Goal: Task Accomplishment & Management: Manage account settings

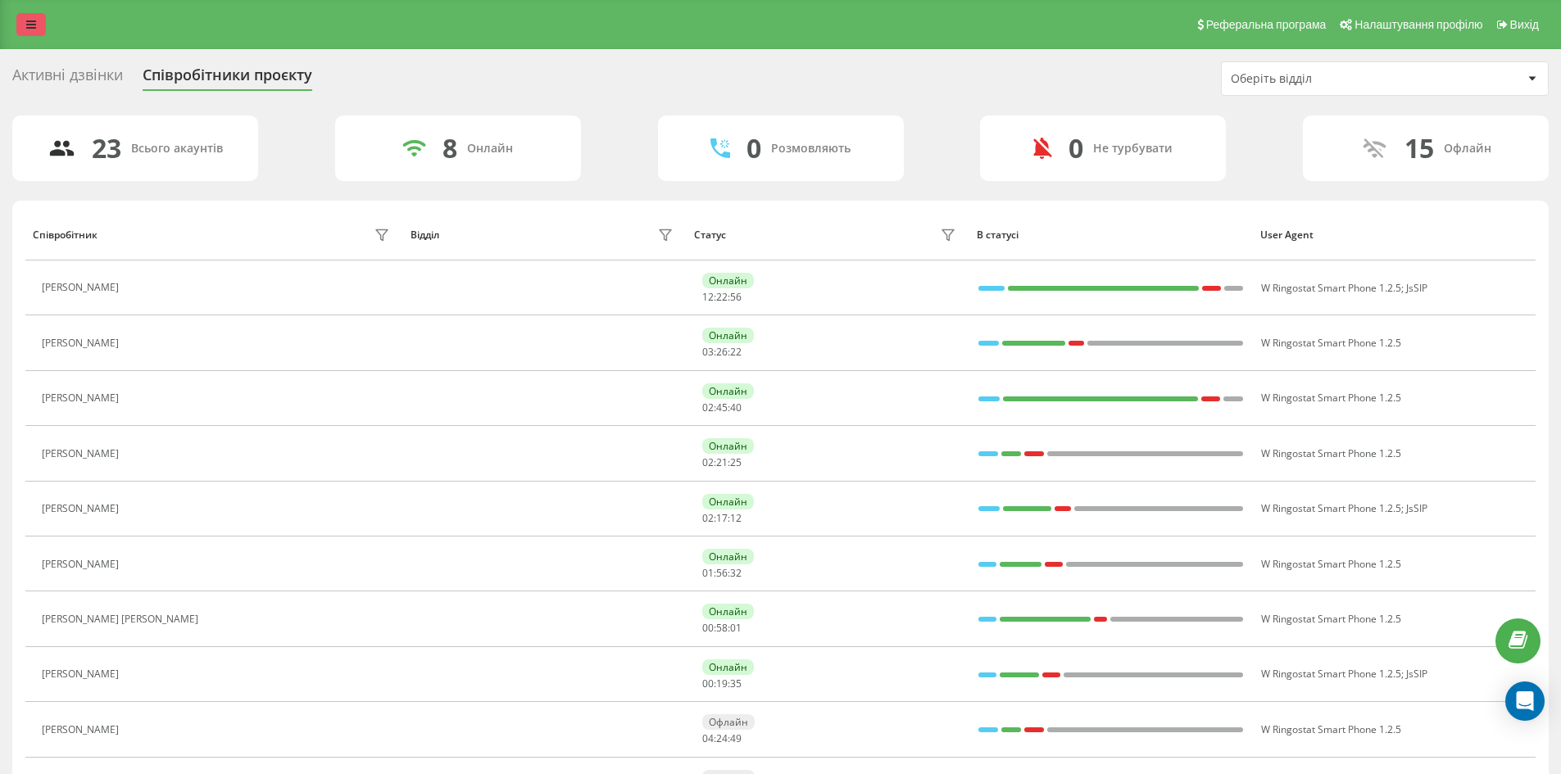
click at [29, 29] on icon at bounding box center [31, 24] width 10 height 11
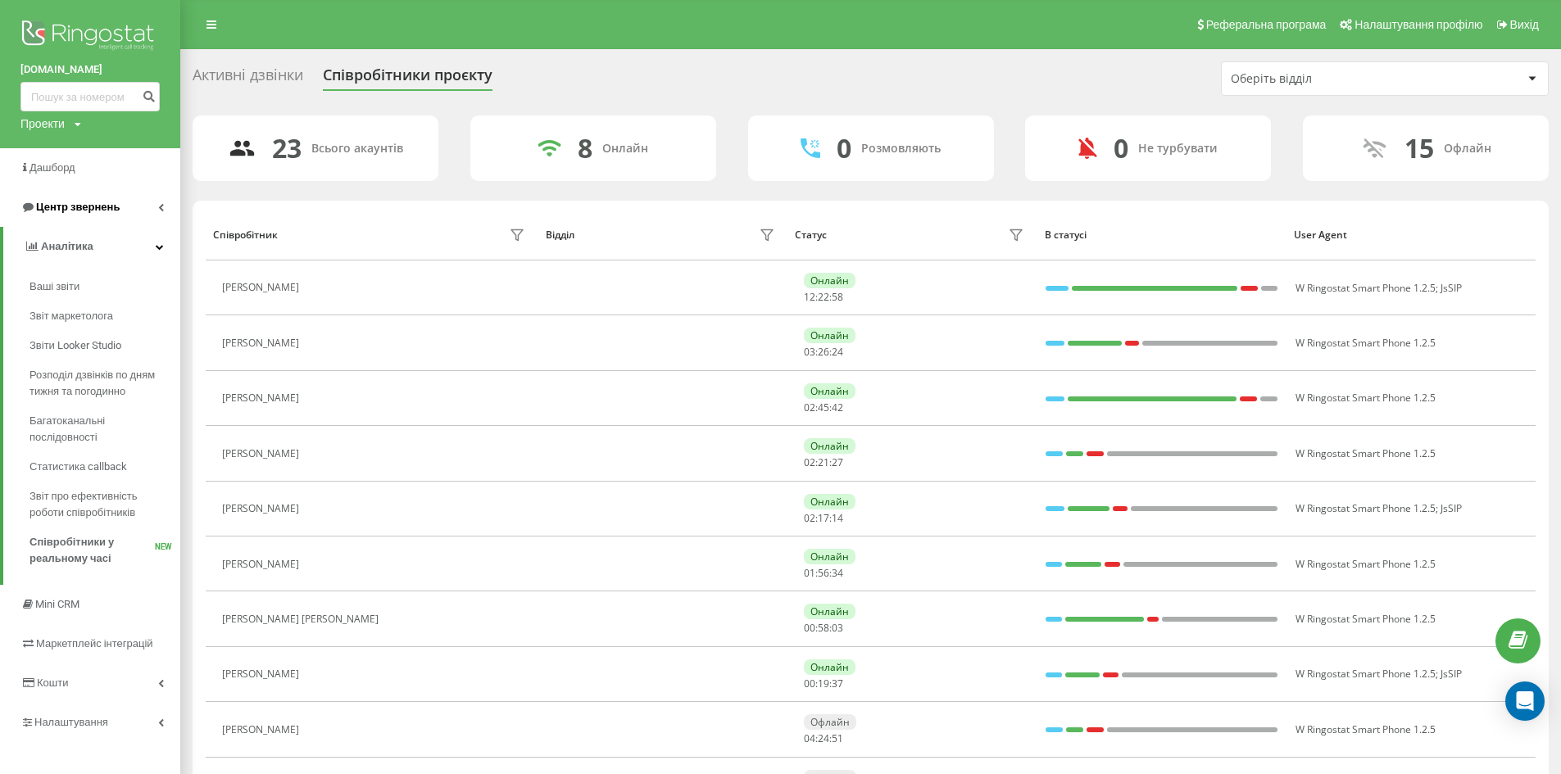
click at [103, 206] on span "Центр звернень" at bounding box center [78, 207] width 84 height 12
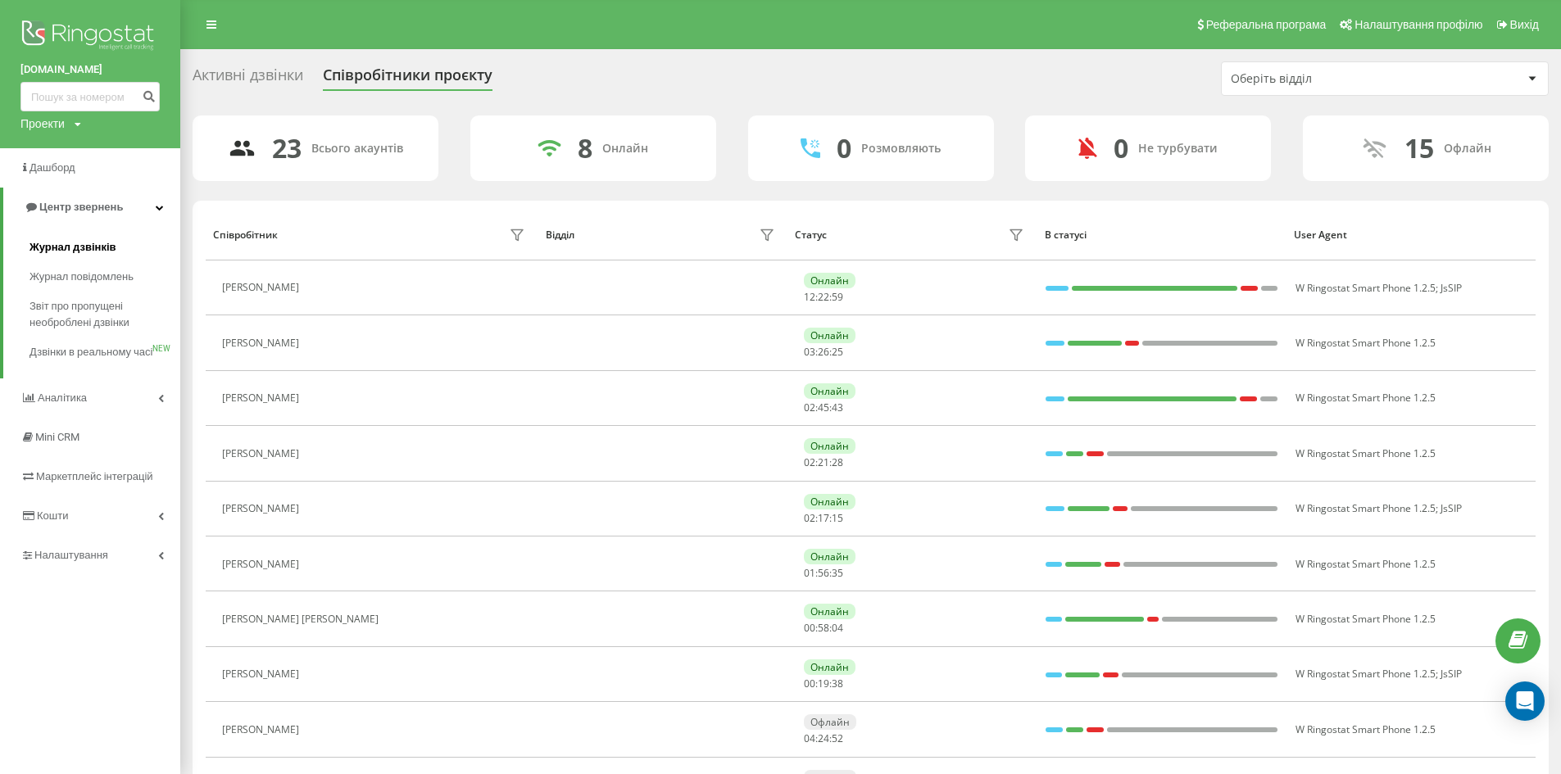
click at [93, 245] on span "Журнал дзвінків" at bounding box center [72, 247] width 87 height 16
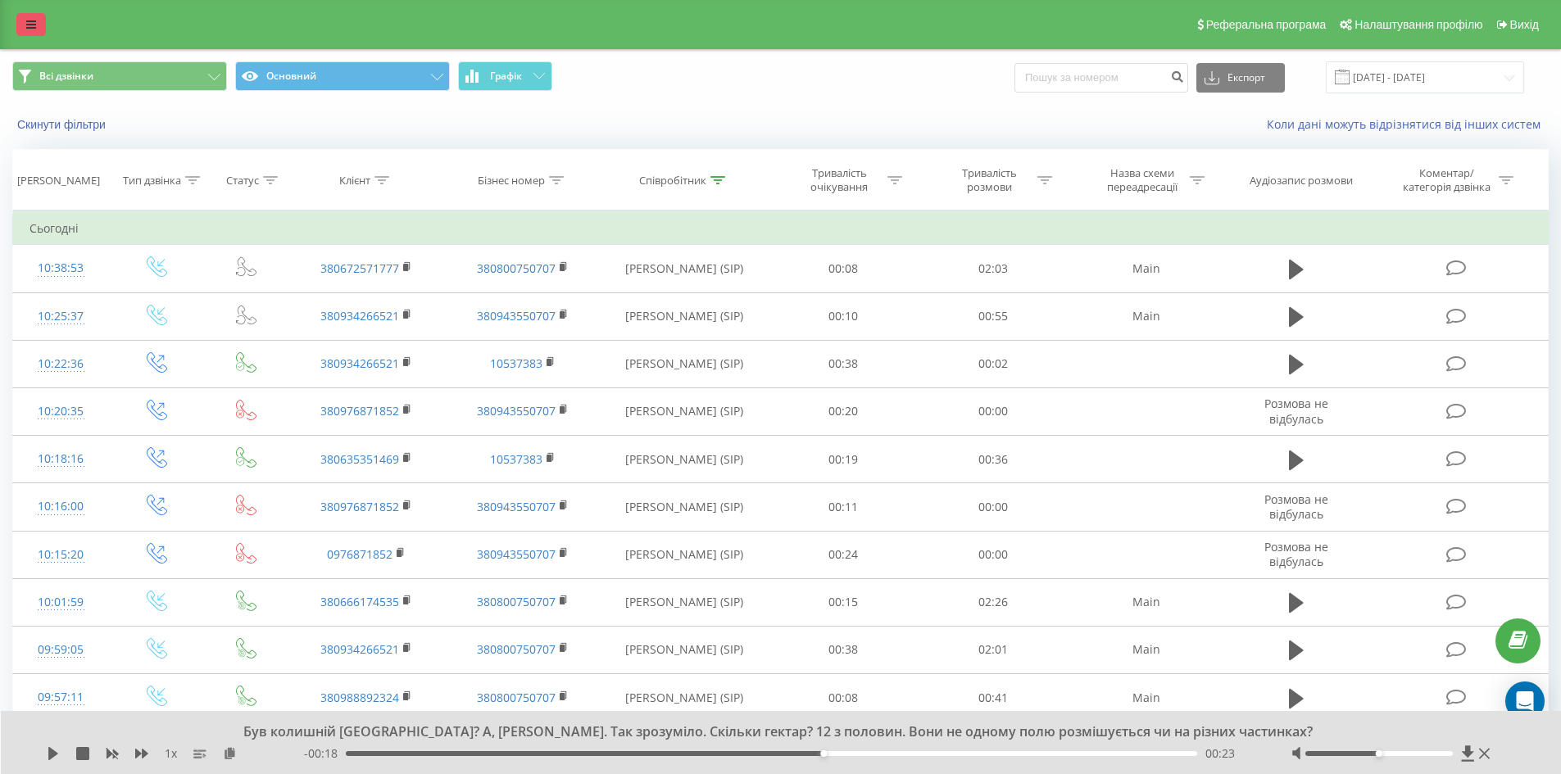
click at [35, 29] on icon at bounding box center [31, 24] width 10 height 11
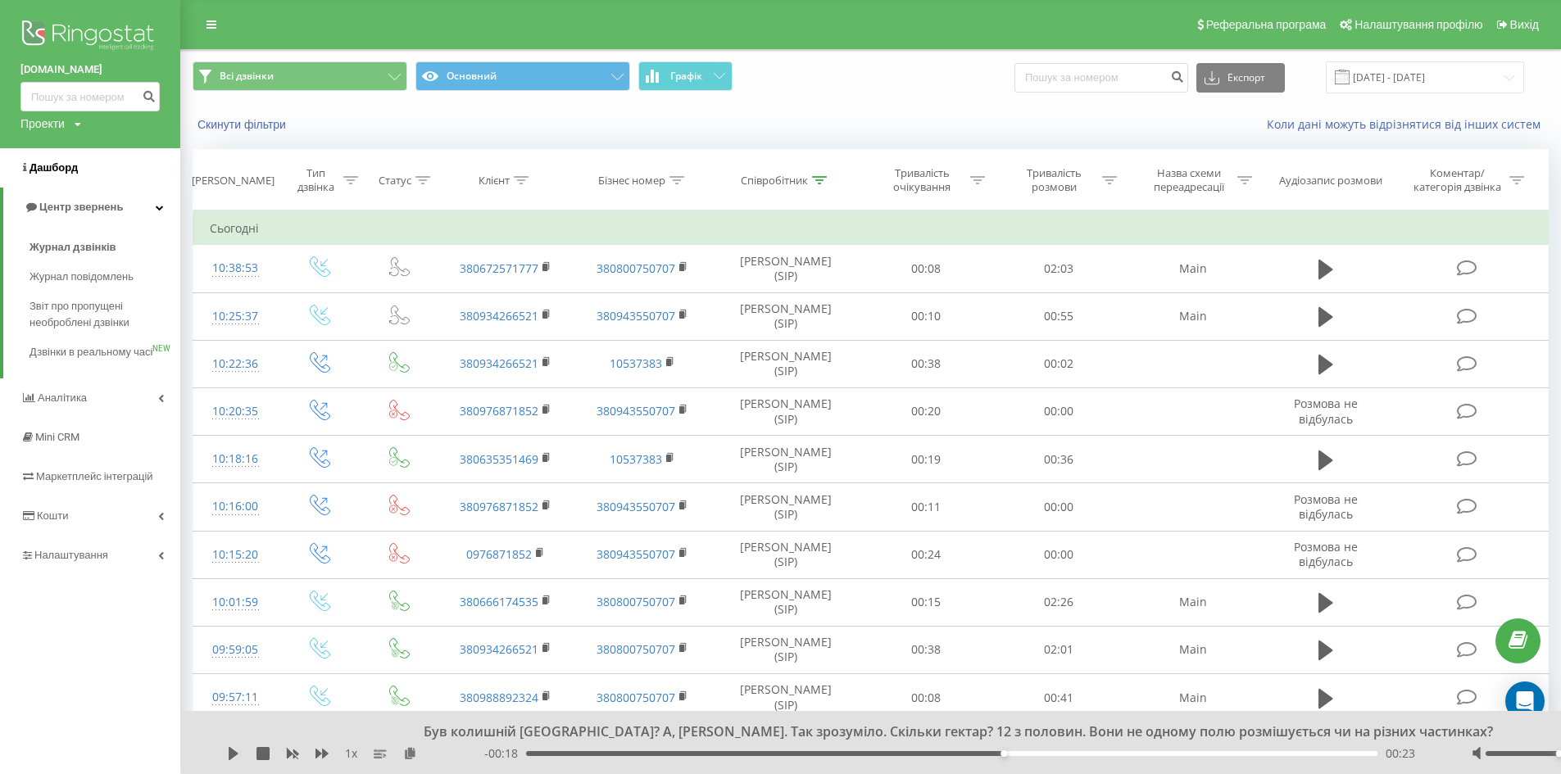
click at [60, 173] on span "Дашборд" at bounding box center [53, 167] width 48 height 12
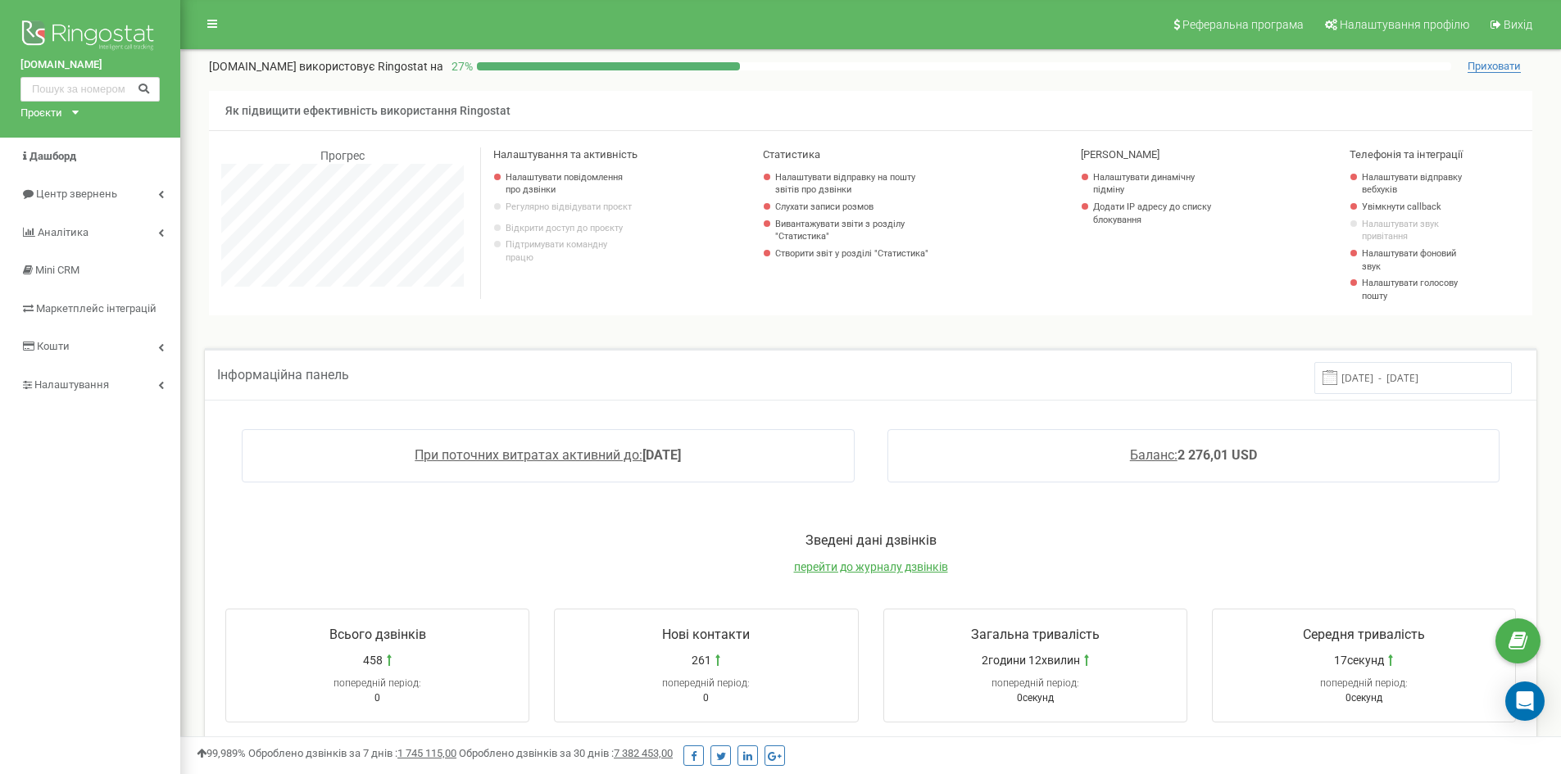
click at [1427, 371] on input "15.09.2025 - 22.09.2025" at bounding box center [1412, 378] width 197 height 32
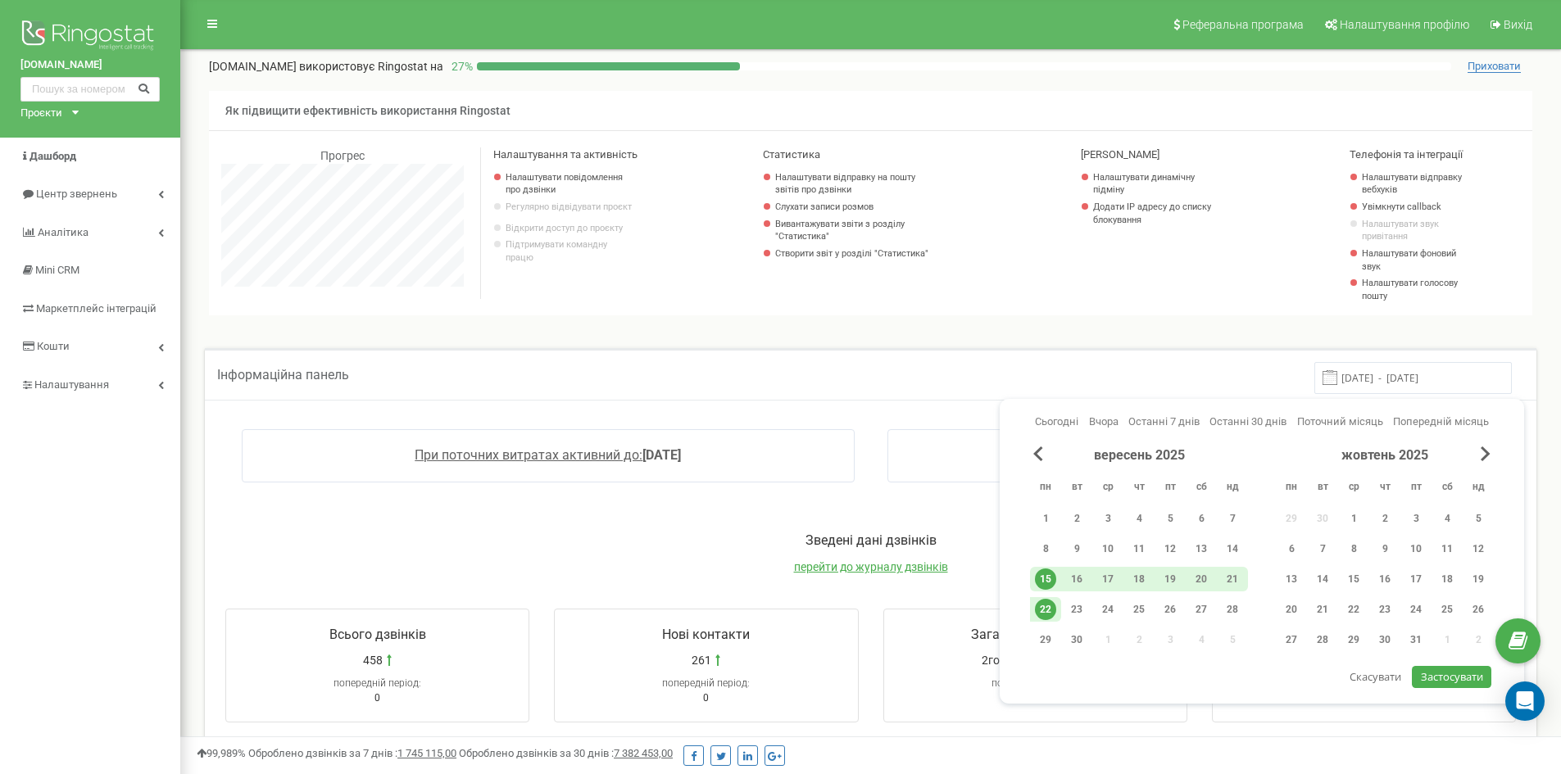
click at [1041, 615] on div "22" at bounding box center [1045, 609] width 21 height 21
click at [1041, 613] on div "22" at bounding box center [1045, 609] width 21 height 21
click at [1454, 682] on span "Застосувати" at bounding box center [1452, 676] width 62 height 15
type input "22.09.2025 - 22.09.2025"
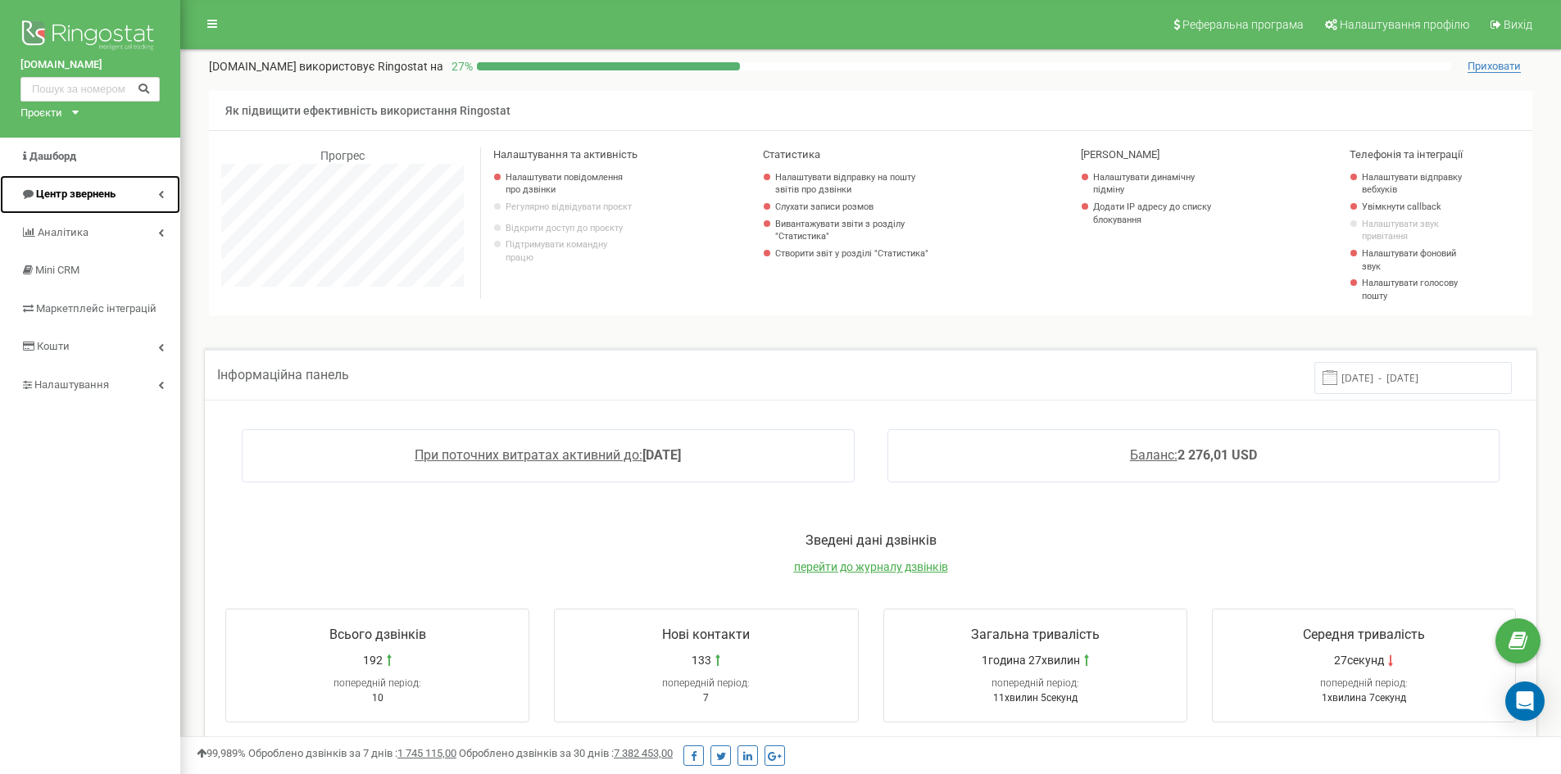
click at [118, 190] on link "Центр звернень" at bounding box center [90, 194] width 180 height 39
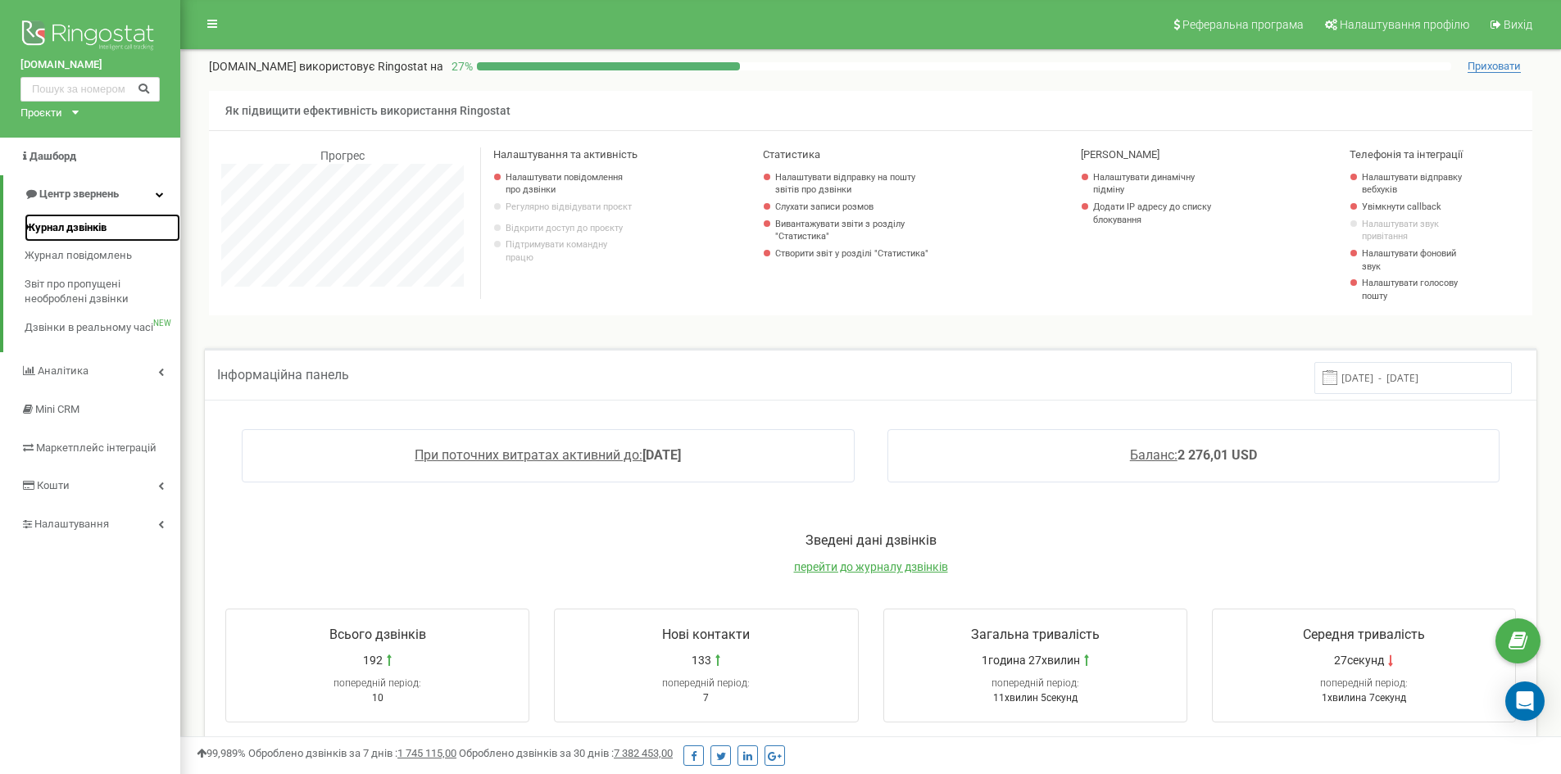
click at [91, 221] on span "Журнал дзвінків" at bounding box center [66, 228] width 82 height 16
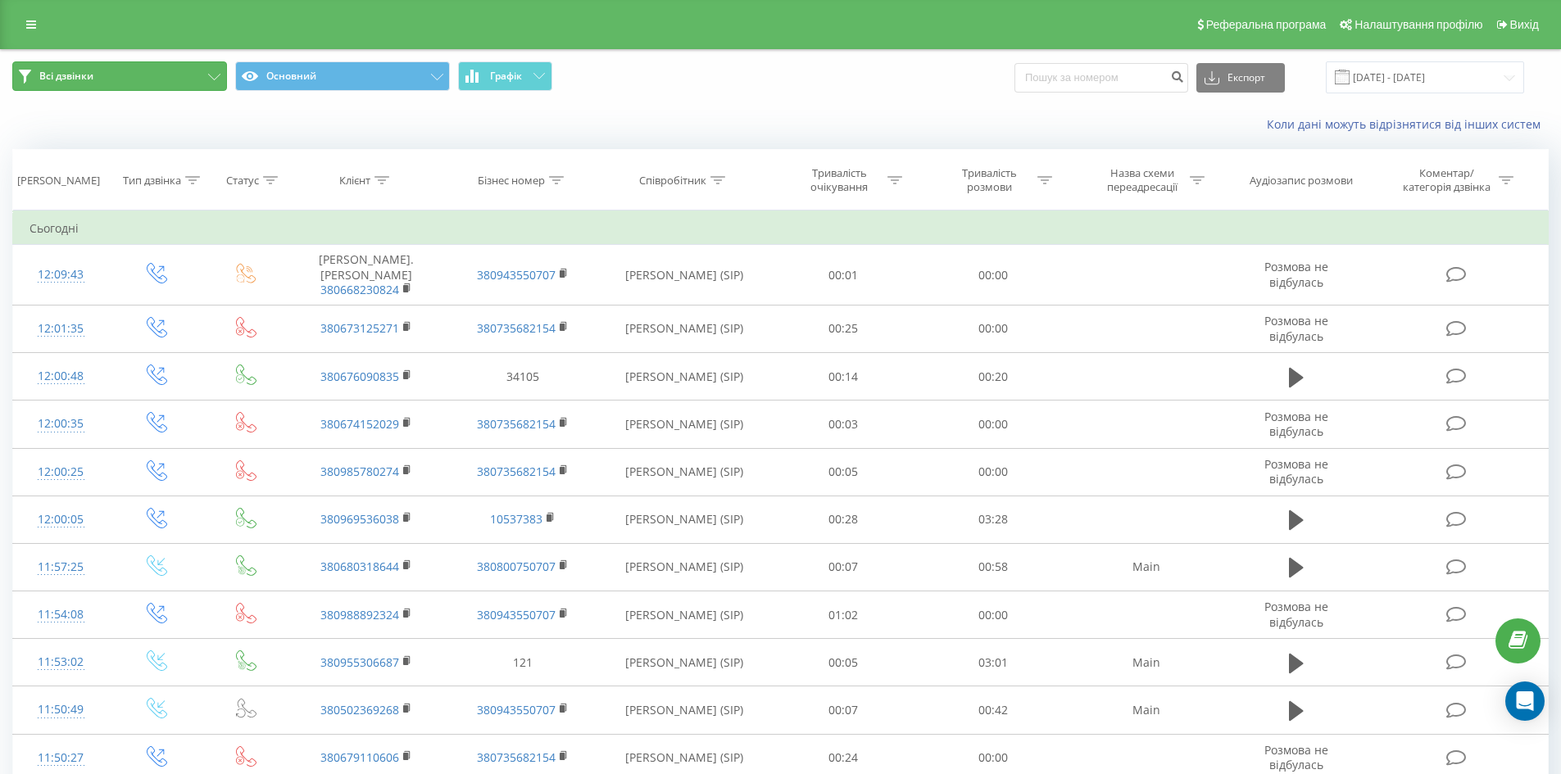
click at [187, 75] on button "Всі дзвінки" at bounding box center [119, 75] width 215 height 29
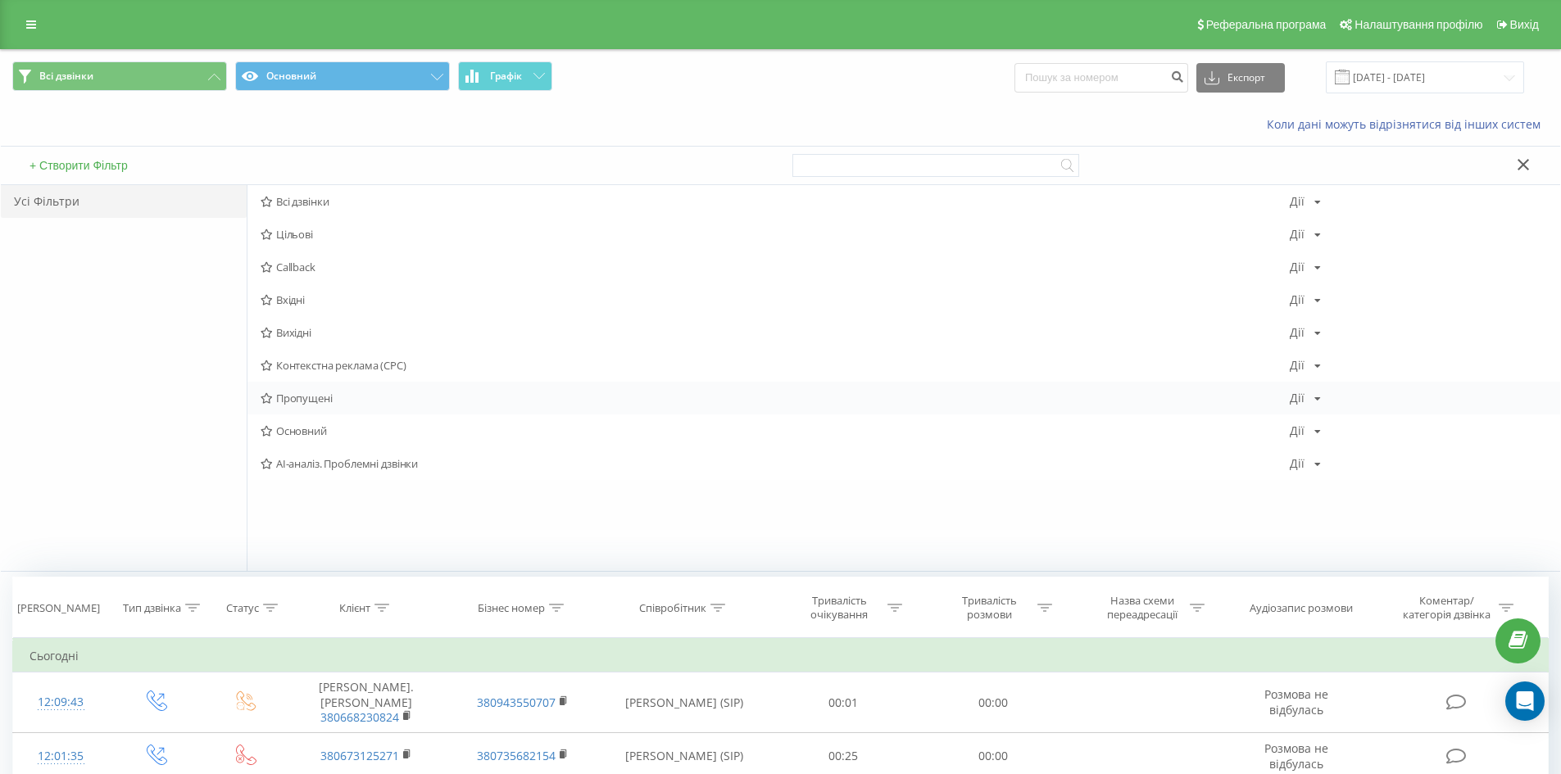
click at [297, 402] on span "Пропущені" at bounding box center [775, 397] width 1029 height 11
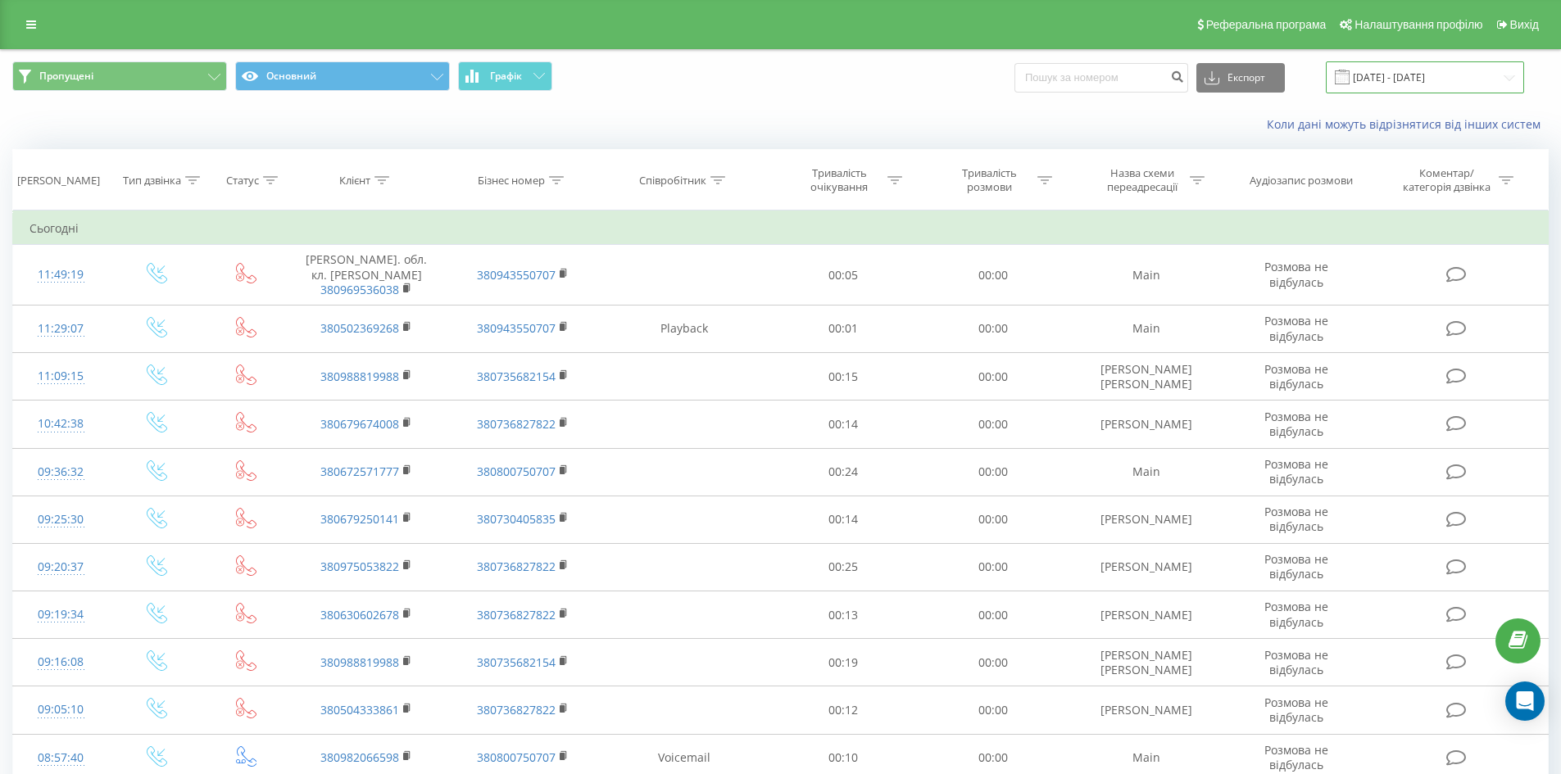
click at [1435, 78] on input "[DATE] - [DATE]" at bounding box center [1425, 77] width 198 height 32
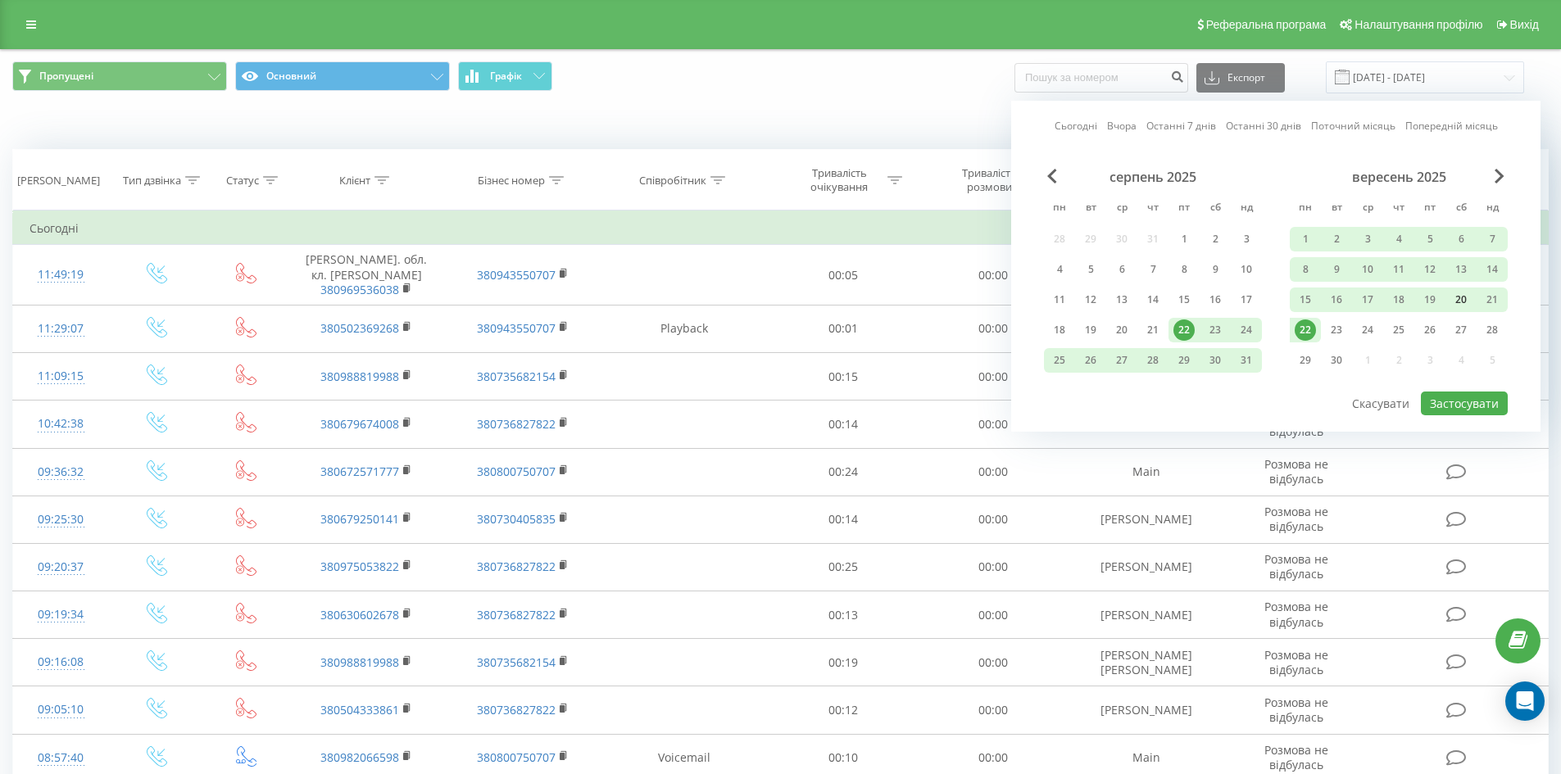
click at [1455, 297] on div "20" at bounding box center [1460, 299] width 21 height 21
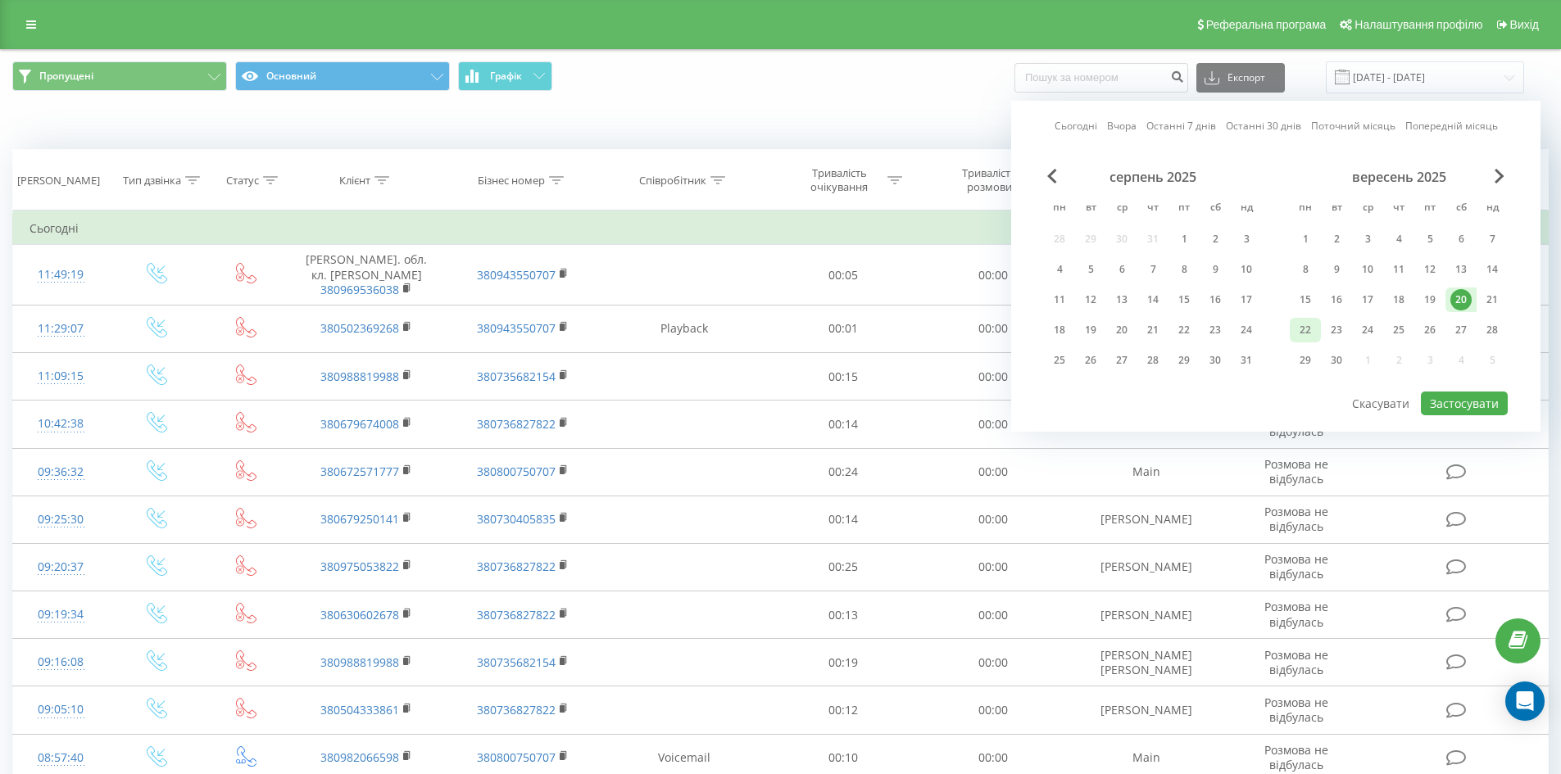
click at [1309, 327] on div "22" at bounding box center [1305, 330] width 21 height 21
click at [1453, 404] on button "Застосувати" at bounding box center [1464, 404] width 87 height 24
type input "20.09.2025 - 22.09.2025"
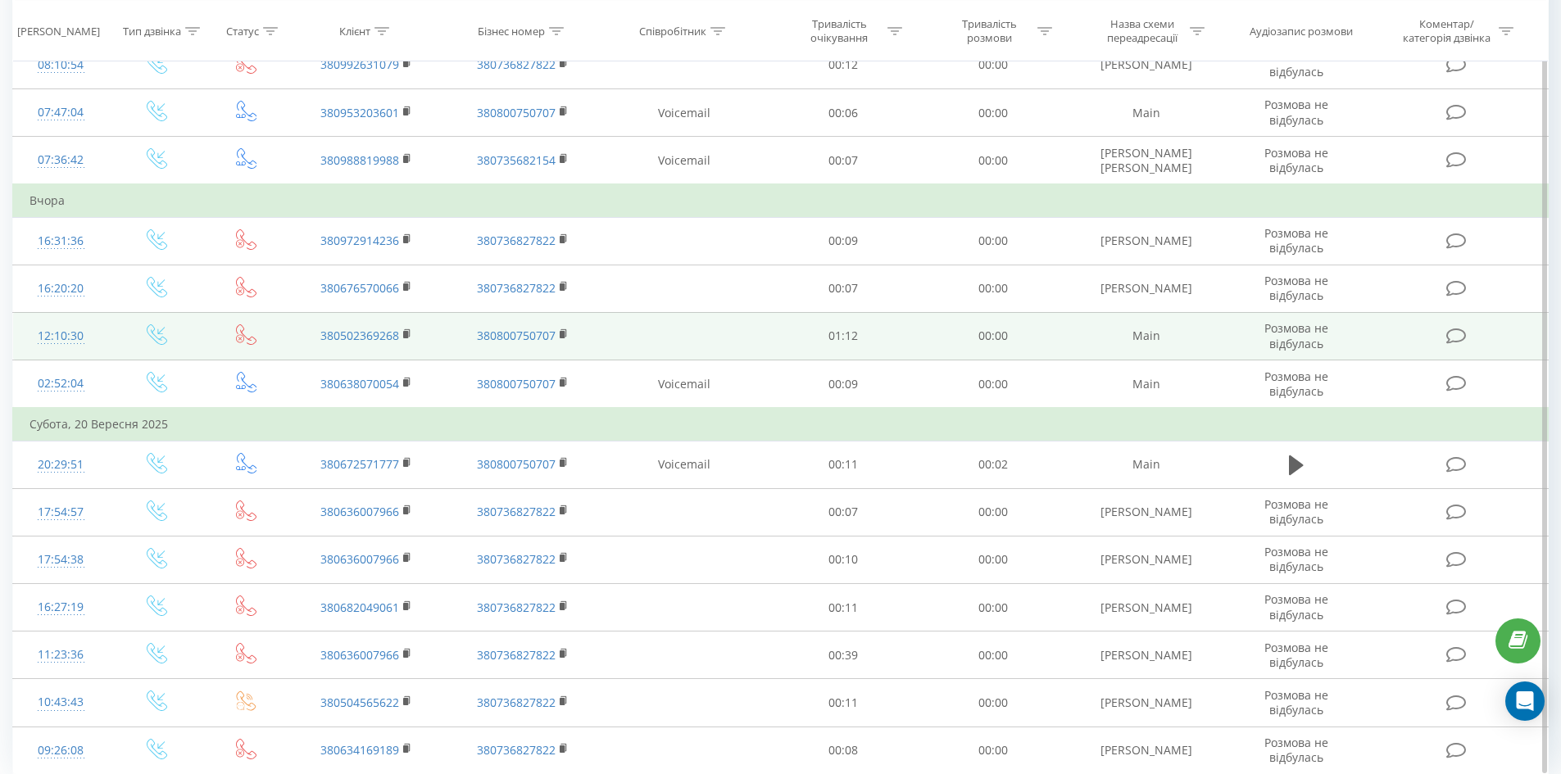
scroll to position [803, 0]
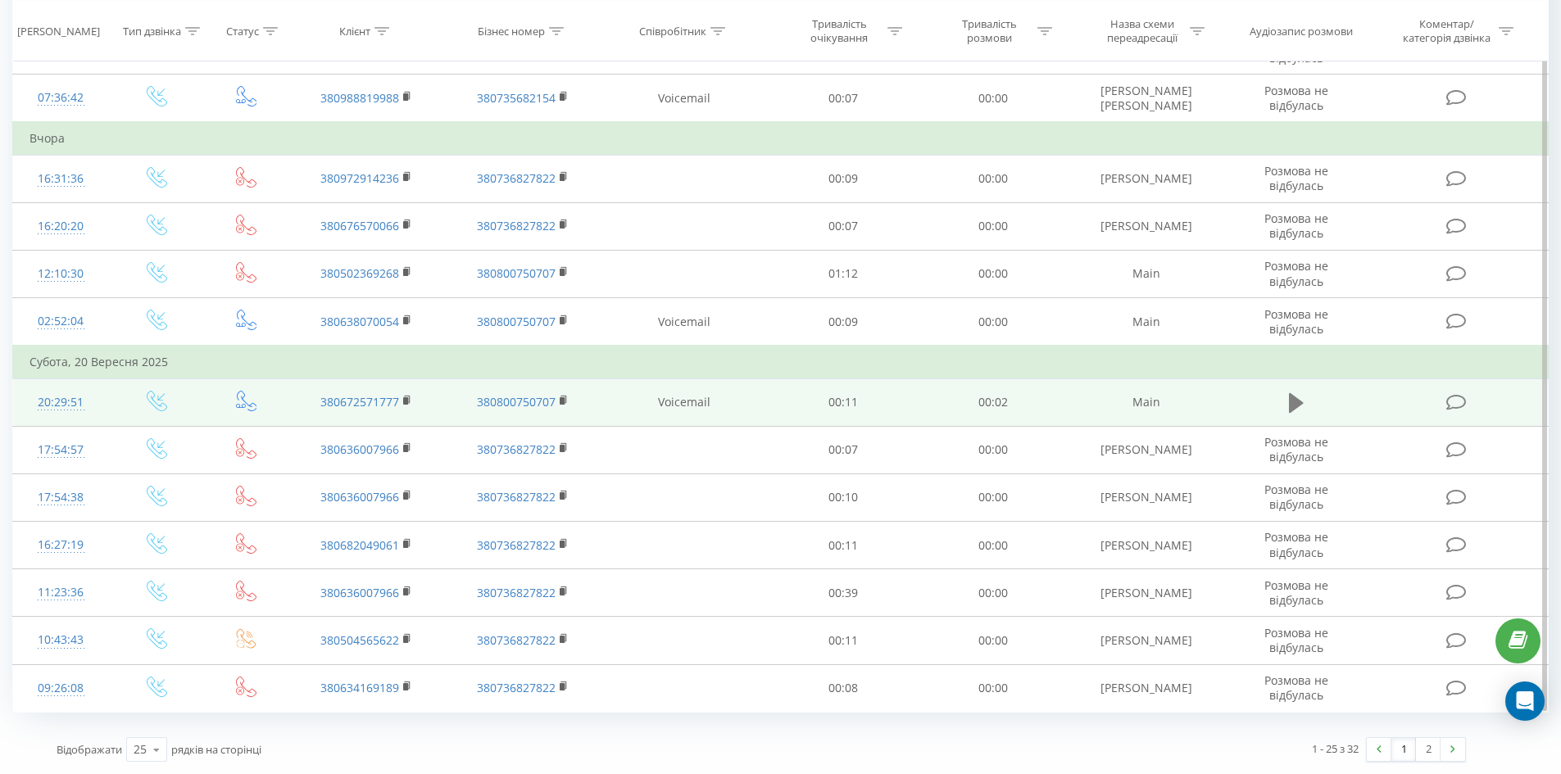
click at [1291, 401] on icon at bounding box center [1296, 403] width 15 height 20
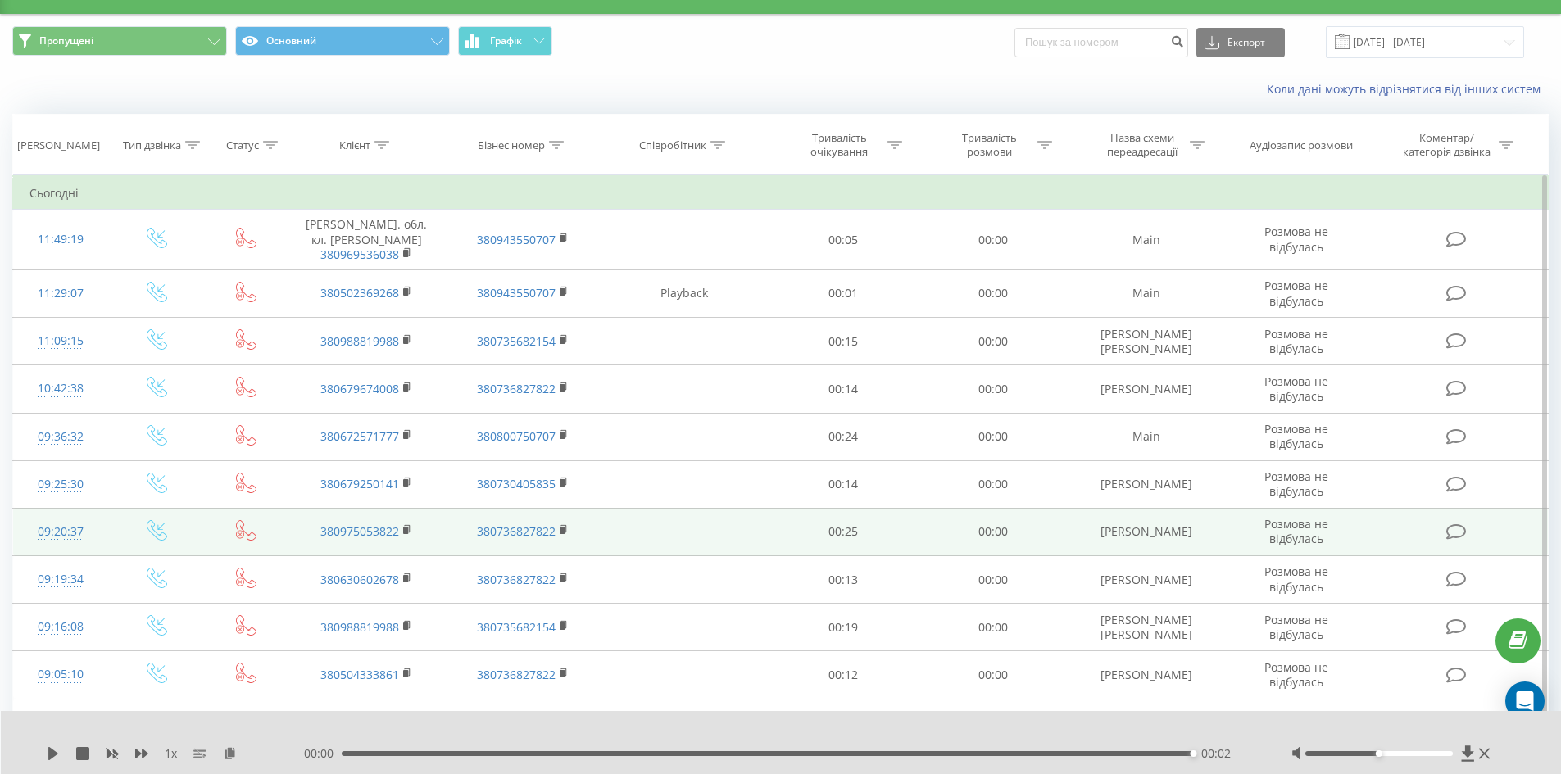
scroll to position [0, 0]
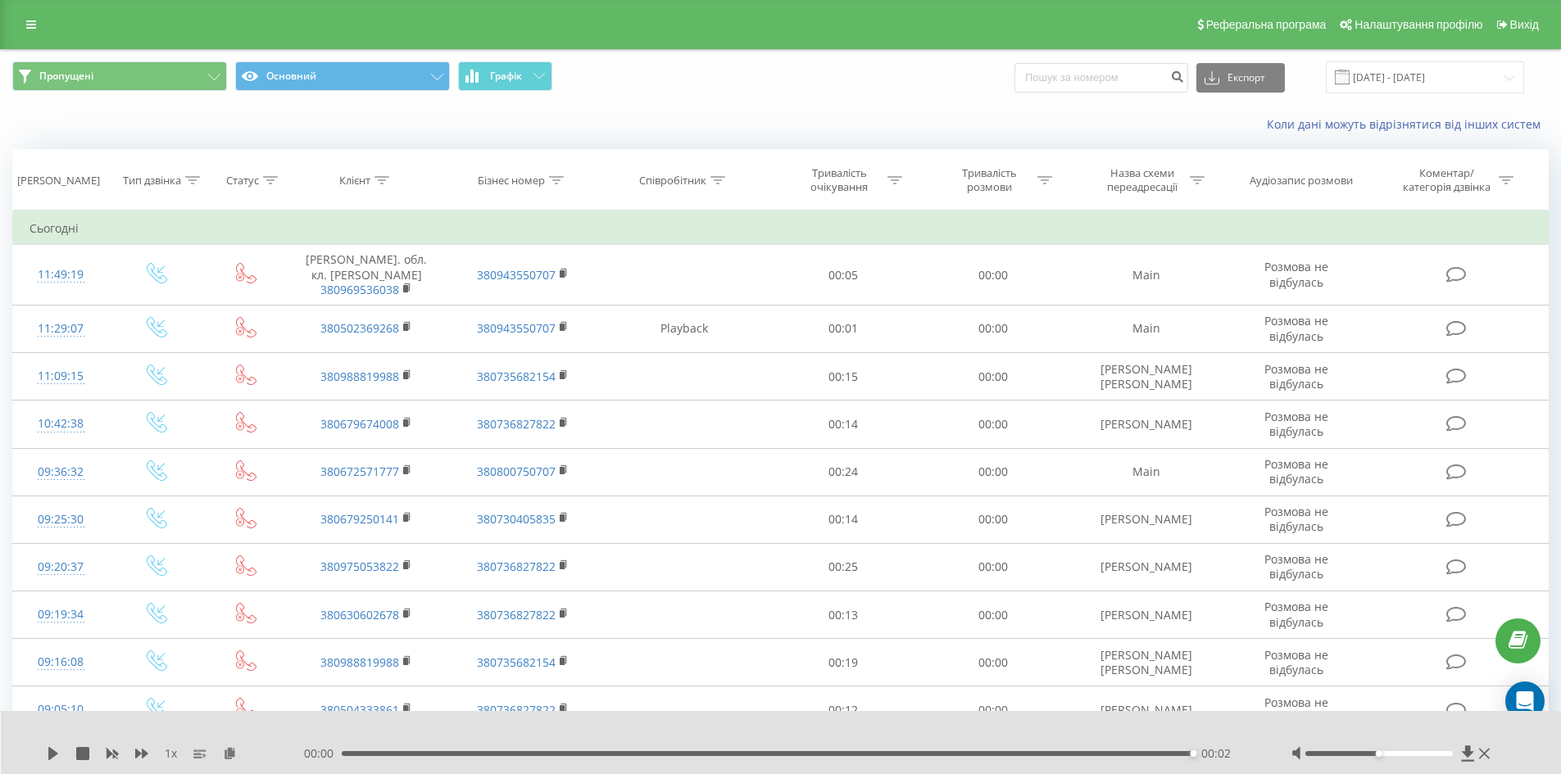
click at [665, 82] on span "Пропущені Основний Графік" at bounding box center [390, 77] width 756 height 32
click at [682, 118] on div "Коли дані можуть відрізнятися вiд інших систем" at bounding box center [1073, 124] width 974 height 16
click at [30, 29] on link at bounding box center [30, 24] width 29 height 23
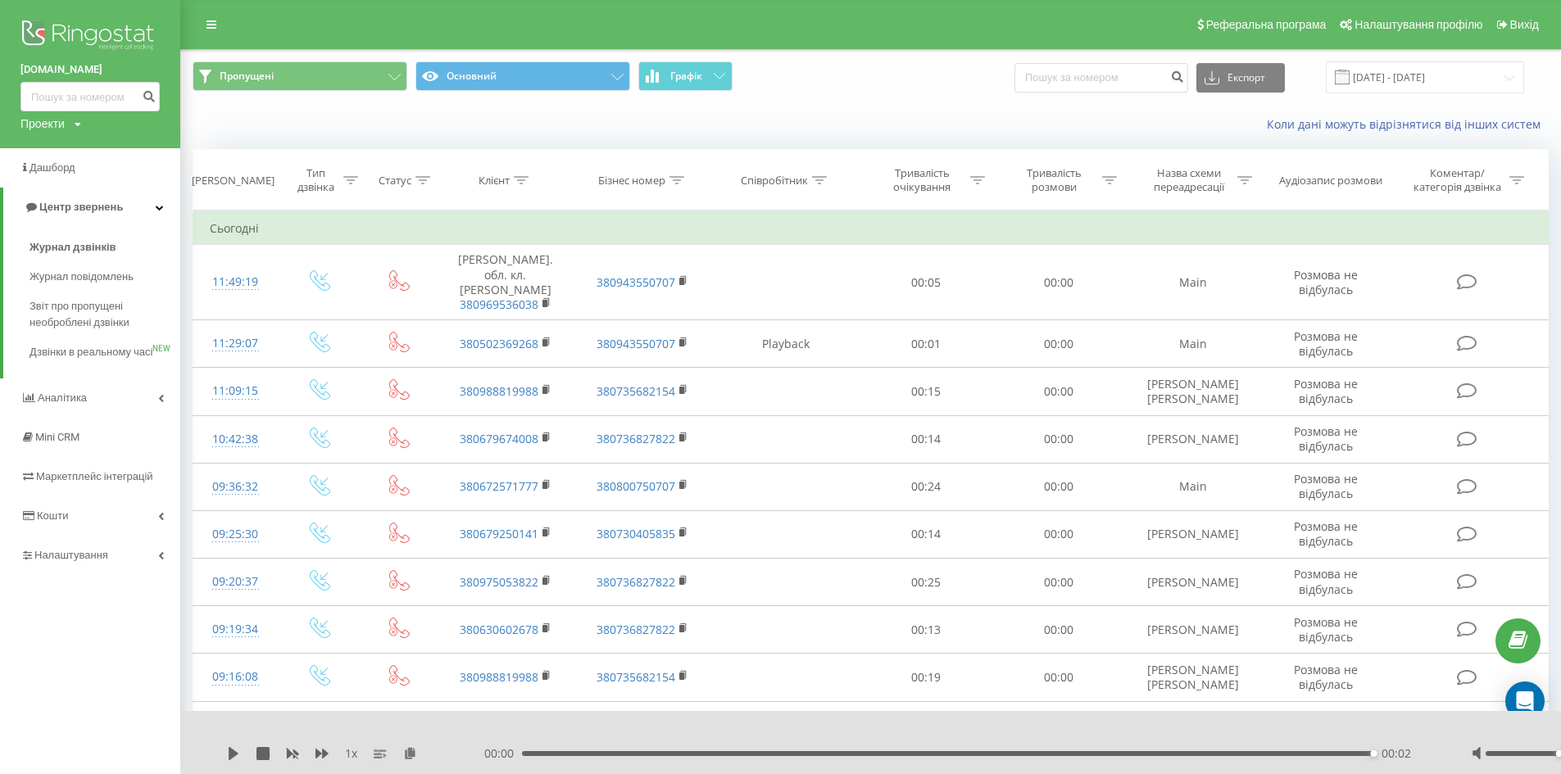
click at [835, 115] on div "Коли дані можуть відрізнятися вiд інших систем" at bounding box center [870, 124] width 1379 height 39
click at [397, 79] on icon at bounding box center [394, 77] width 12 height 7
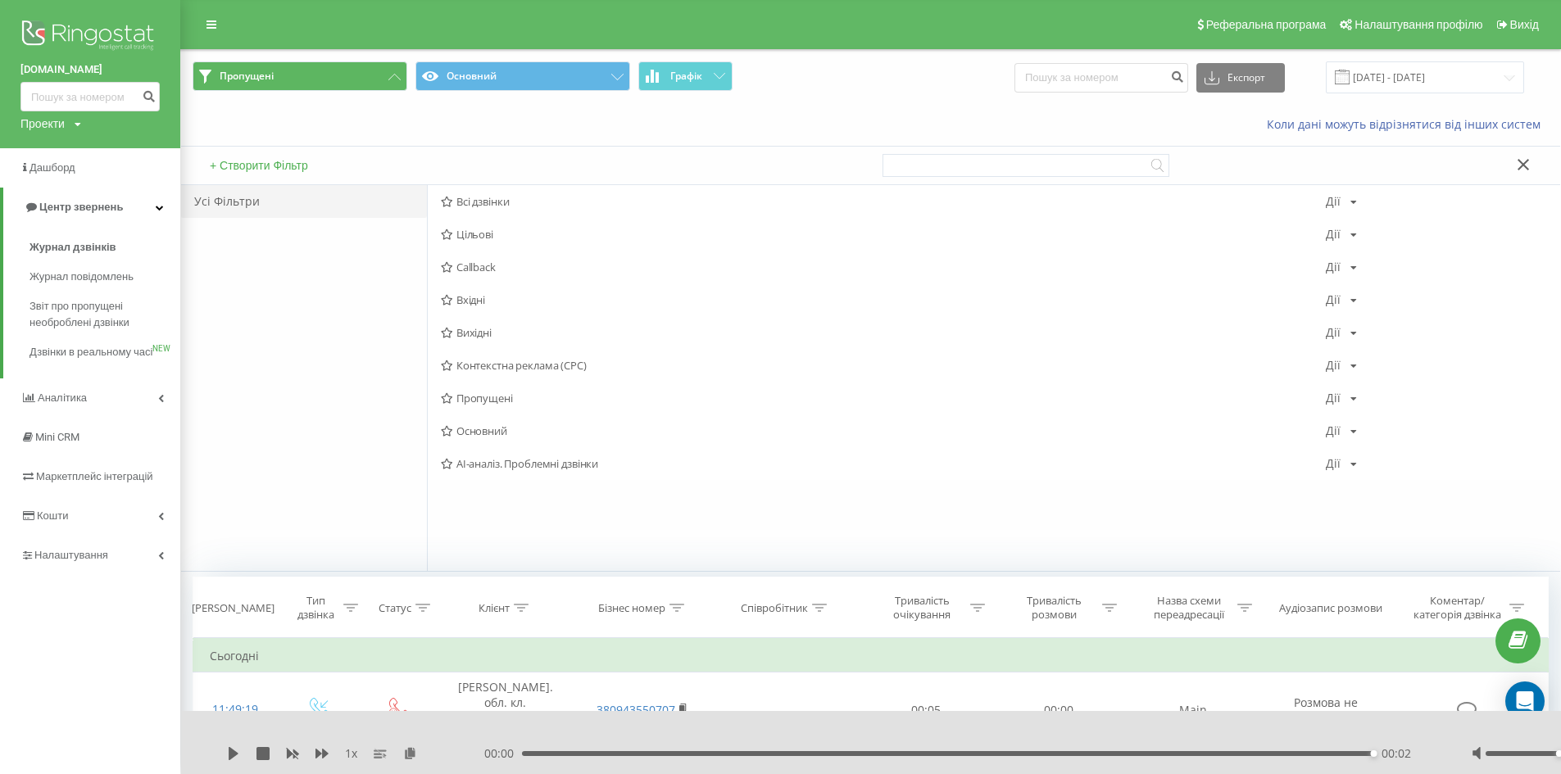
click at [932, 79] on div "Пропущені Основний Графік Експорт .csv .xls .xlsx 20.09.2025 - 22.09.2025" at bounding box center [871, 77] width 1356 height 32
drag, startPoint x: 1104, startPoint y: 88, endPoint x: 1092, endPoint y: 81, distance: 13.9
click at [1104, 87] on input at bounding box center [1101, 77] width 174 height 29
click at [1524, 164] on icon at bounding box center [1522, 164] width 11 height 11
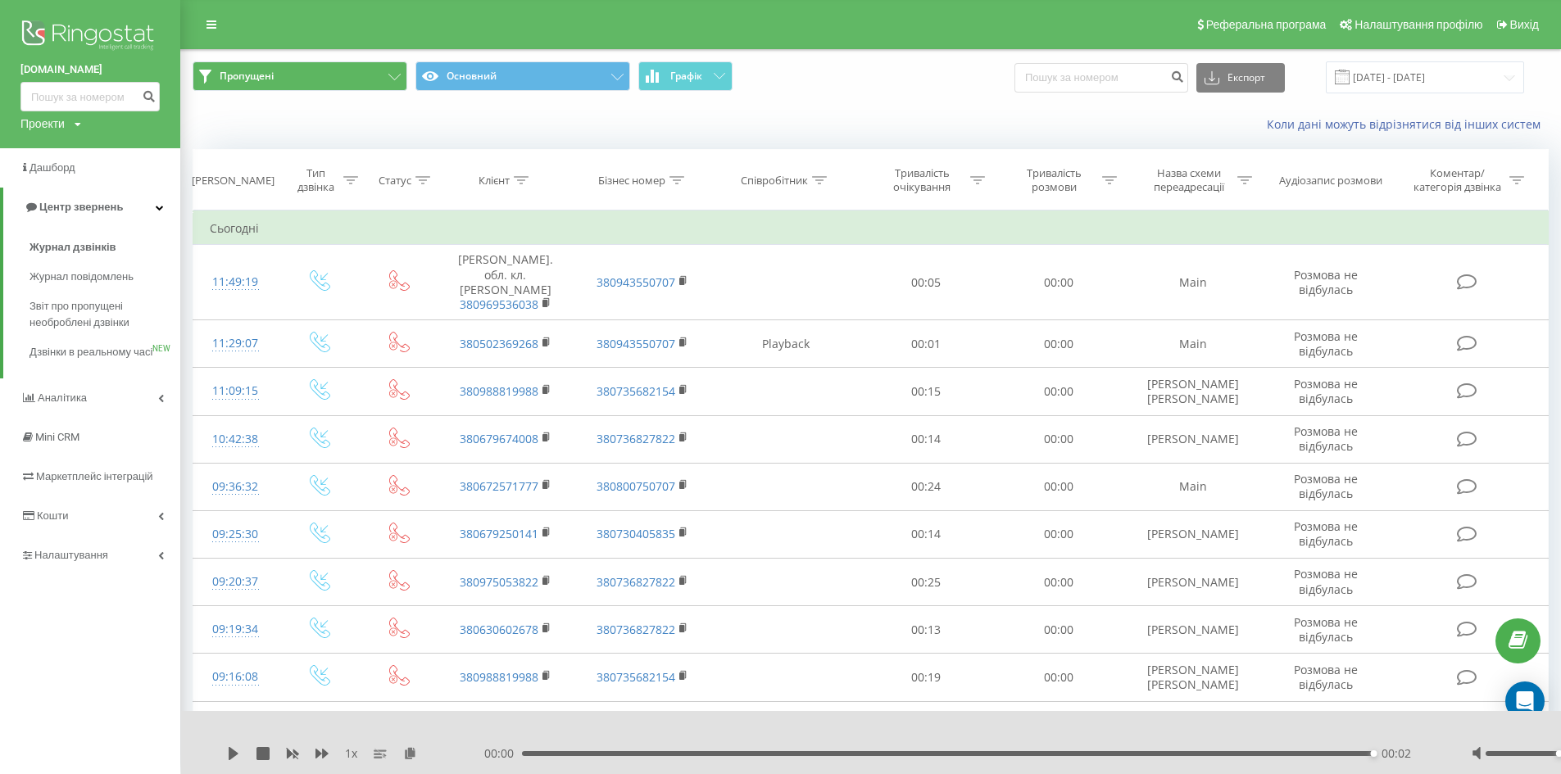
click at [547, 96] on div "Пропущені Основний Графік Експорт .csv .xls .xlsx 20.09.2025 - 22.09.2025" at bounding box center [870, 77] width 1379 height 55
click at [558, 74] on button "Основний" at bounding box center [522, 75] width 215 height 29
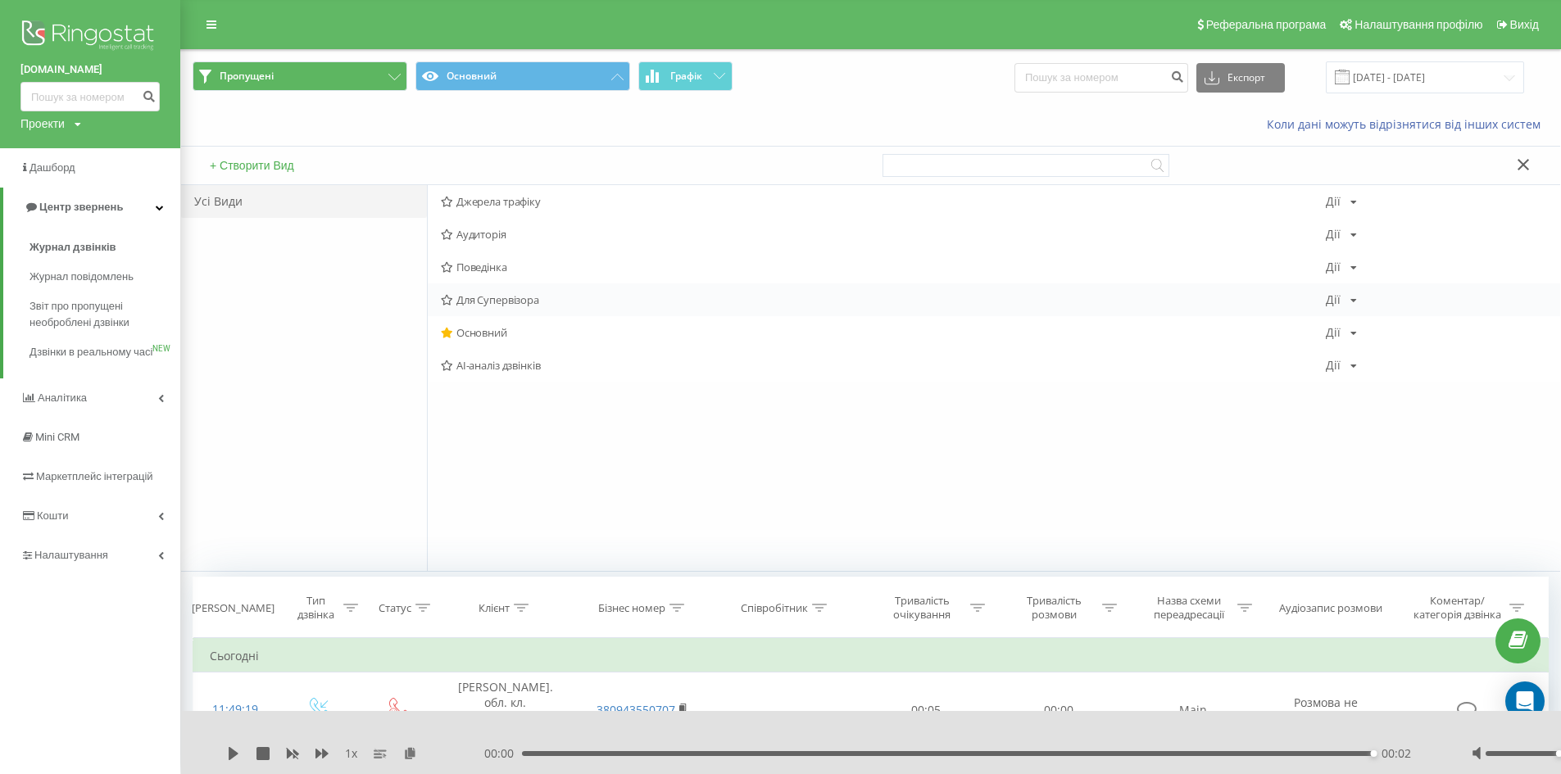
click at [510, 308] on div "Для Супервізора Дії Редагувати Копіювати Видалити За замовчуванням Поділитися" at bounding box center [994, 299] width 1132 height 33
click at [510, 297] on span "Для Супервізора" at bounding box center [883, 299] width 885 height 11
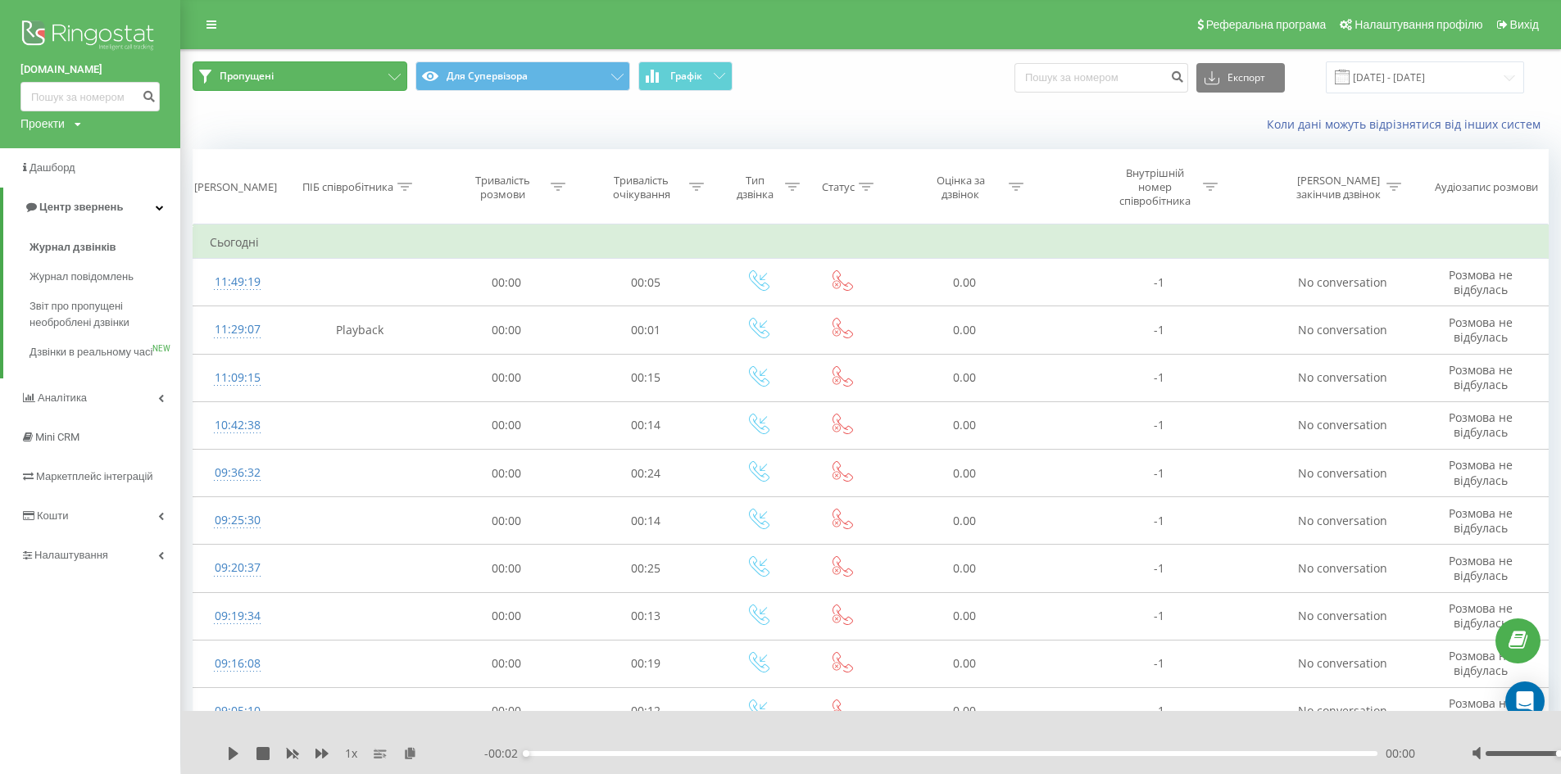
click at [324, 82] on button "Пропущені" at bounding box center [300, 75] width 215 height 29
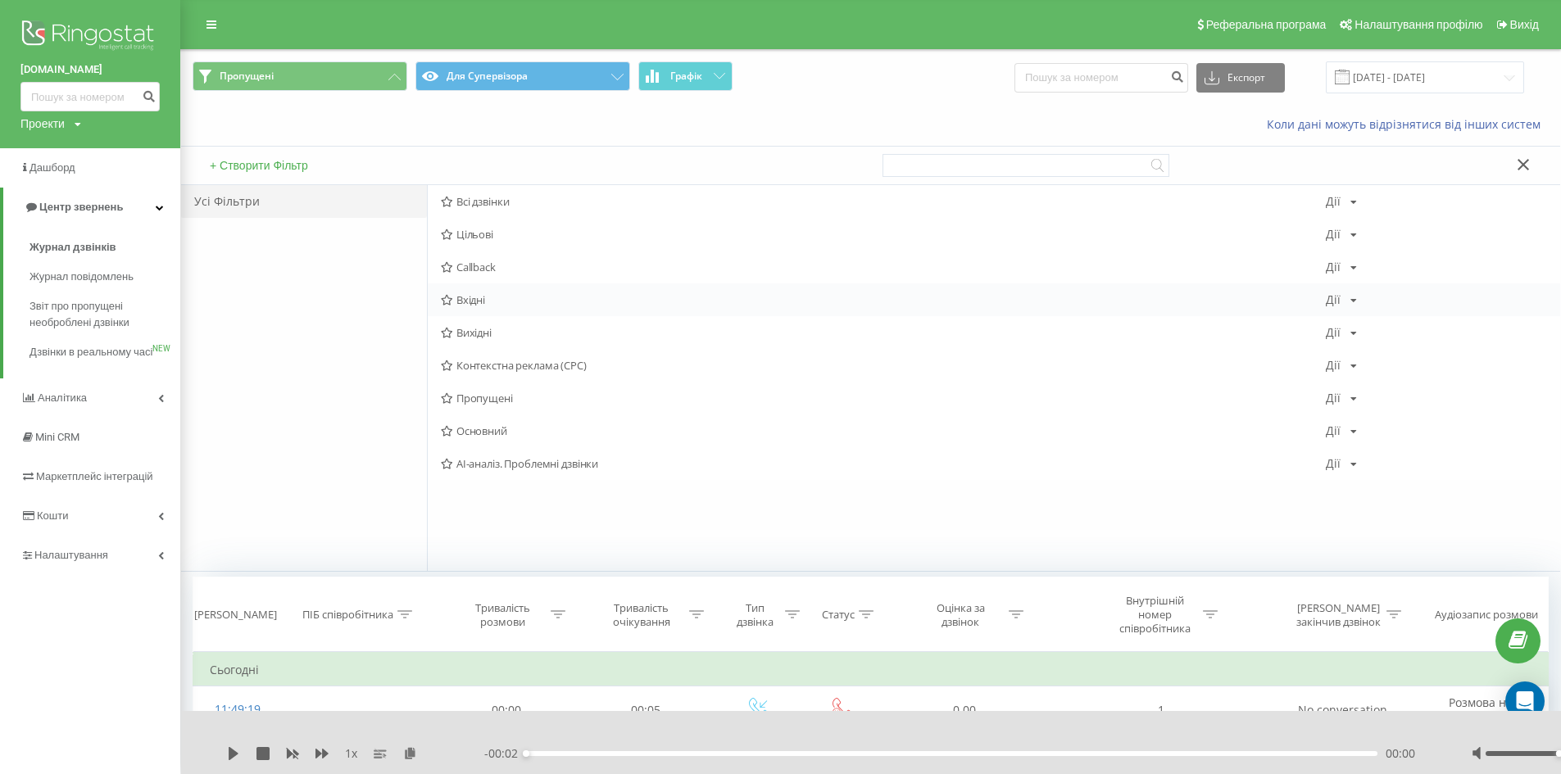
click at [483, 306] on span "Вхідні" at bounding box center [883, 299] width 885 height 11
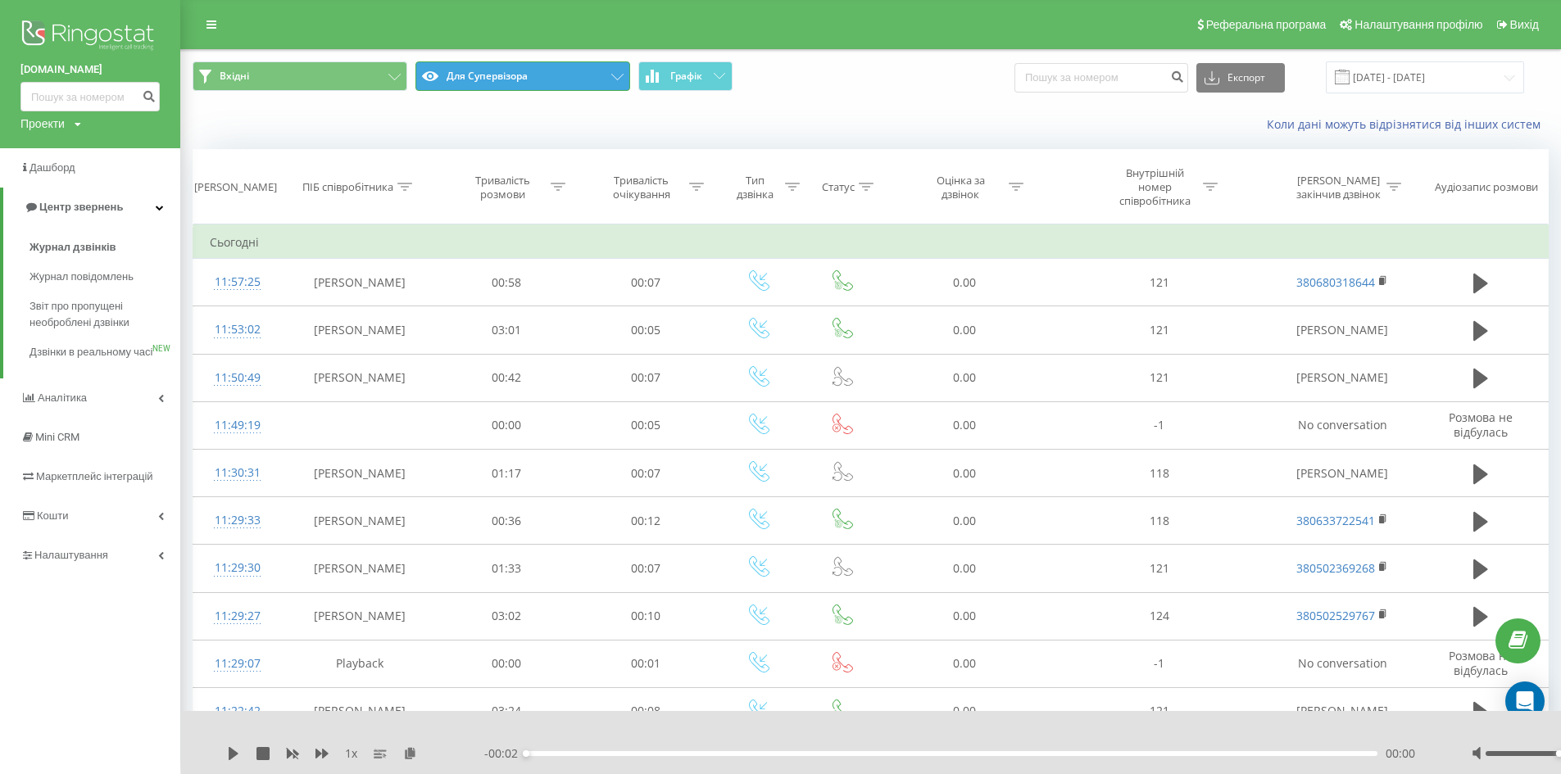
click at [515, 82] on button "Для Супервізора" at bounding box center [522, 75] width 215 height 29
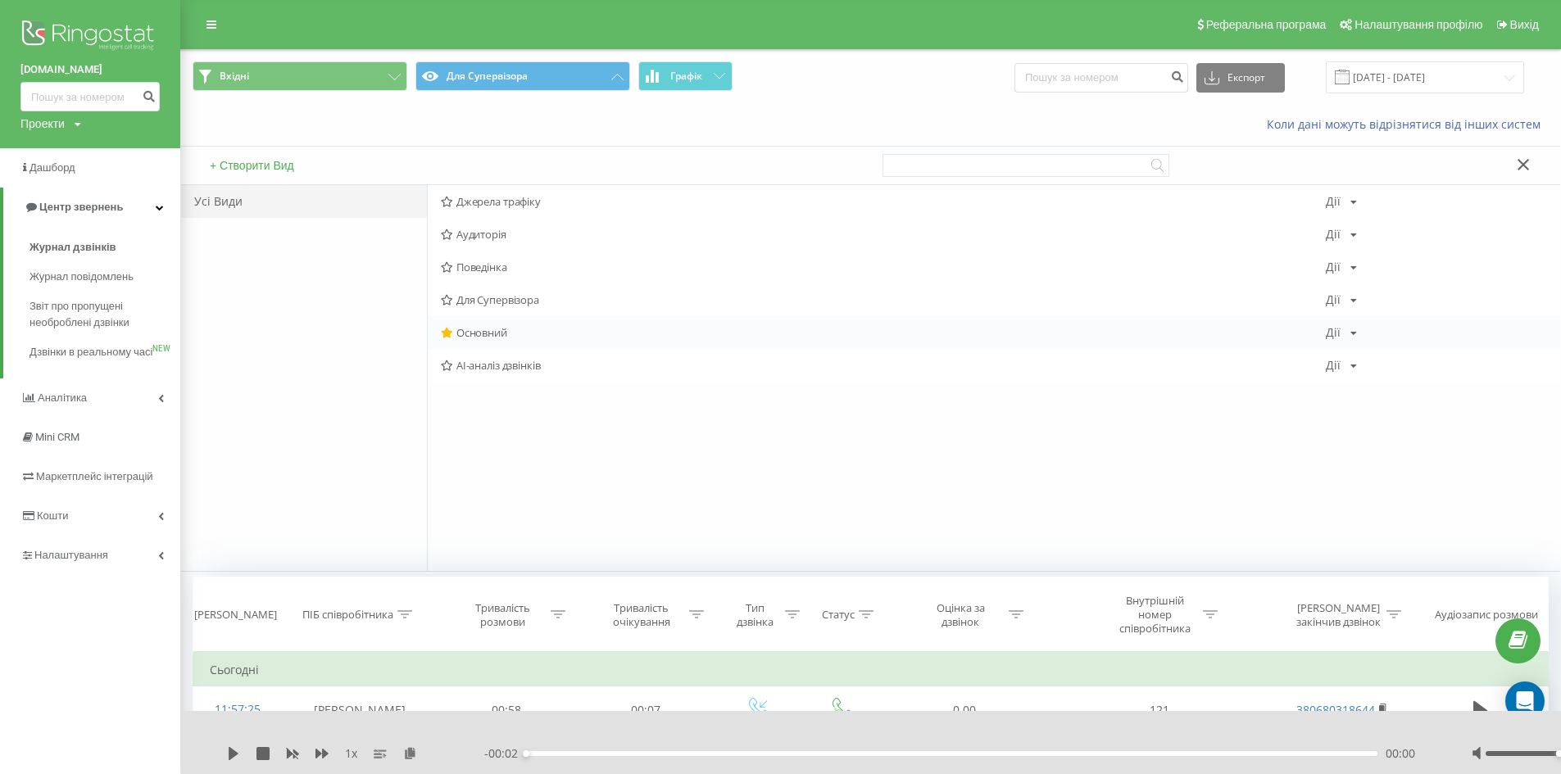
click at [492, 332] on span "Основний" at bounding box center [883, 332] width 885 height 11
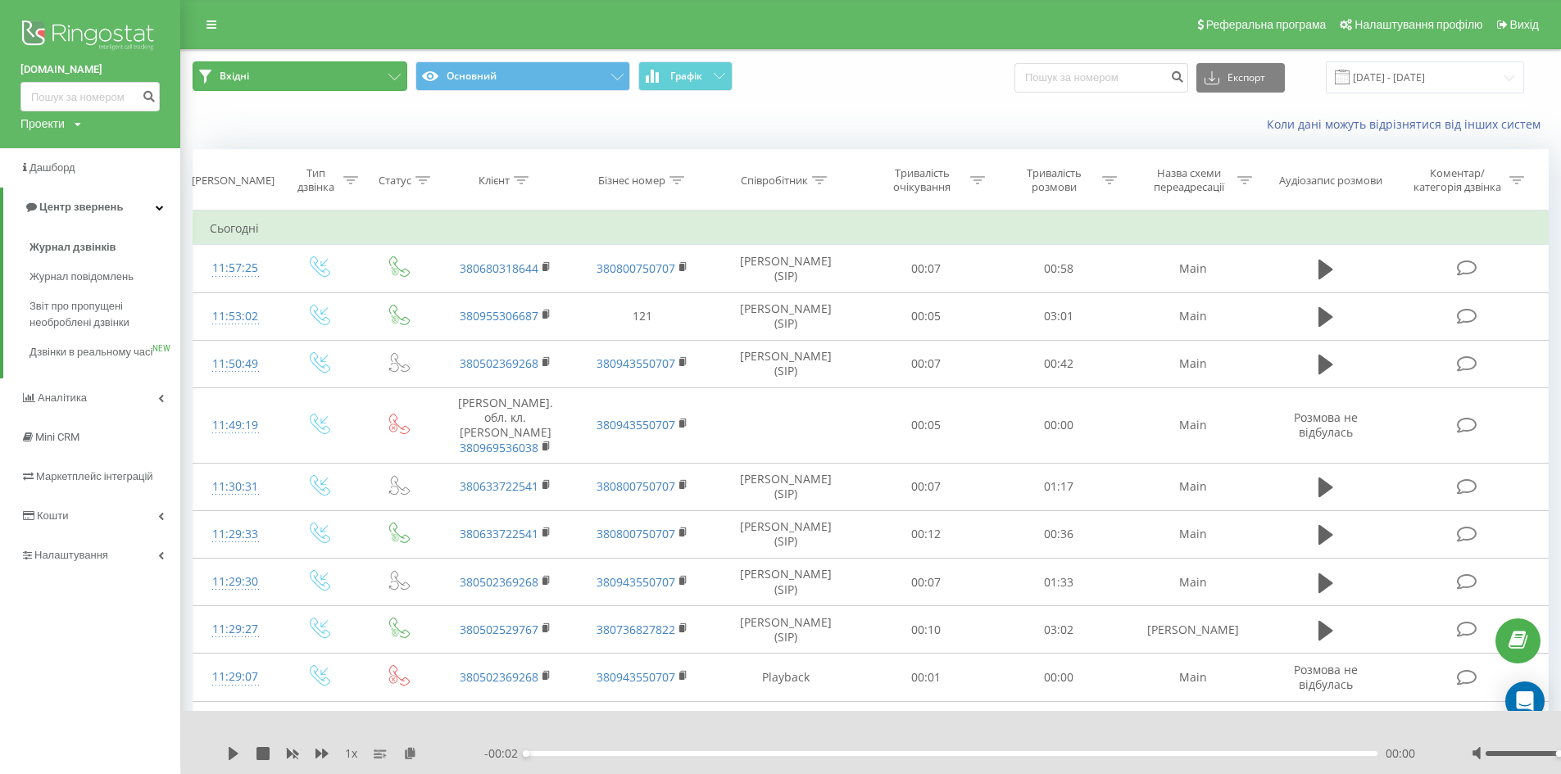
click at [370, 81] on button "Вхідні" at bounding box center [300, 75] width 215 height 29
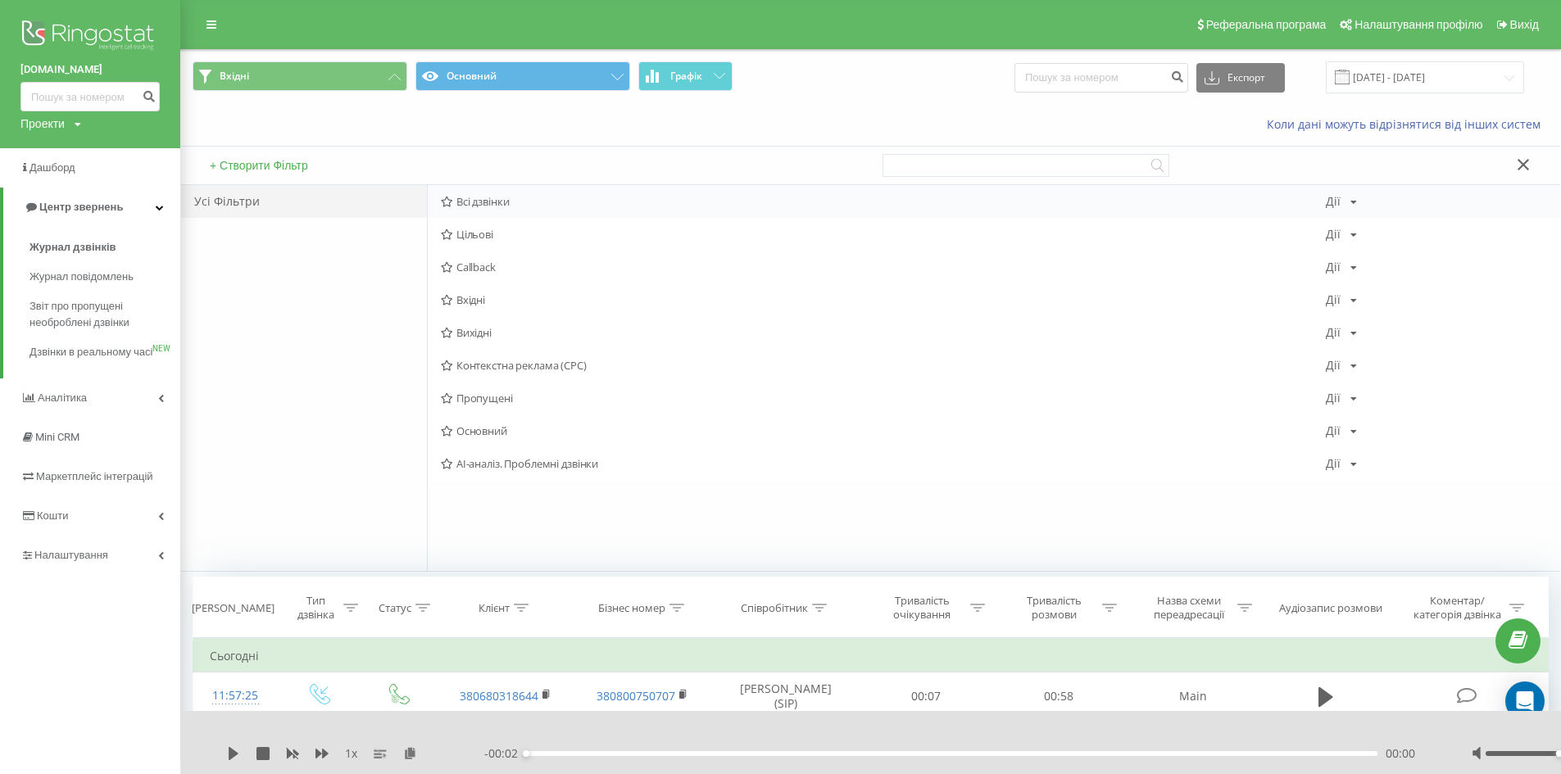
click at [462, 200] on span "Всі дзвінки" at bounding box center [883, 201] width 885 height 11
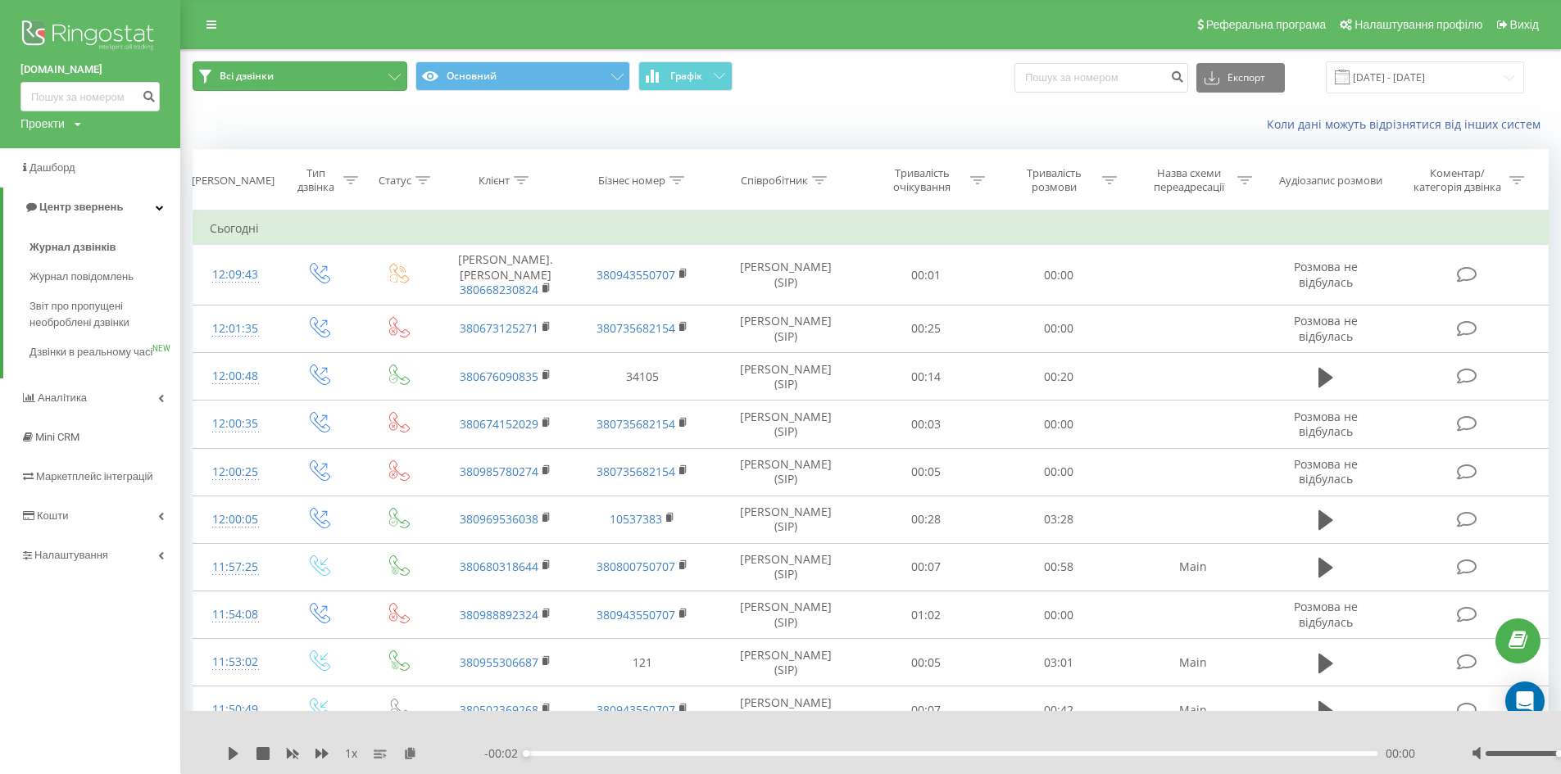
click at [319, 89] on button "Всі дзвінки" at bounding box center [300, 75] width 215 height 29
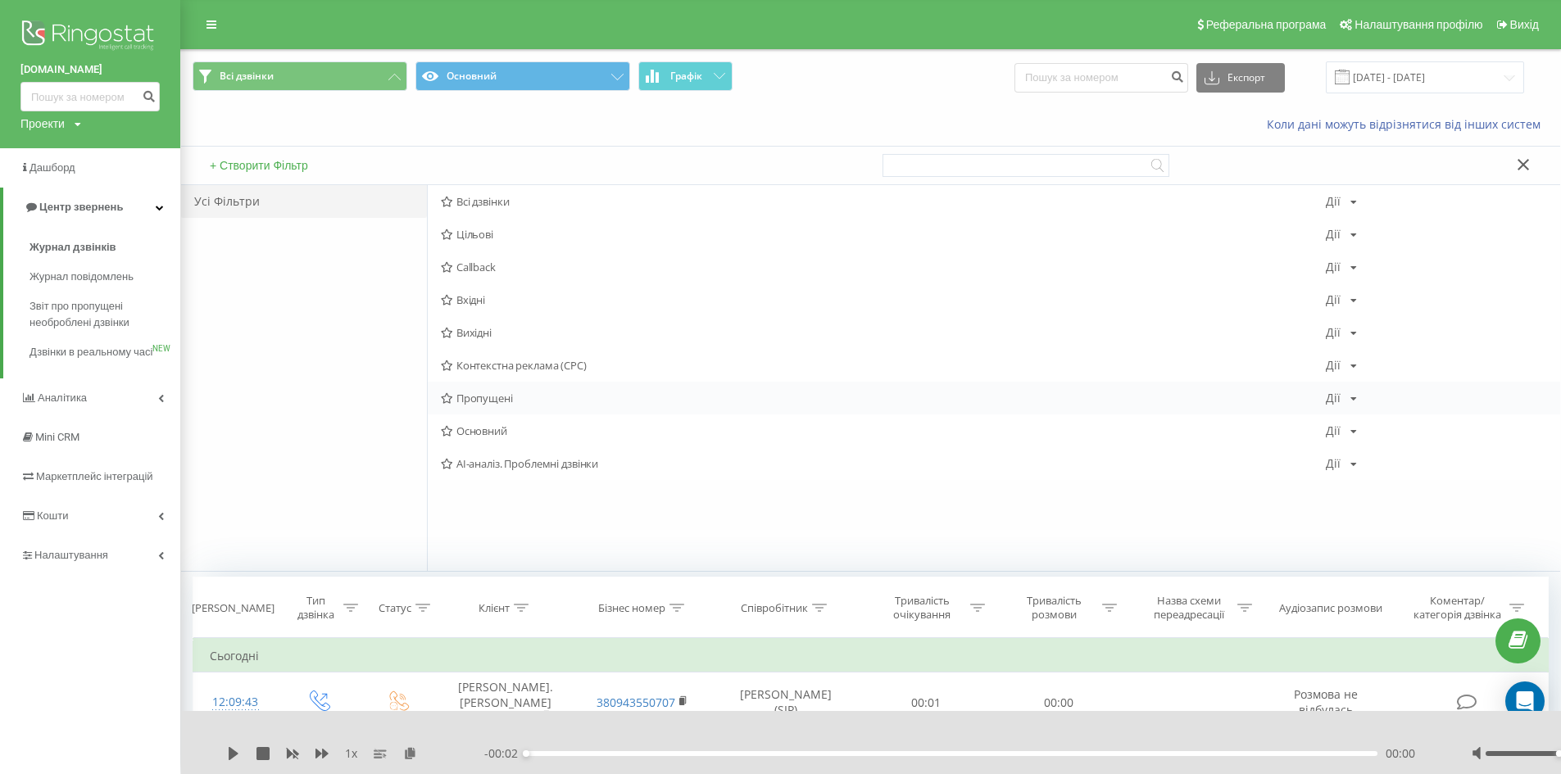
click at [502, 401] on span "Пропущені" at bounding box center [883, 397] width 885 height 11
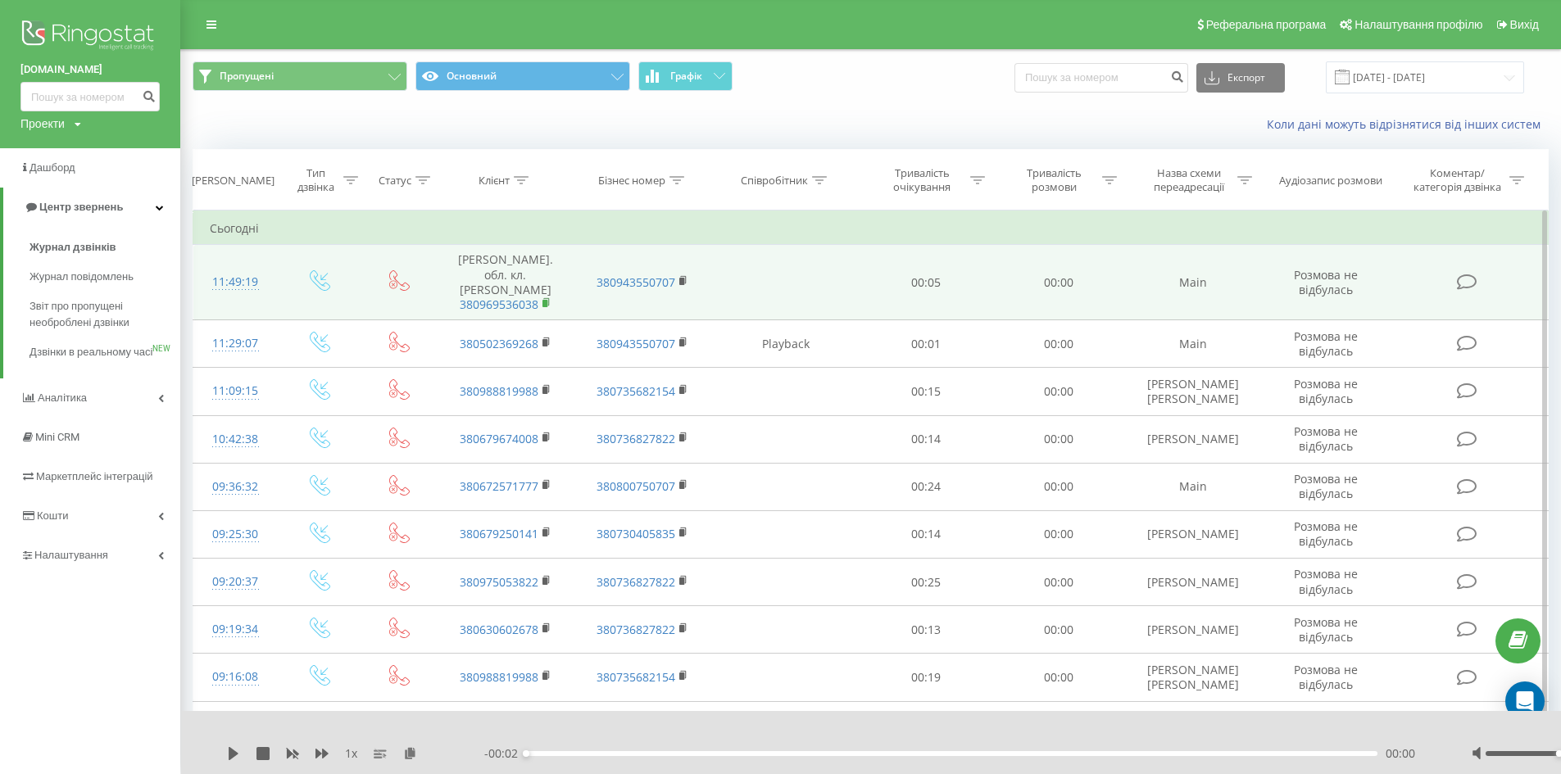
click at [546, 305] on rect at bounding box center [544, 303] width 5 height 7
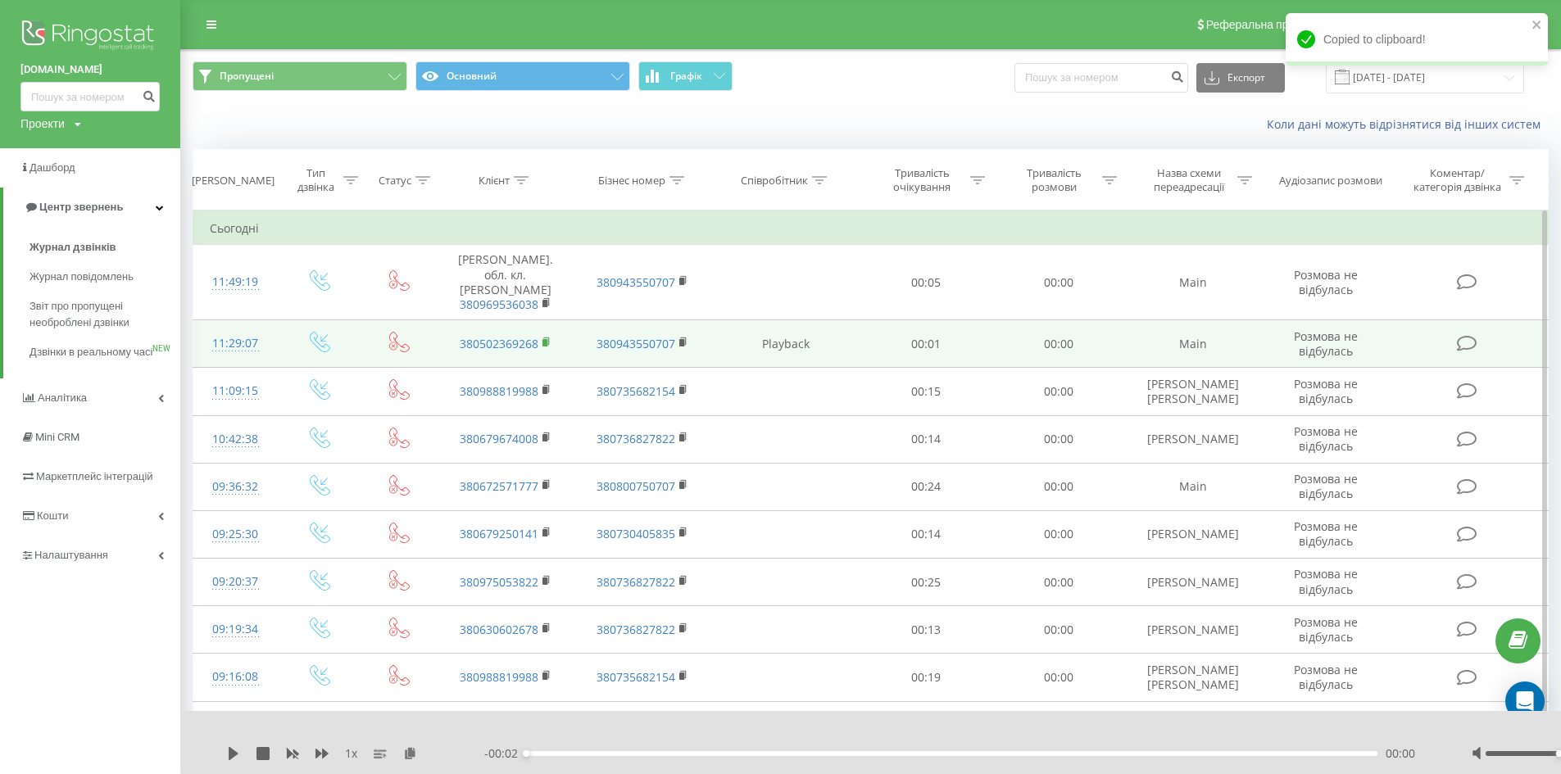
click at [544, 345] on rect at bounding box center [544, 342] width 5 height 7
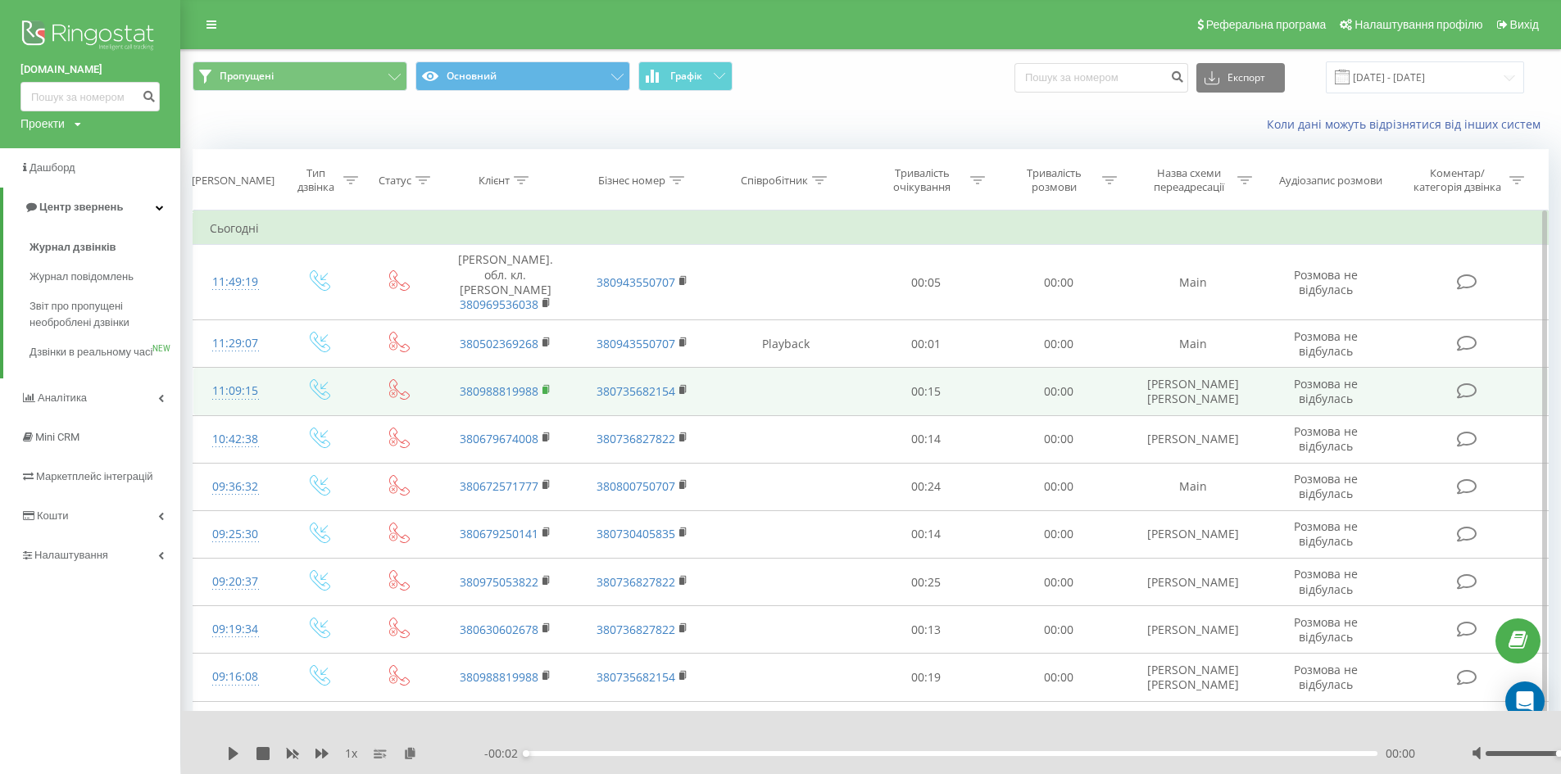
click at [543, 390] on rect at bounding box center [544, 390] width 5 height 7
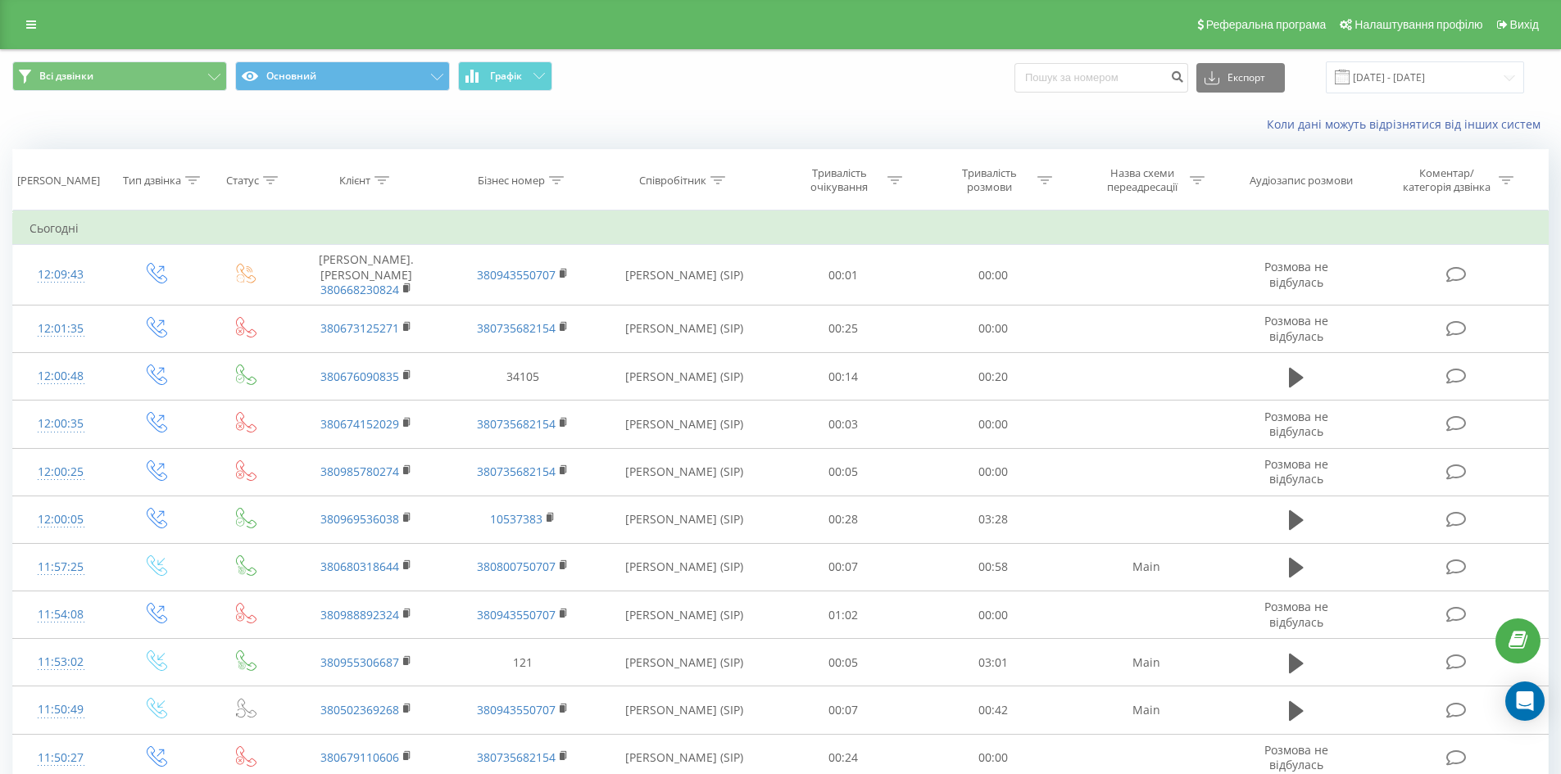
drag, startPoint x: 1122, startPoint y: 57, endPoint x: 1111, endPoint y: 79, distance: 24.2
click at [1113, 75] on div "Всі дзвінки Основний Графік Експорт .csv .xls .xlsx [DATE] - [DATE]" at bounding box center [780, 77] width 1559 height 55
click at [1111, 79] on input at bounding box center [1101, 77] width 174 height 29
paste input "380969536038"
type input "380969536038"
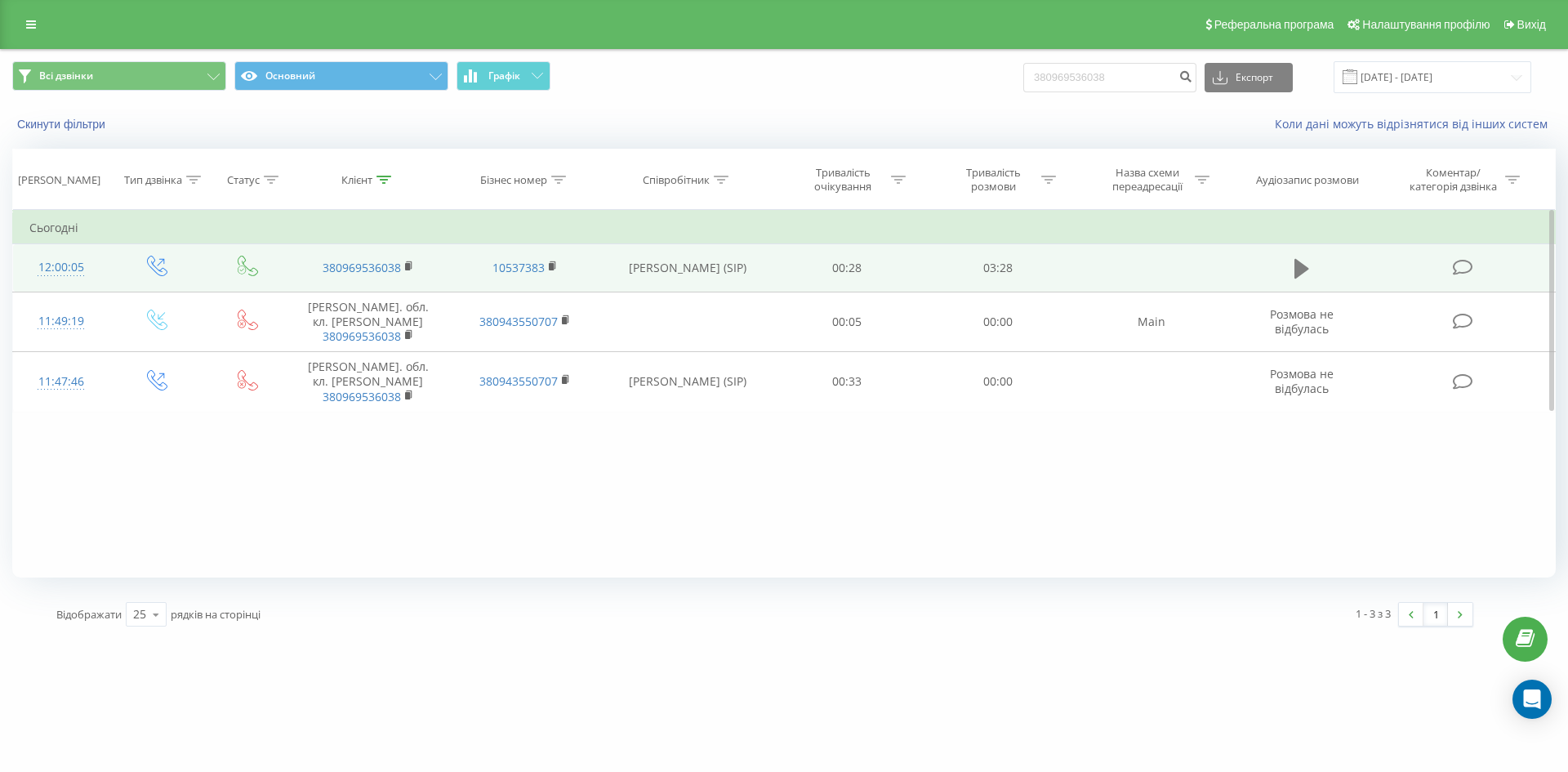
click at [1302, 270] on icon at bounding box center [1302, 269] width 15 height 20
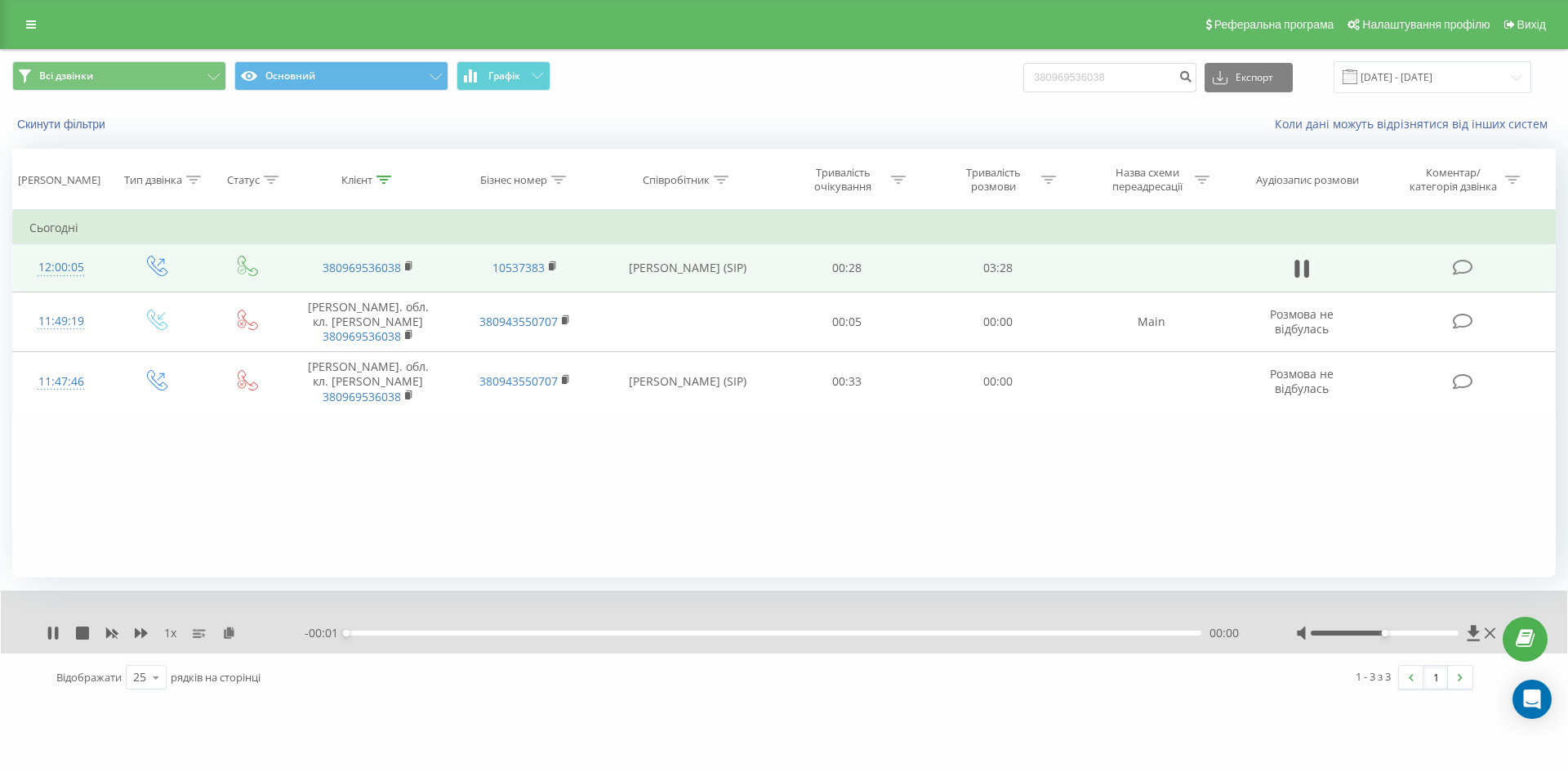
click at [535, 632] on div "00:00" at bounding box center [774, 633] width 855 height 5
click at [57, 632] on icon at bounding box center [56, 632] width 3 height 13
click at [1163, 70] on input "380969536038" at bounding box center [1110, 77] width 173 height 29
paste input "50236926"
type input "380502369268"
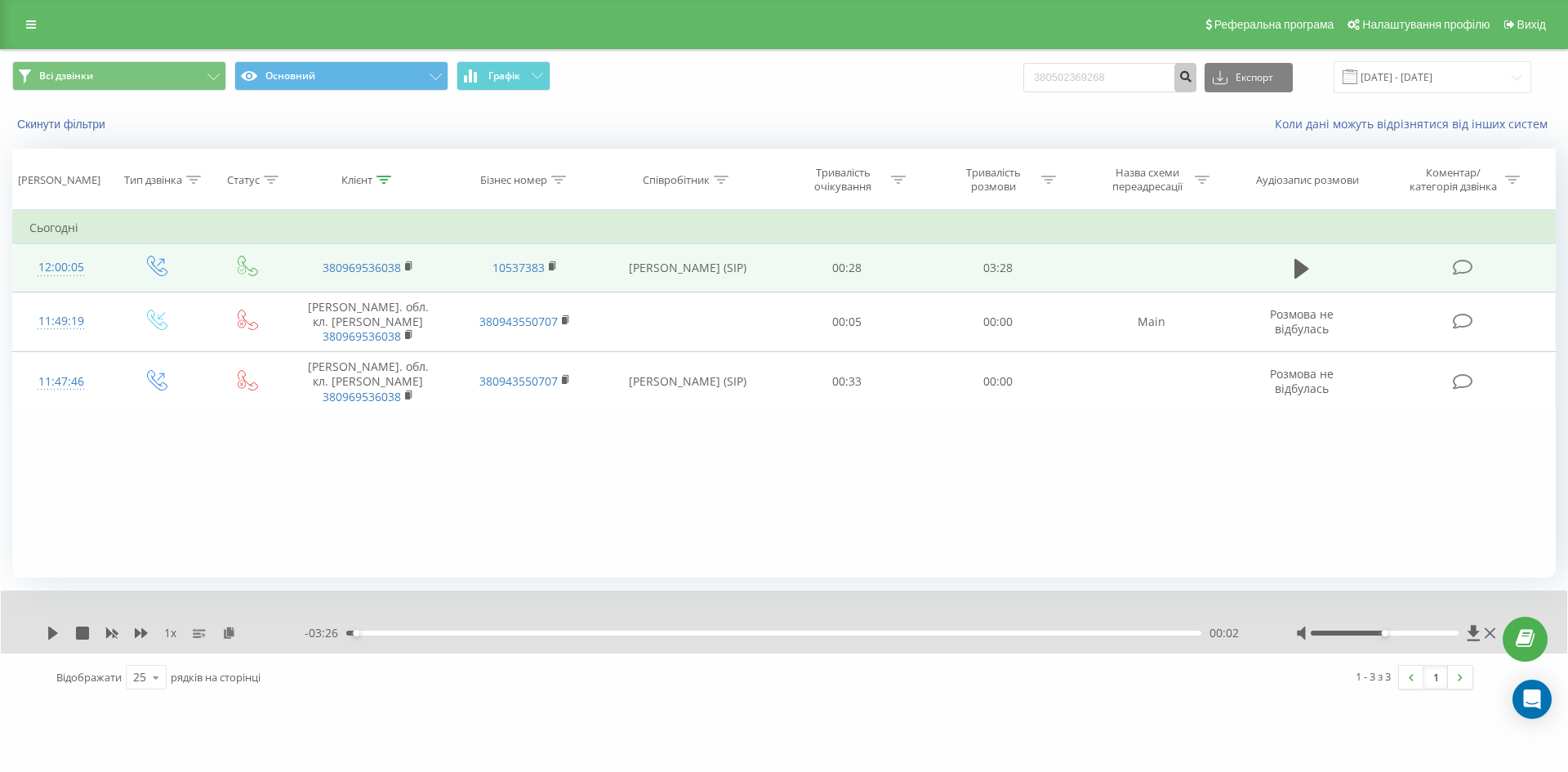
click at [1196, 84] on button "submit" at bounding box center [1185, 77] width 22 height 29
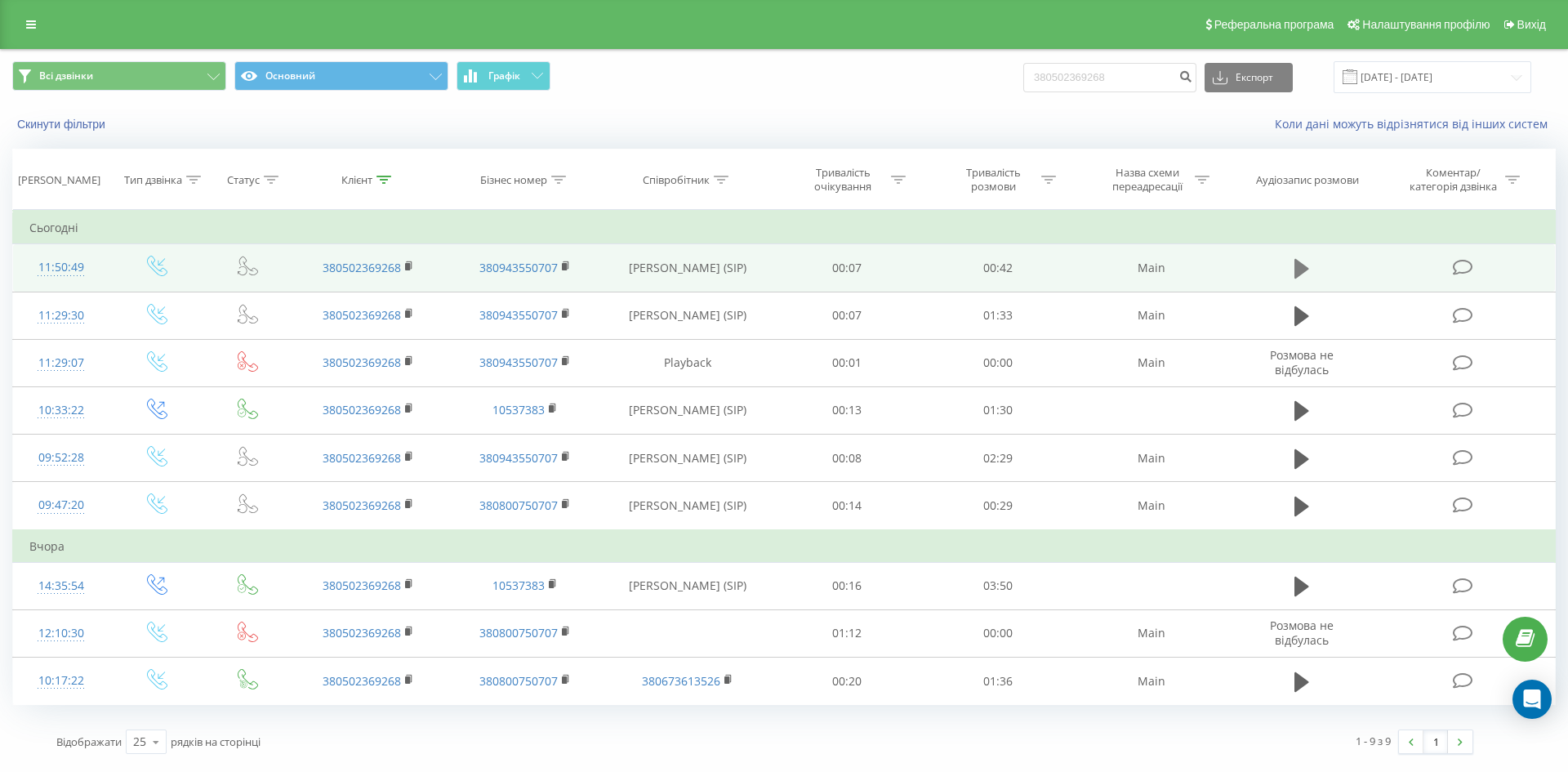
click at [1300, 266] on icon at bounding box center [1302, 269] width 15 height 20
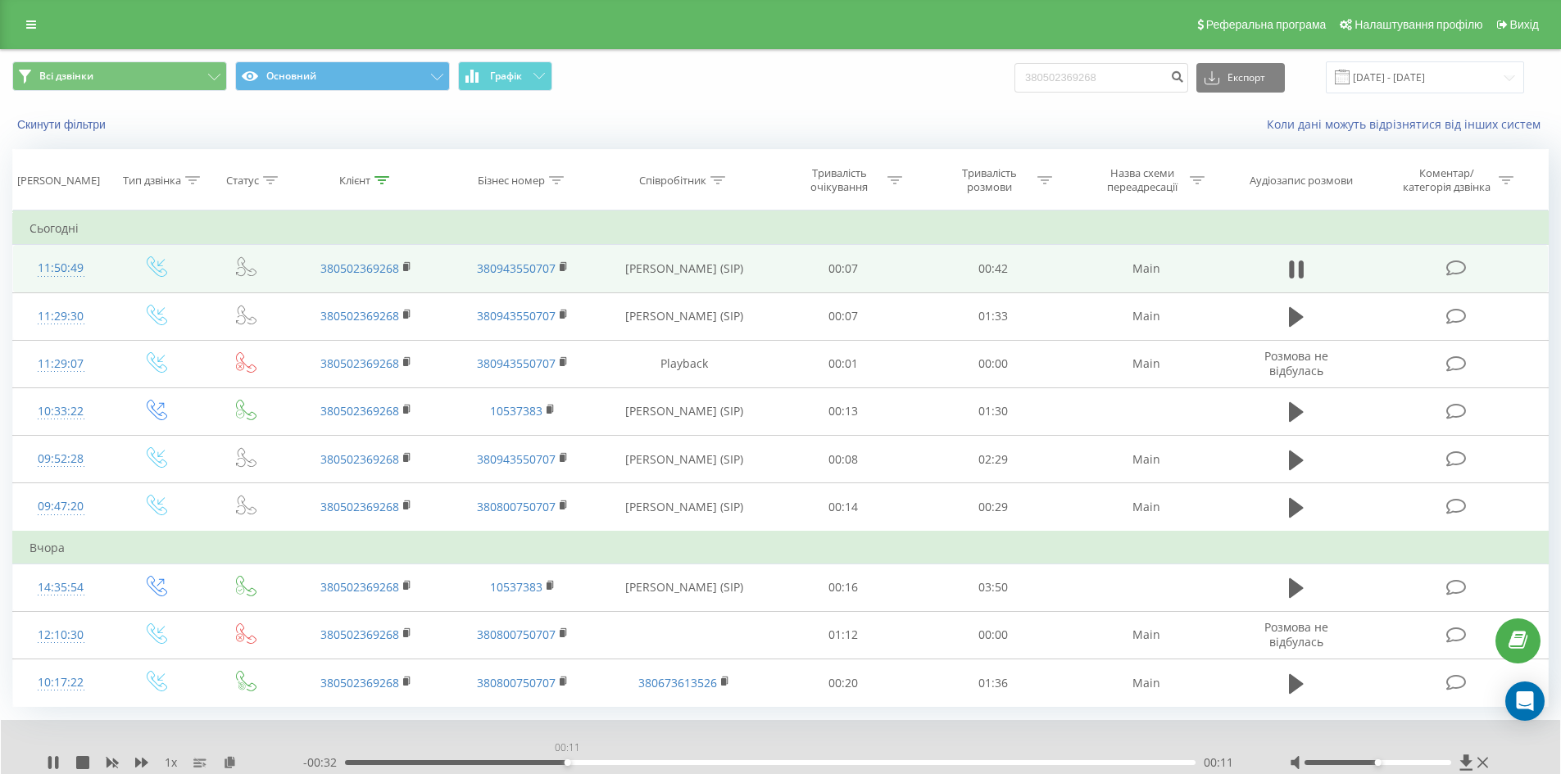
click at [567, 762] on div "00:11" at bounding box center [770, 762] width 850 height 5
click at [795, 760] on div "- 00:31 00:12 00:12" at bounding box center [776, 763] width 946 height 16
click at [795, 762] on div "00:23" at bounding box center [770, 762] width 850 height 5
click at [1161, 67] on input "380502369268" at bounding box center [1101, 77] width 174 height 29
paste input "98881998"
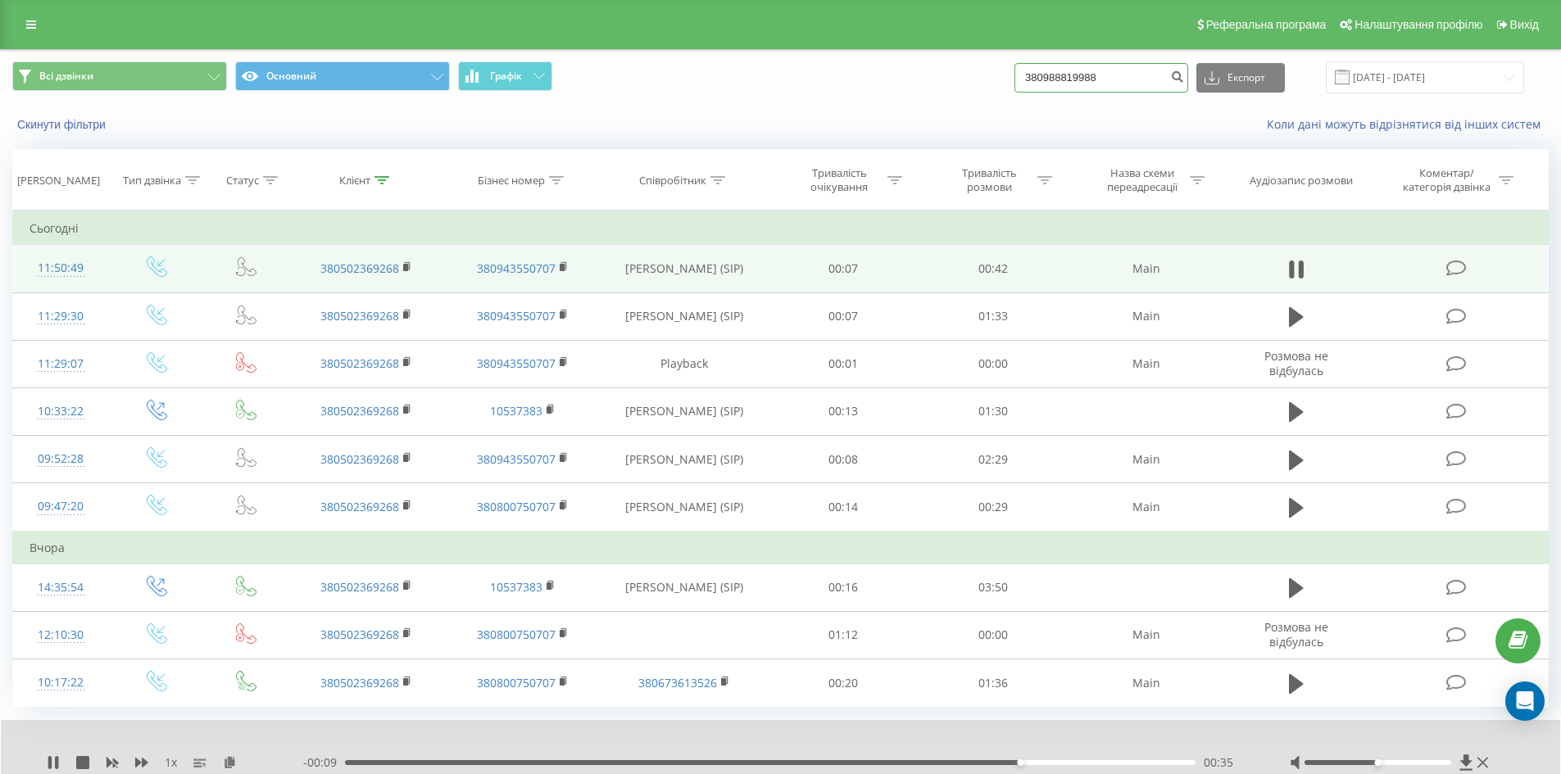
type input "380988819988"
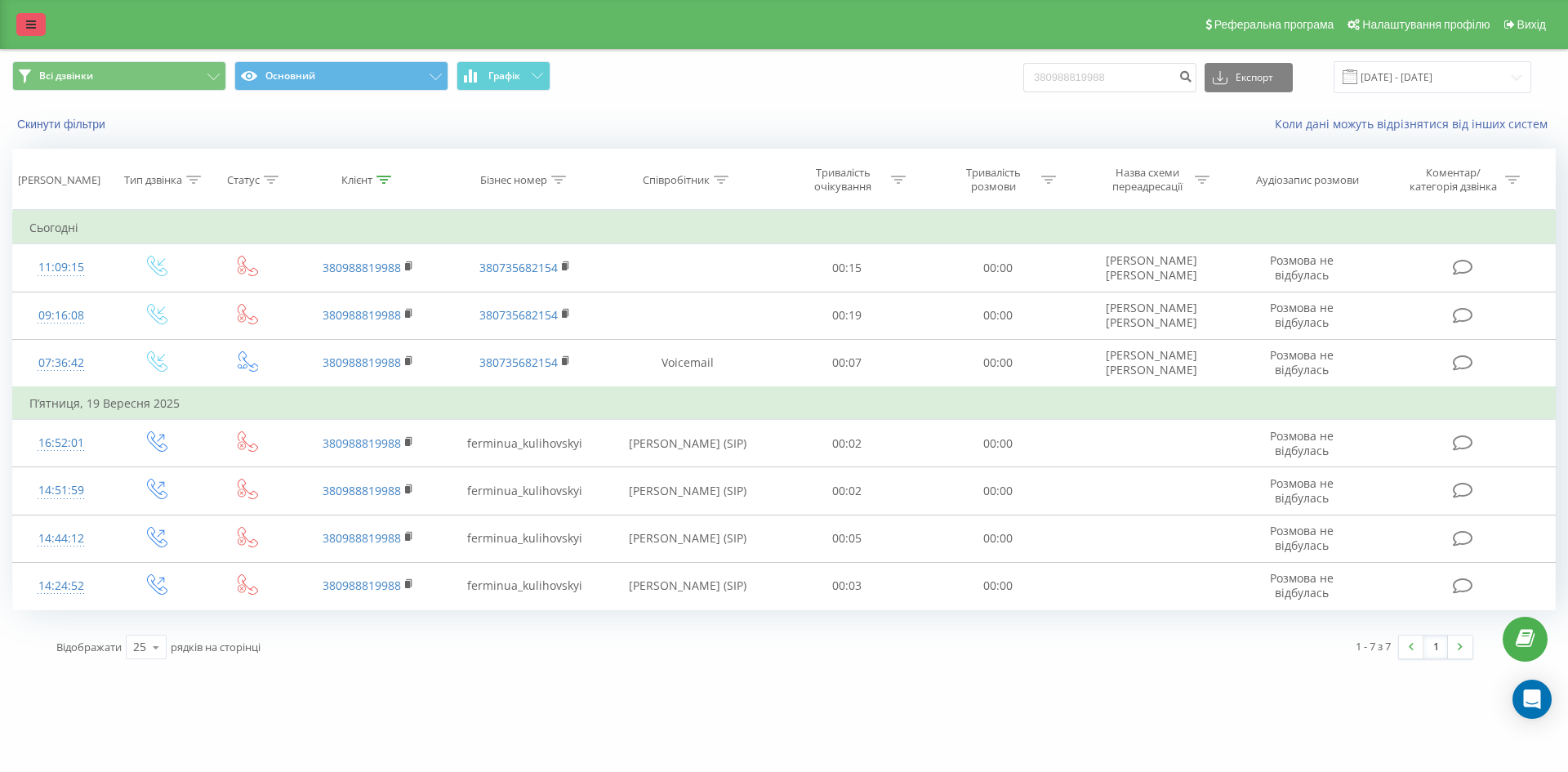
click at [35, 24] on link at bounding box center [30, 24] width 29 height 23
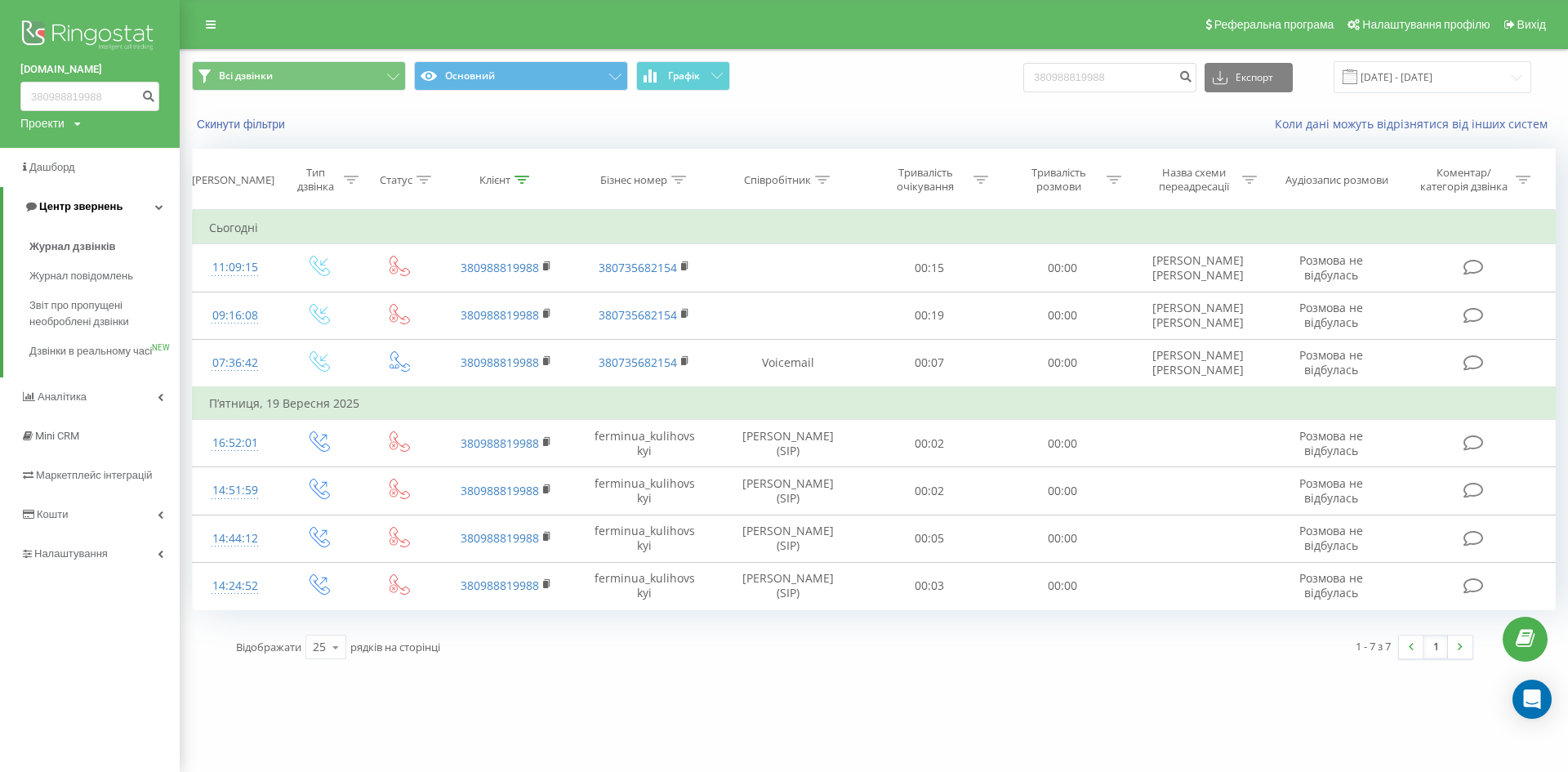
click at [156, 214] on link "Центр звернень" at bounding box center [91, 206] width 176 height 39
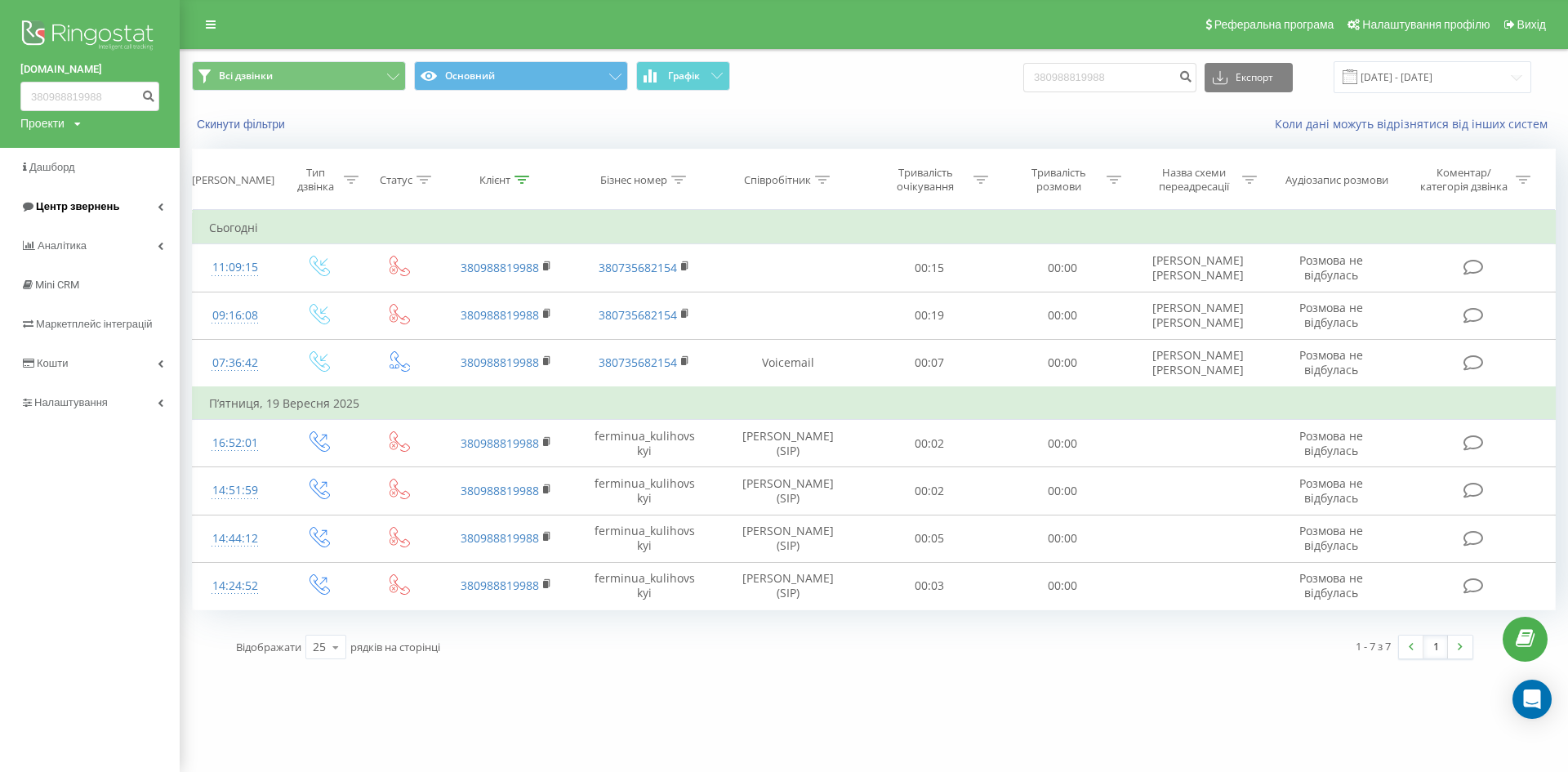
click at [165, 208] on link "Центр звернень" at bounding box center [90, 206] width 179 height 39
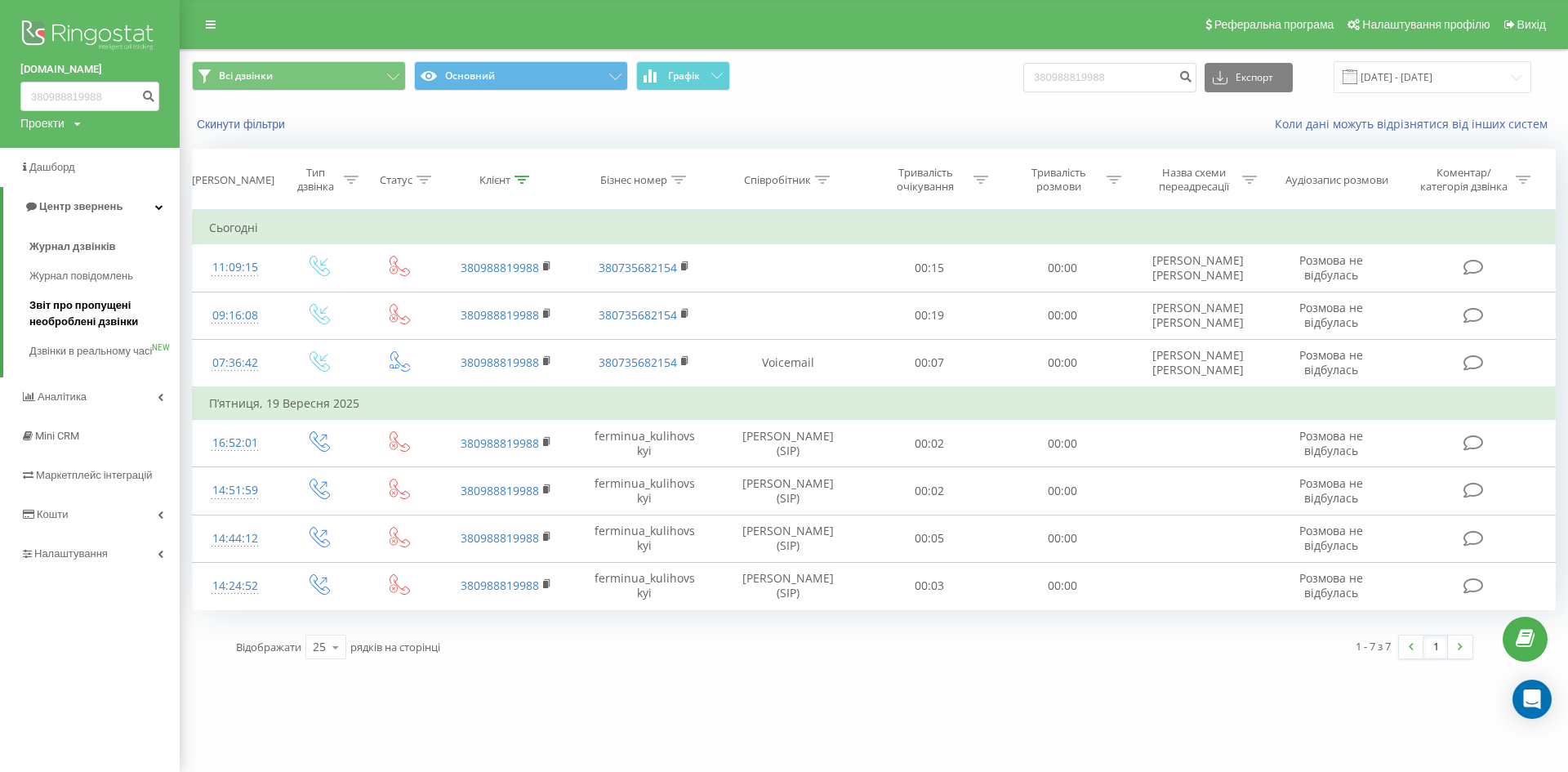
click at [101, 318] on span "Звіт про пропущені необроблені дзвінки" at bounding box center [100, 313] width 143 height 33
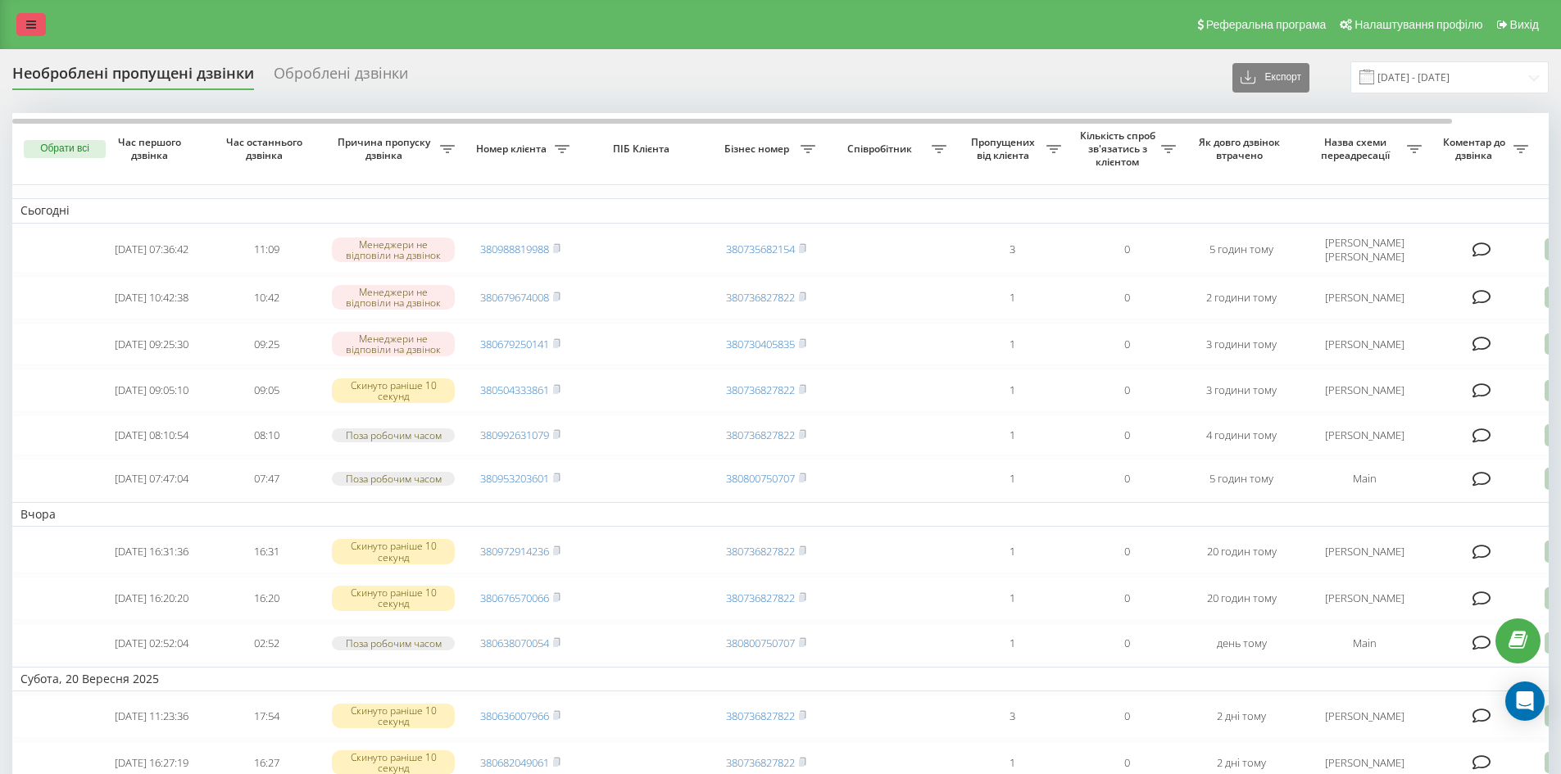
click at [44, 29] on link at bounding box center [30, 24] width 29 height 23
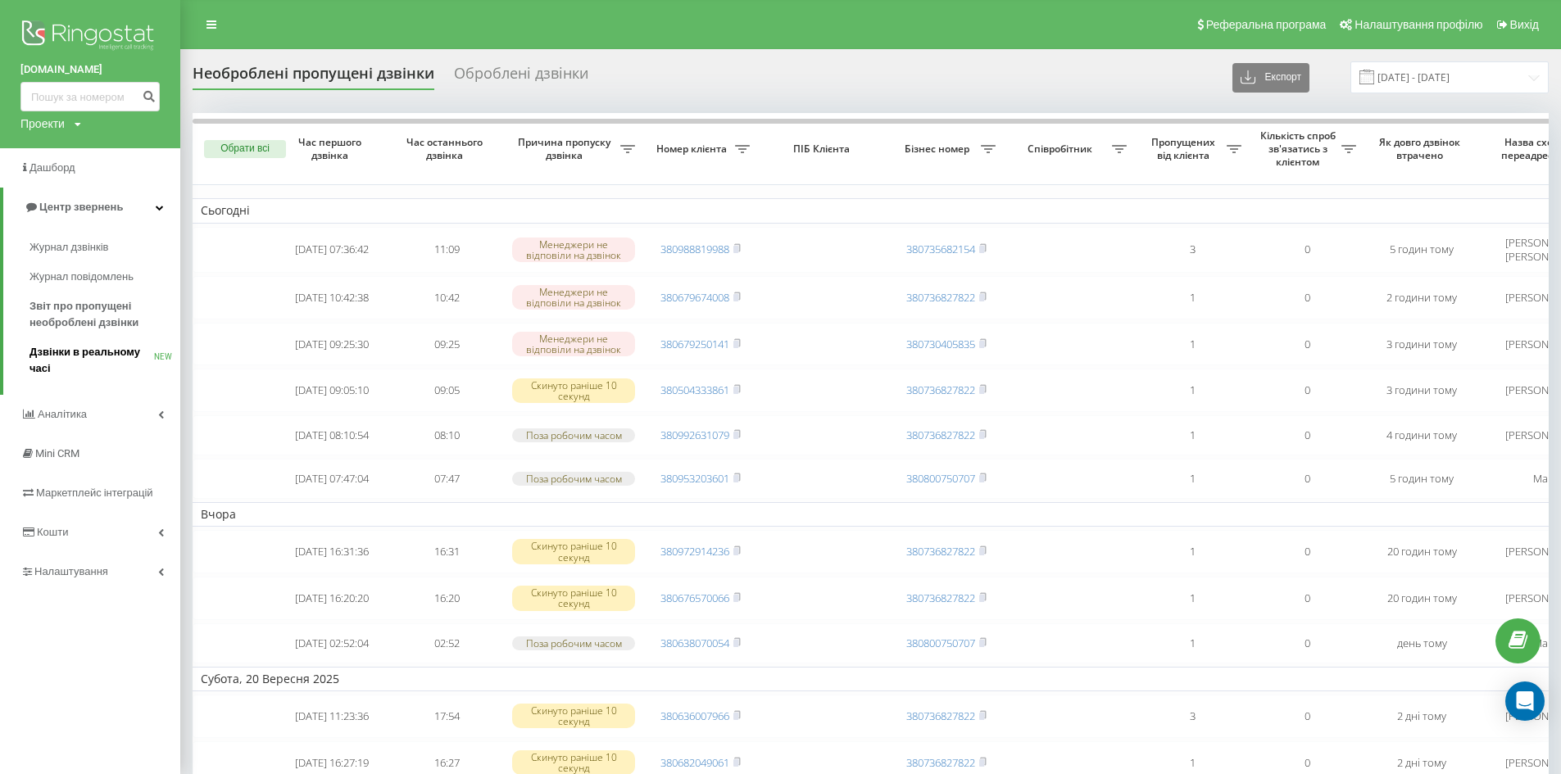
click at [92, 355] on span "Дзвінки в реальному часі" at bounding box center [91, 360] width 125 height 33
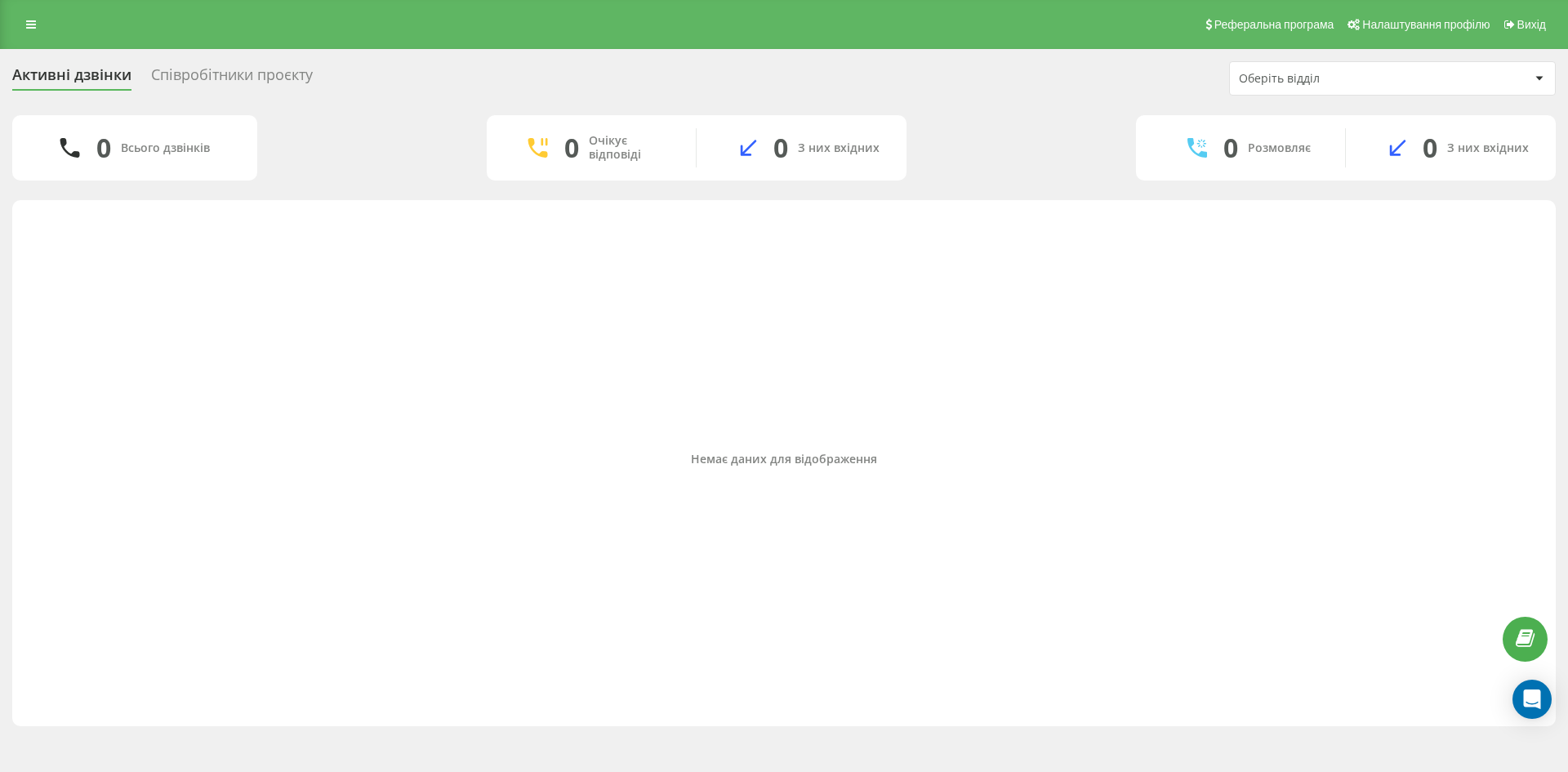
click at [231, 68] on div "Співробітники проєкту" at bounding box center [232, 78] width 161 height 25
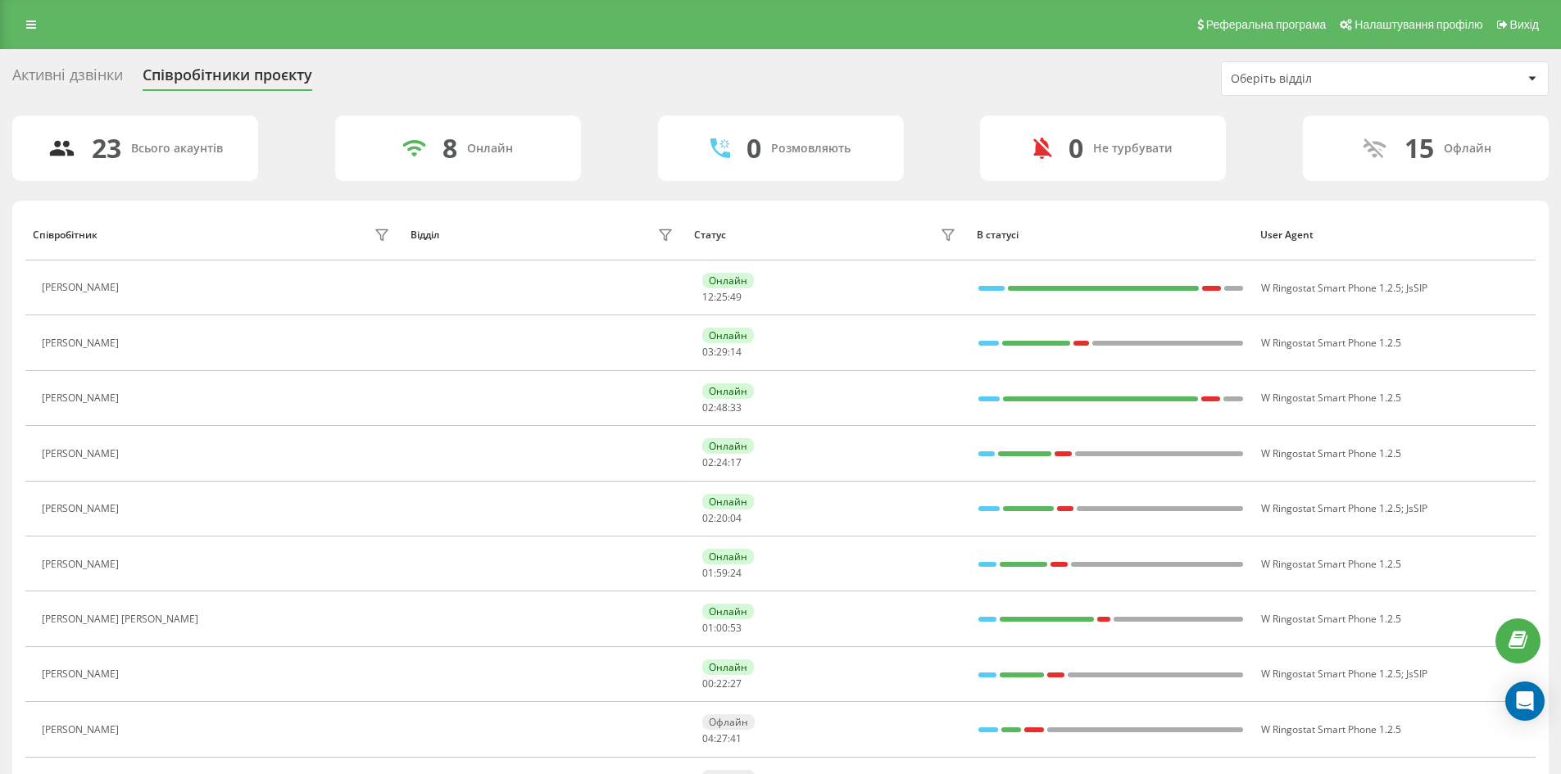
click at [84, 71] on div "Активні дзвінки" at bounding box center [67, 78] width 111 height 25
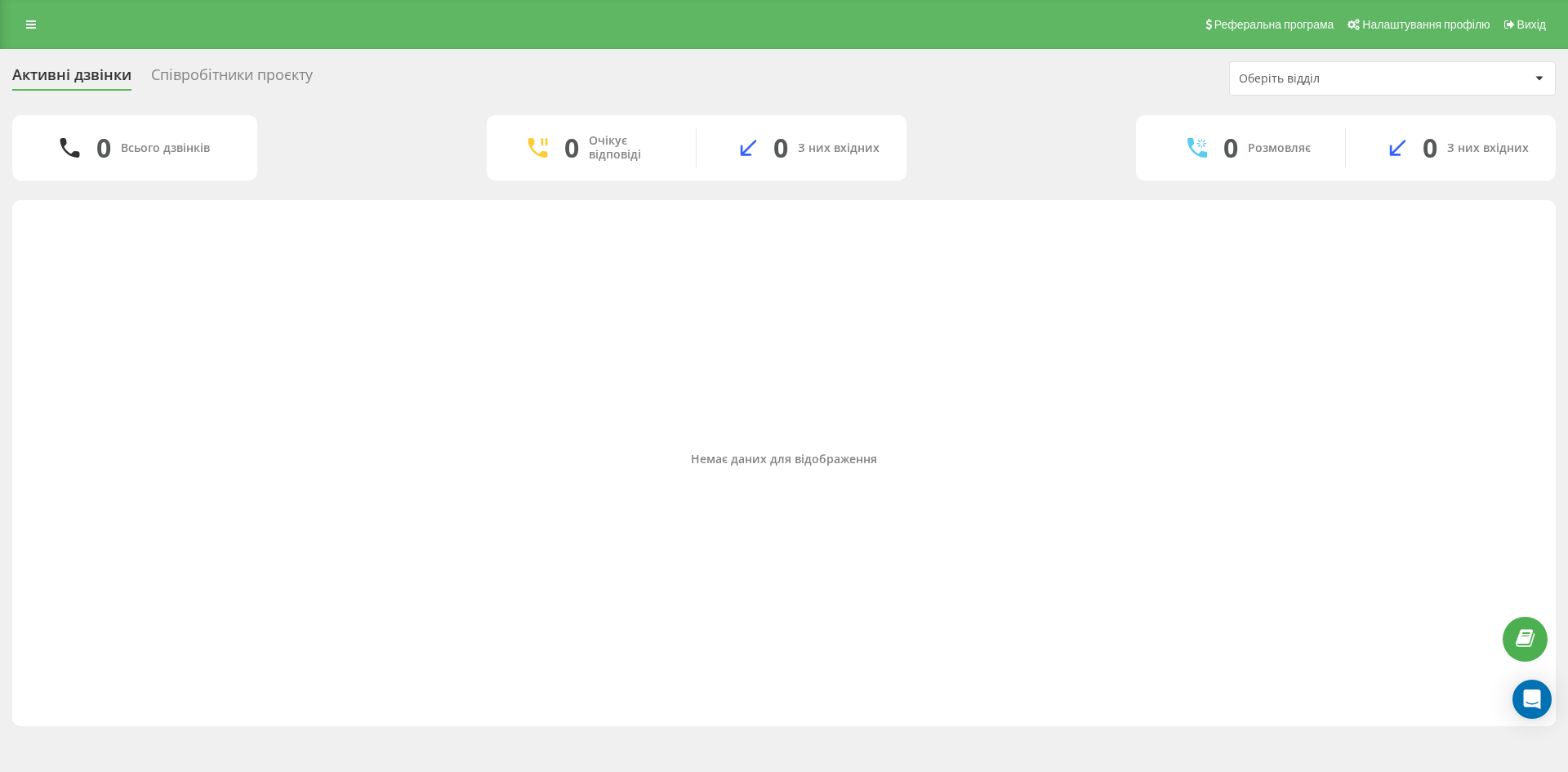
click at [221, 80] on div "Співробітники проєкту" at bounding box center [232, 78] width 161 height 25
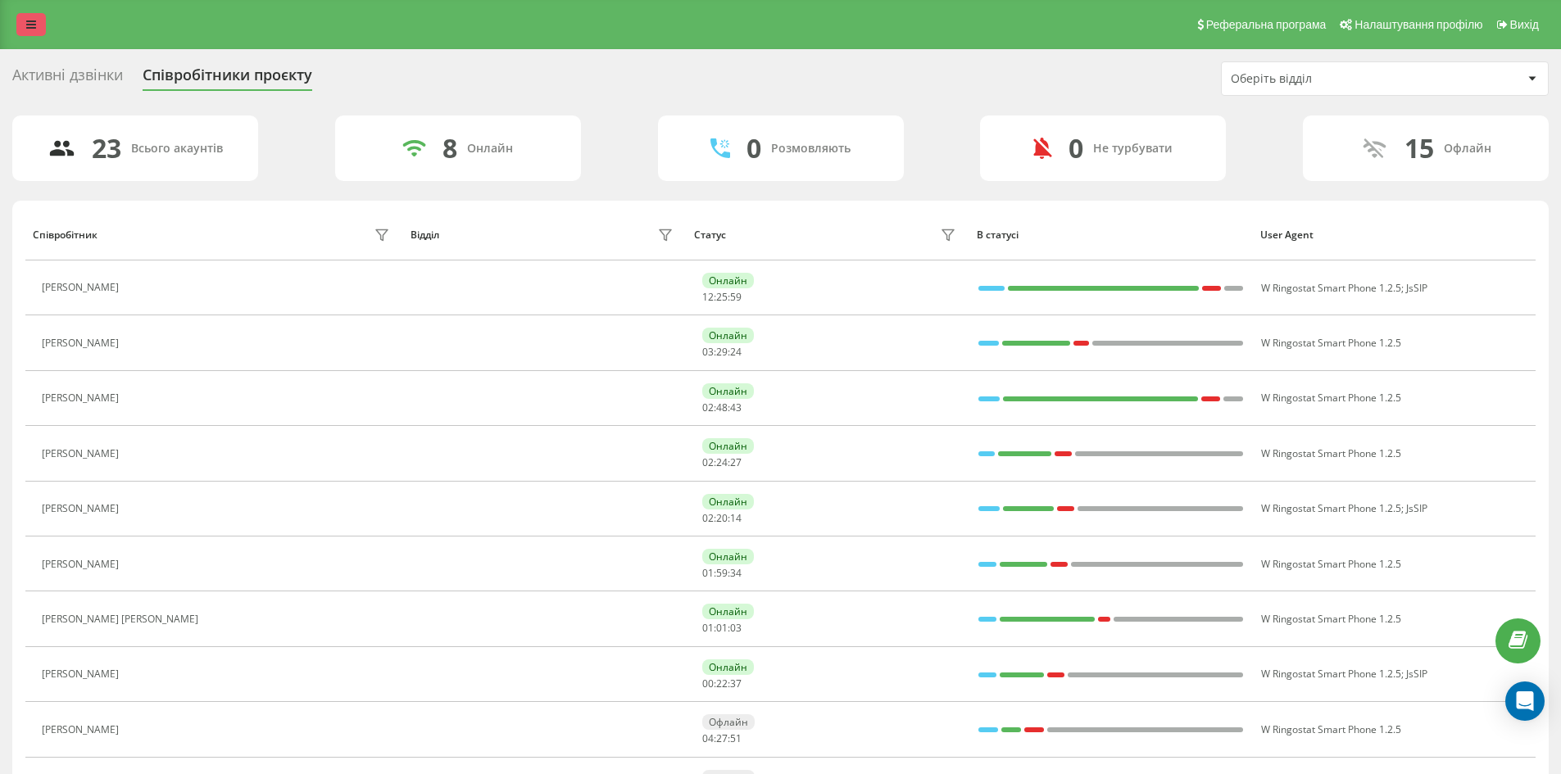
click at [36, 20] on link at bounding box center [30, 24] width 29 height 23
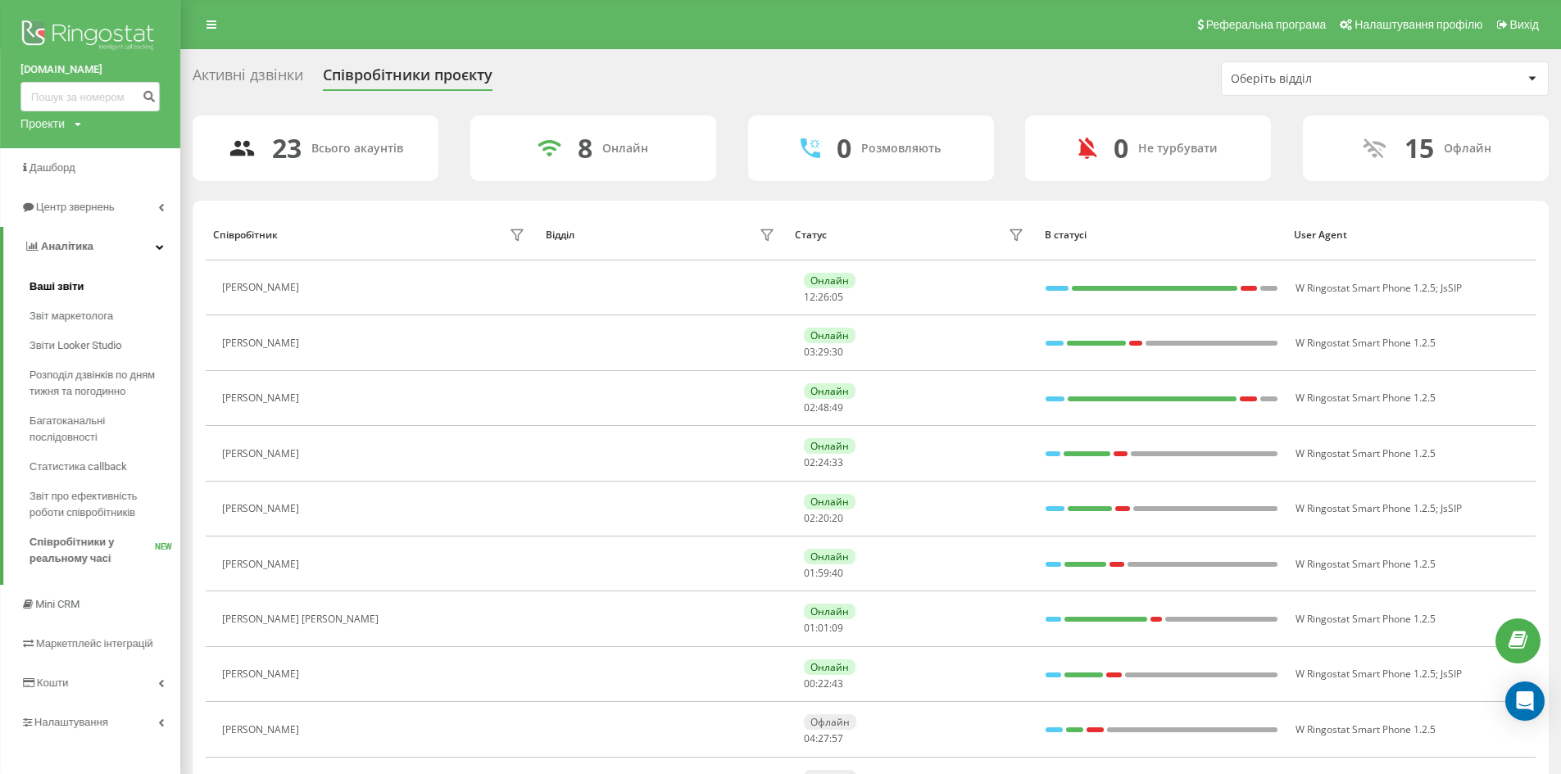
click at [48, 279] on span "Ваші звіти" at bounding box center [56, 287] width 55 height 16
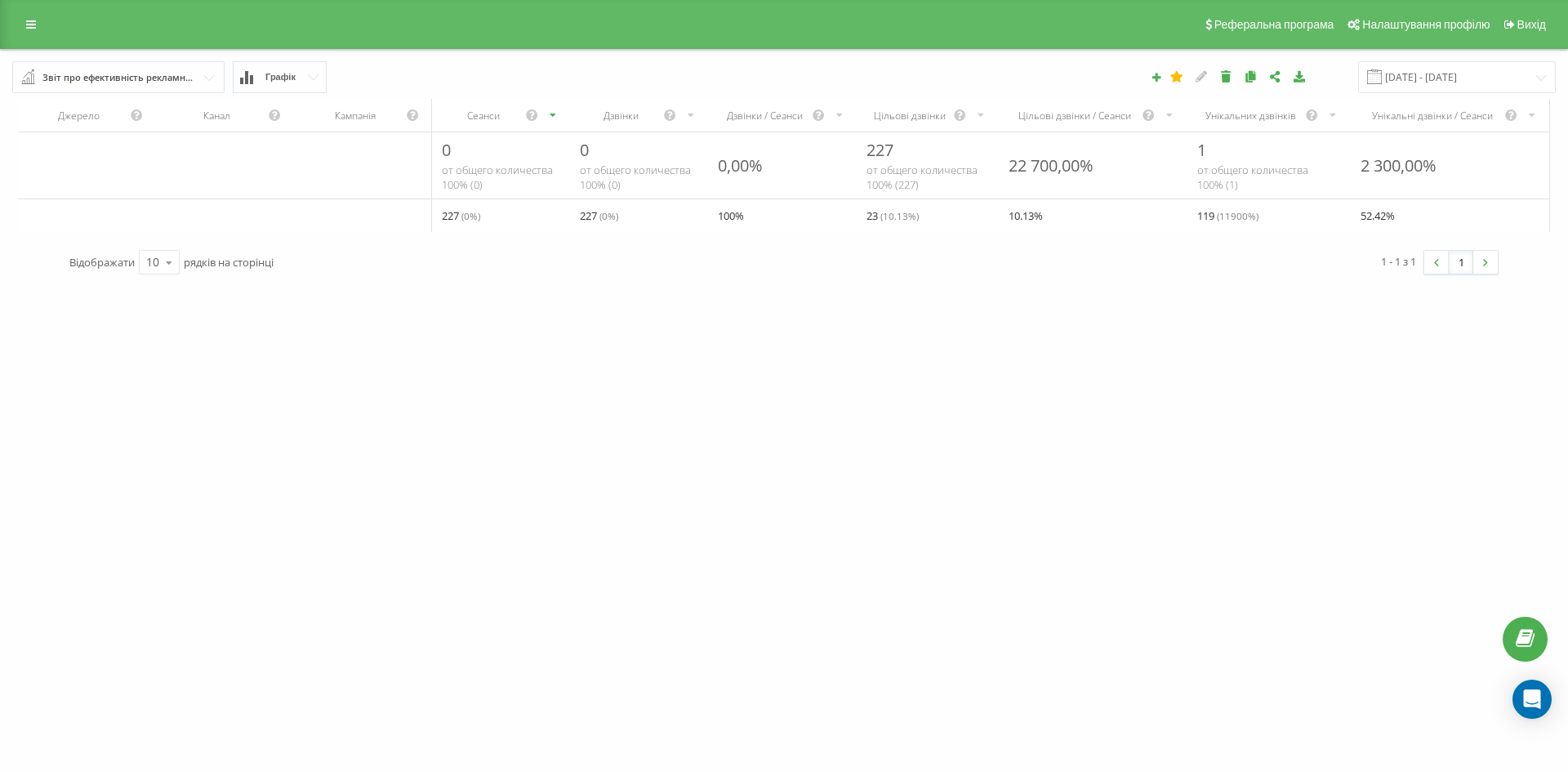
click at [214, 84] on input "text" at bounding box center [119, 76] width 210 height 29
click at [143, 48] on div "Реферальна програма Налаштування профілю Вихід" at bounding box center [784, 24] width 1568 height 49
click at [31, 20] on icon at bounding box center [31, 24] width 10 height 11
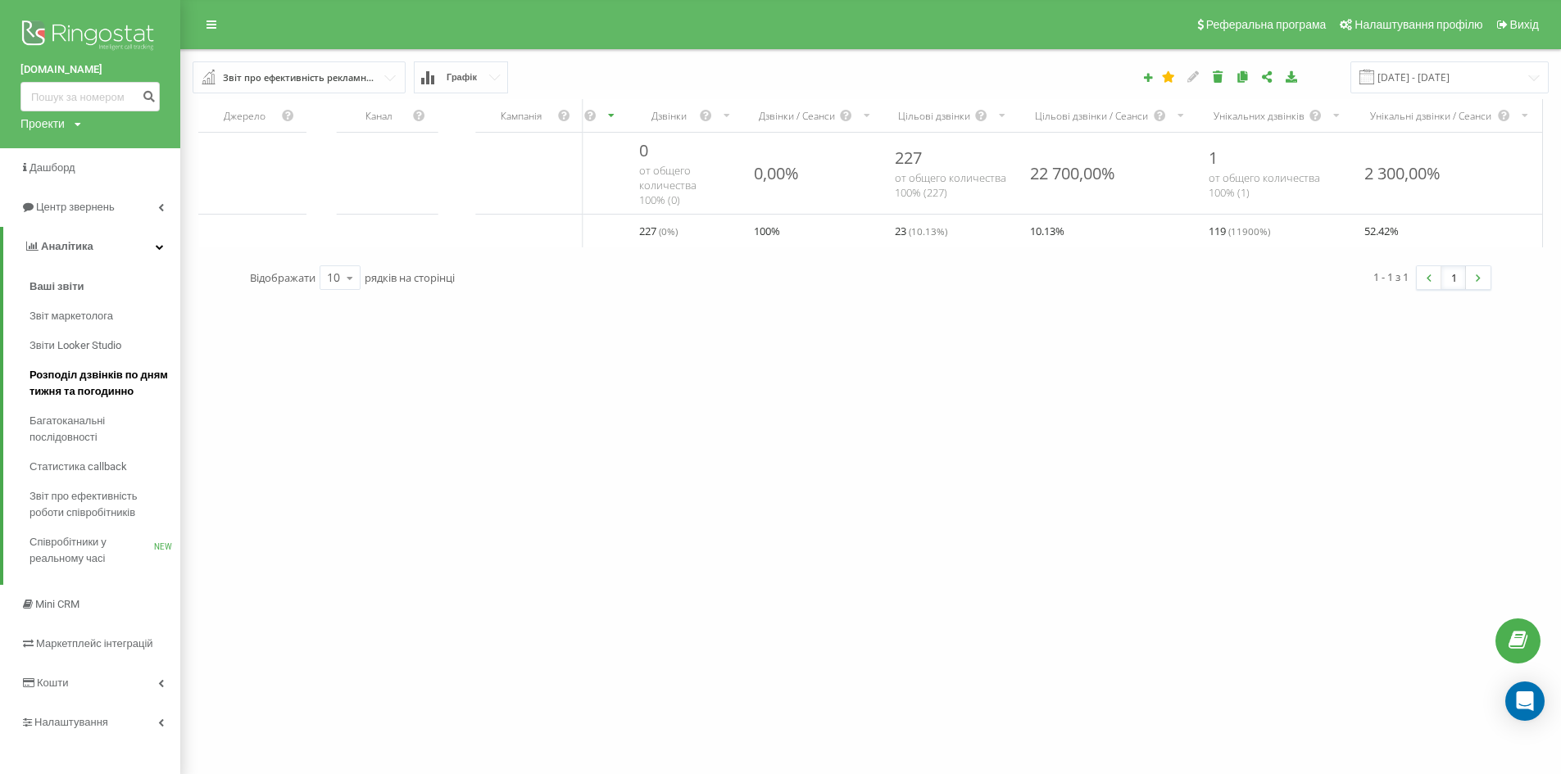
click at [129, 378] on span "Розподіл дзвінків по дням тижня та погодинно" at bounding box center [100, 383] width 143 height 33
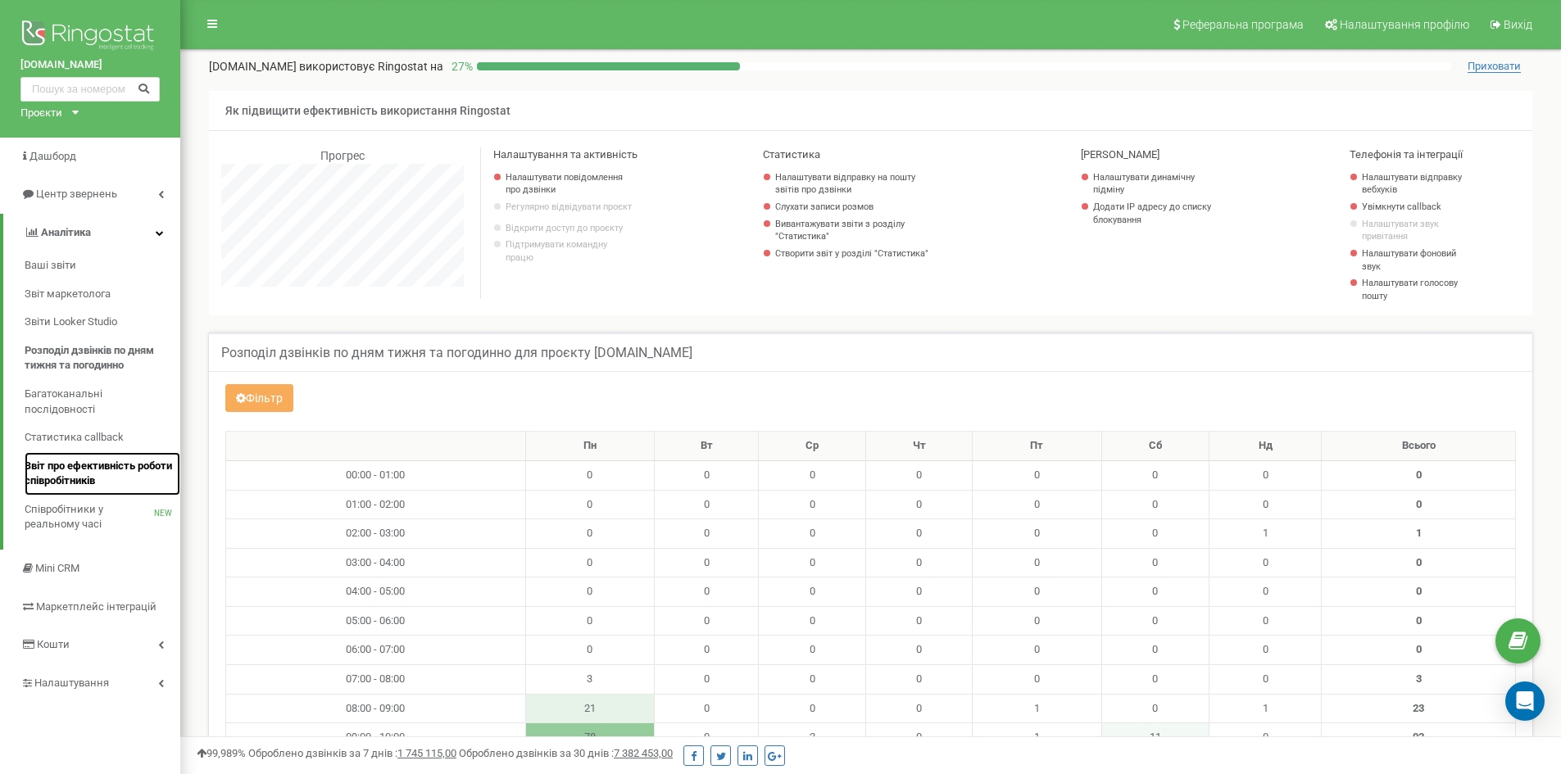
click at [111, 477] on span "Звіт про ефективність роботи співробітників" at bounding box center [98, 474] width 147 height 30
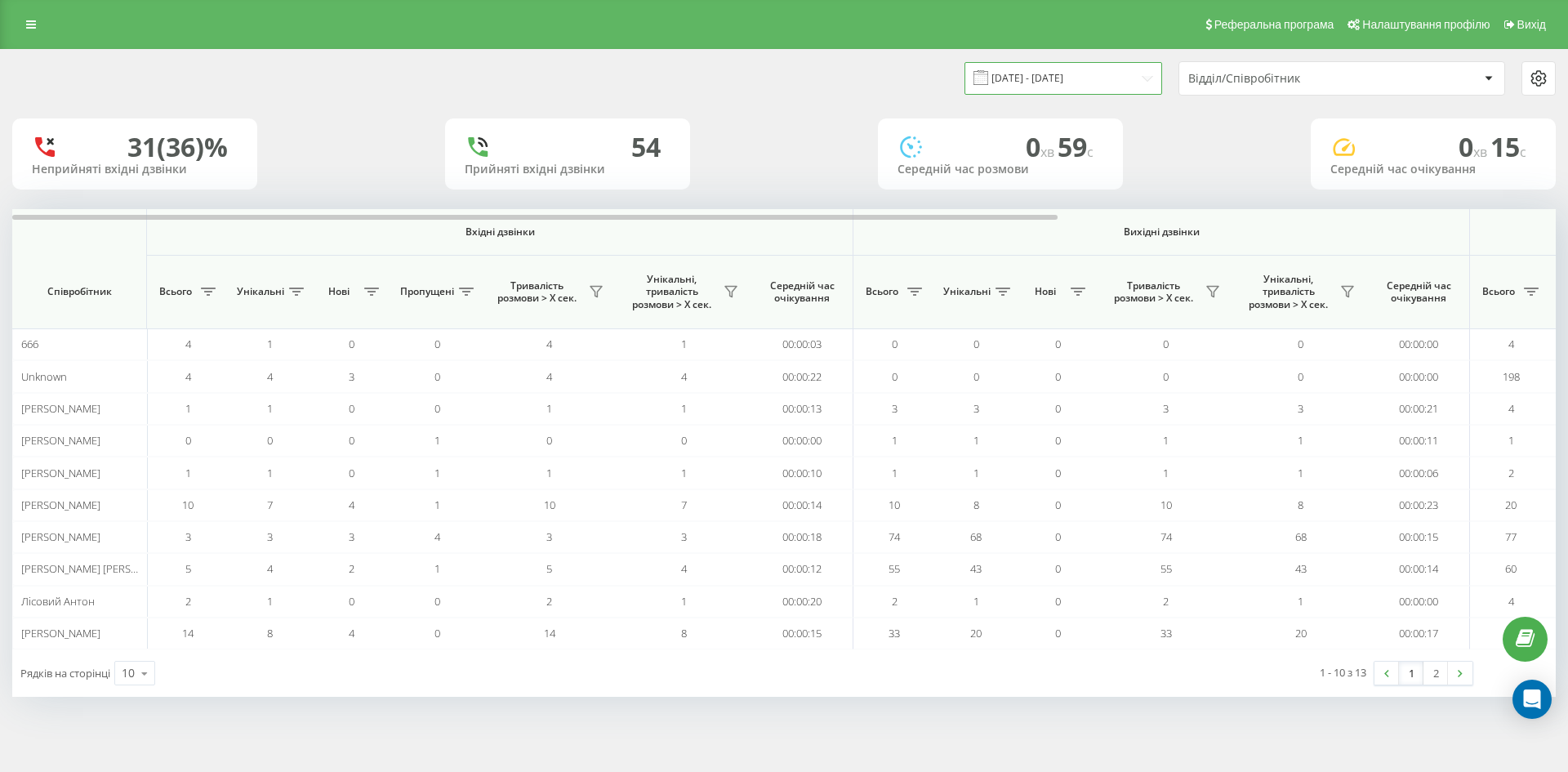
click at [1128, 75] on input "[DATE] - [DATE]" at bounding box center [1064, 78] width 197 height 32
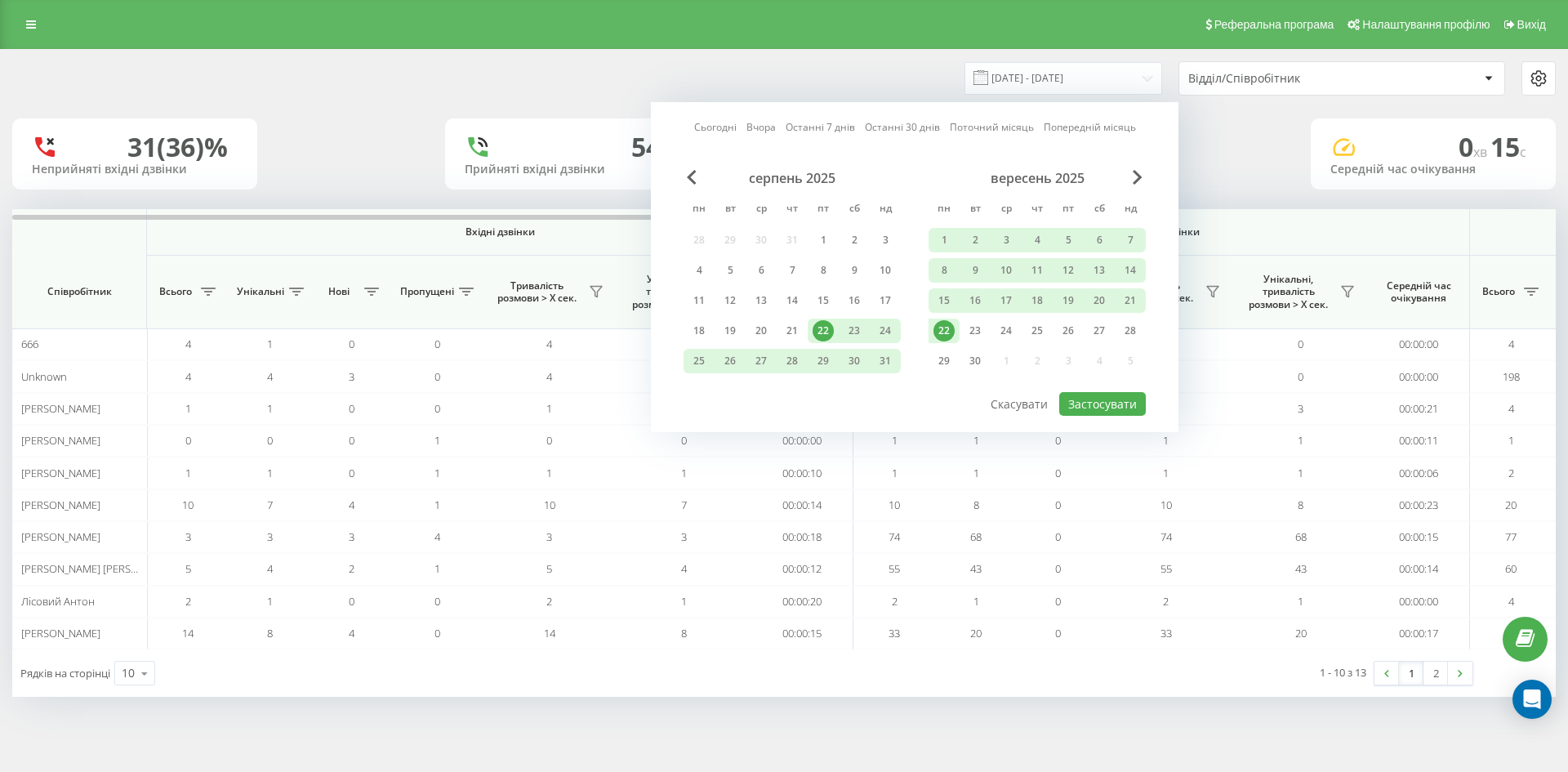
click at [947, 331] on div "22" at bounding box center [944, 330] width 21 height 21
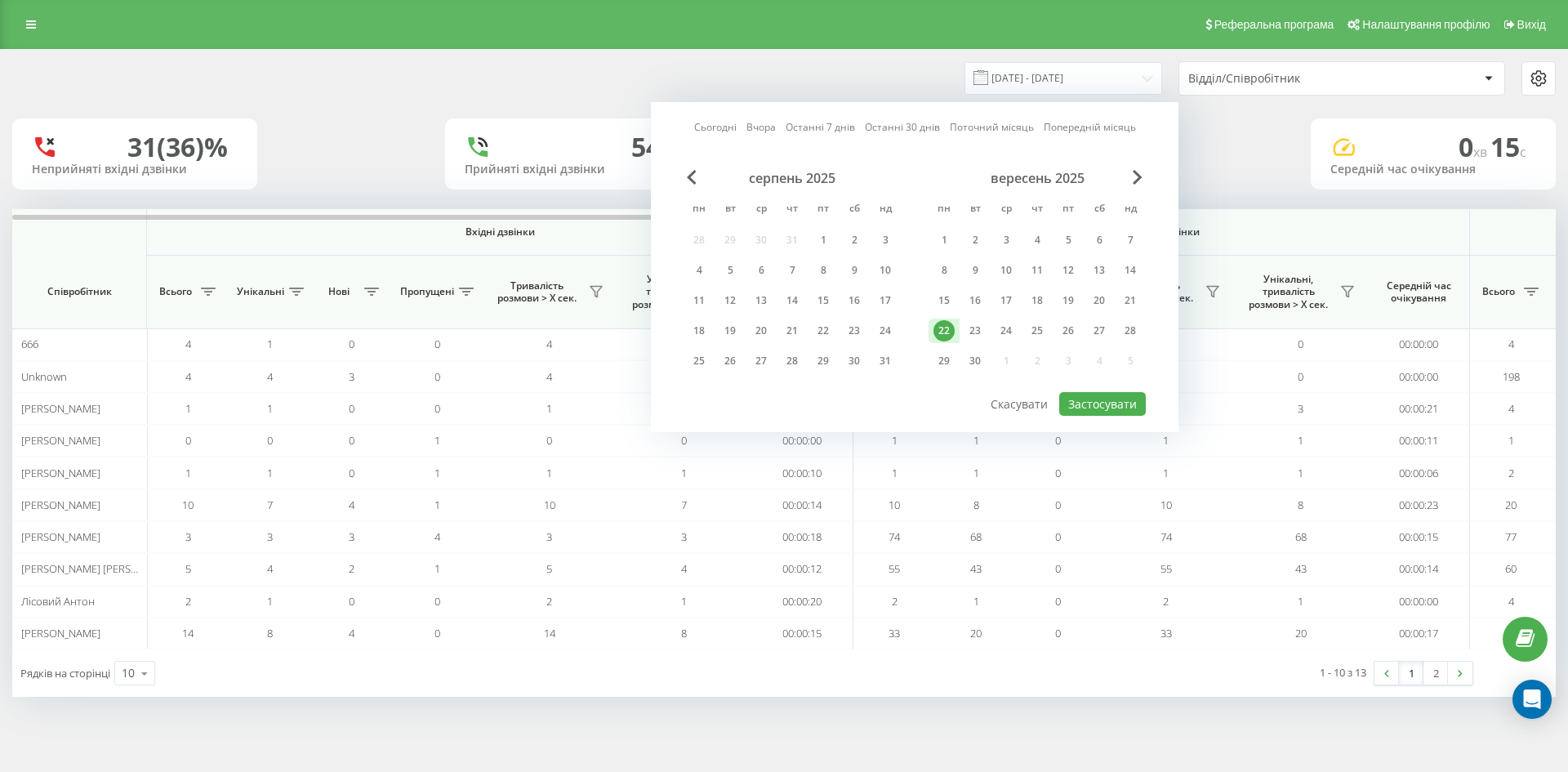
click at [940, 331] on div "22" at bounding box center [944, 330] width 21 height 21
click at [1083, 400] on button "Застосувати" at bounding box center [1102, 404] width 87 height 24
type input "[DATE] - [DATE]"
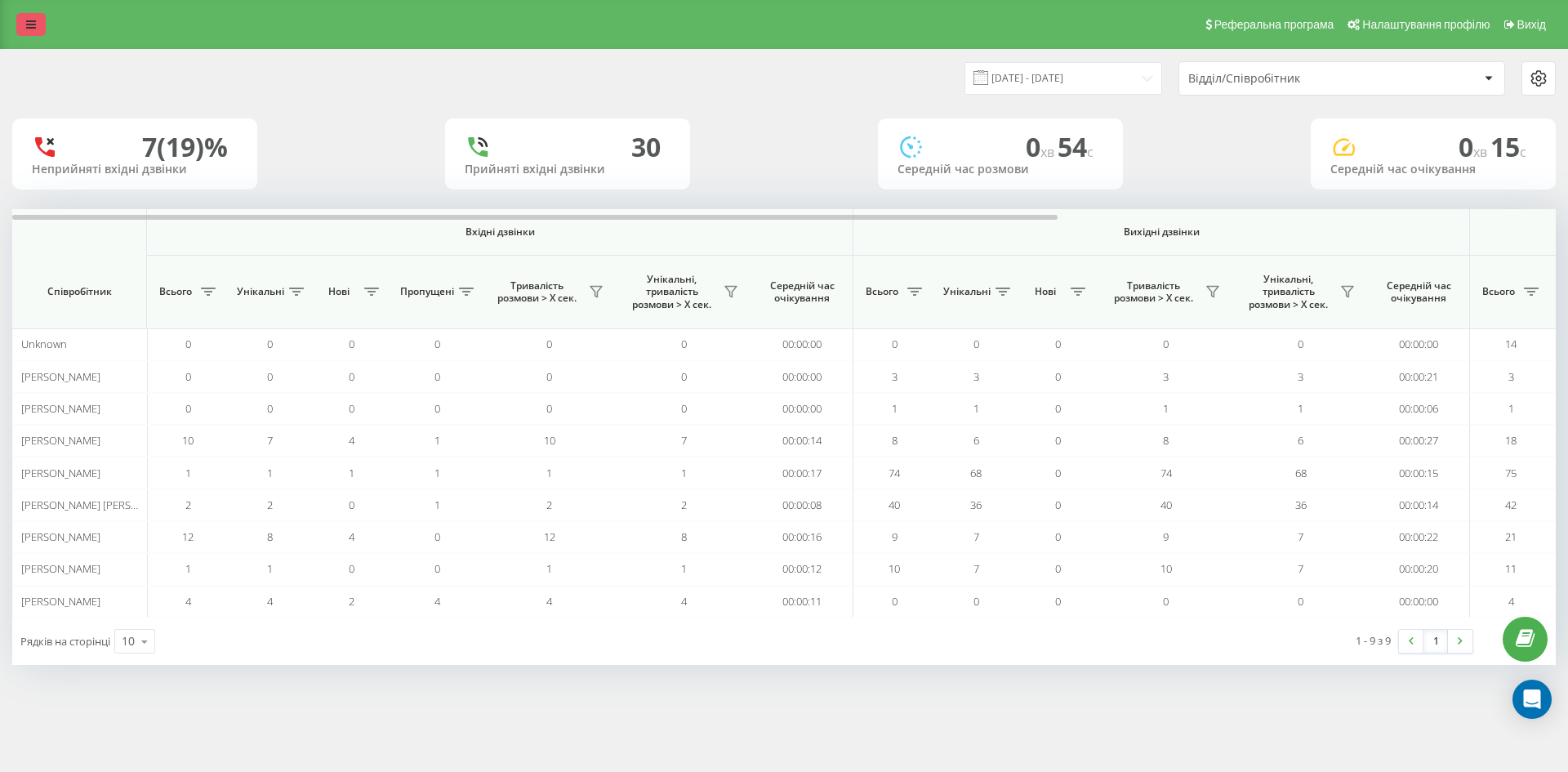
click at [40, 31] on link at bounding box center [30, 24] width 29 height 23
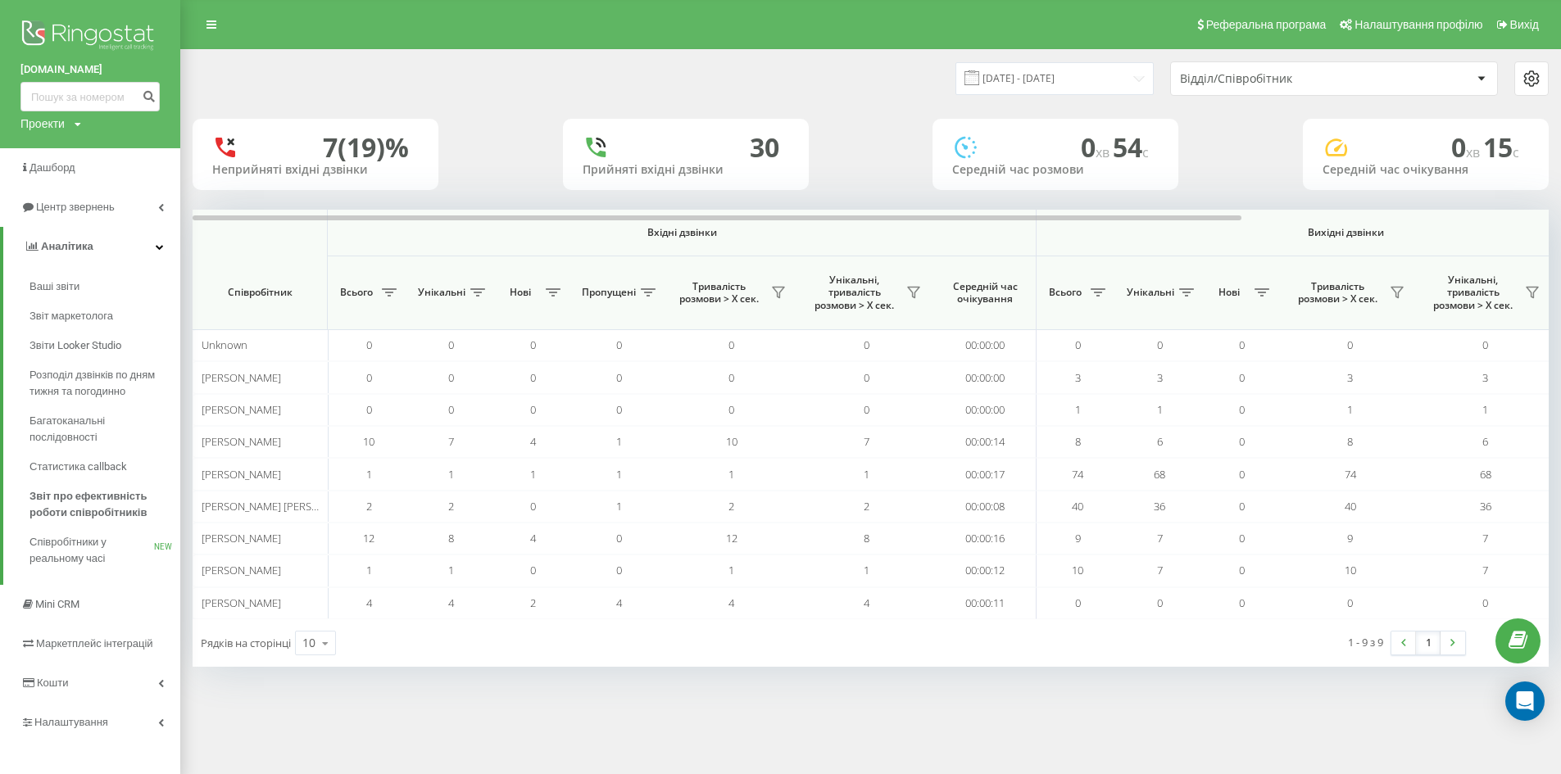
click at [460, 722] on div "Реферальна програма Налаштування профілю Вихід [DATE] - [DATE] Відділ/Співробіт…" at bounding box center [780, 387] width 1561 height 774
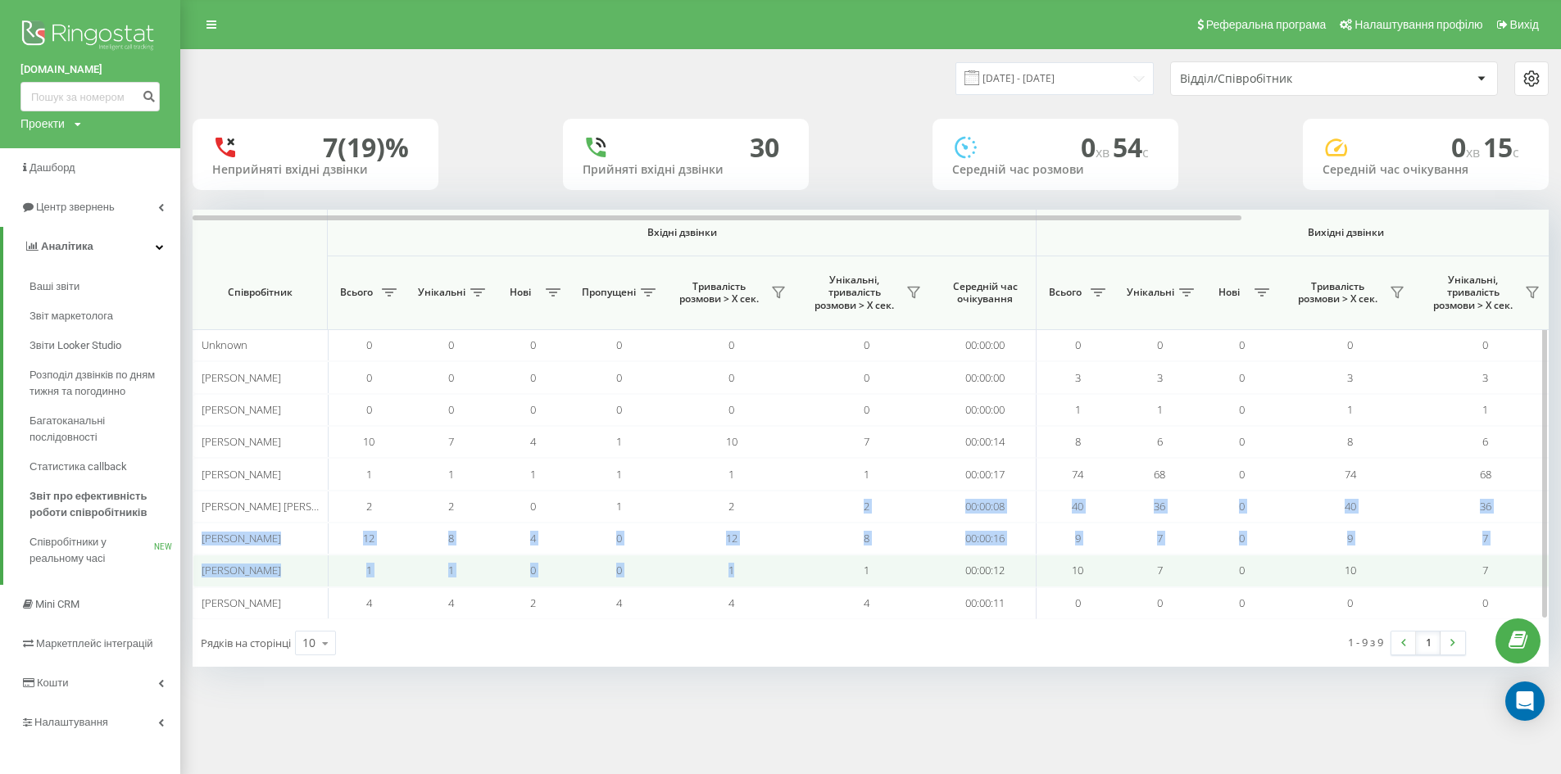
drag, startPoint x: 842, startPoint y: 510, endPoint x: 831, endPoint y: 576, distance: 66.5
click at [831, 576] on tbody "Unknown 0 0 0 0 0 0 00:00:00 0 0 0 0 0 00:00:00 14 12 9 00:00:00 00:00:00 00:00…" at bounding box center [1336, 474] width 2286 height 290
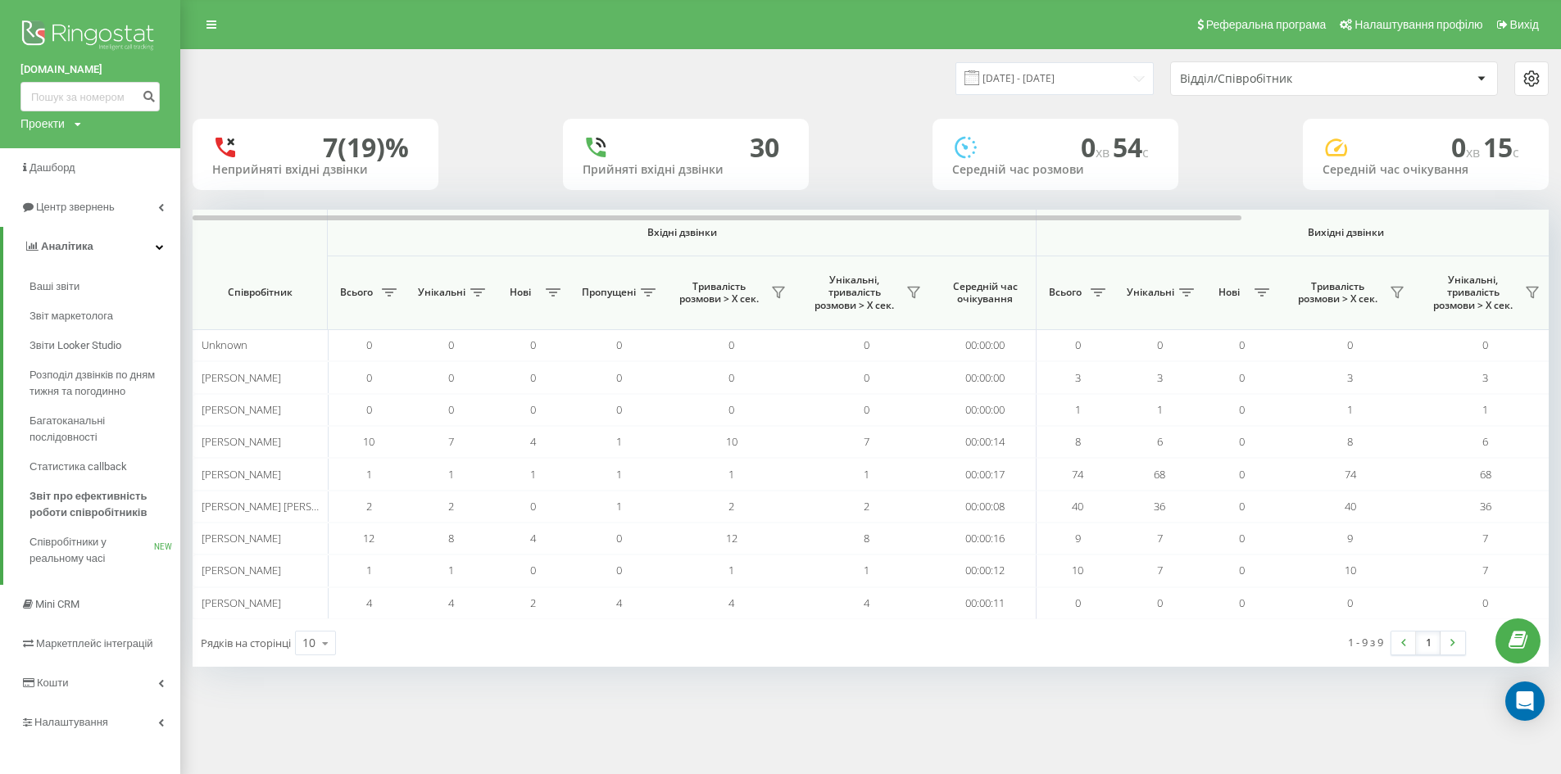
drag, startPoint x: 841, startPoint y: 689, endPoint x: 890, endPoint y: 708, distance: 51.9
click at [843, 690] on div "22.09.2025 - 22.09.2025 Відділ/Співробітник 7 (19)% Неприйняті вхідні дзвінки 3…" at bounding box center [780, 374] width 1561 height 651
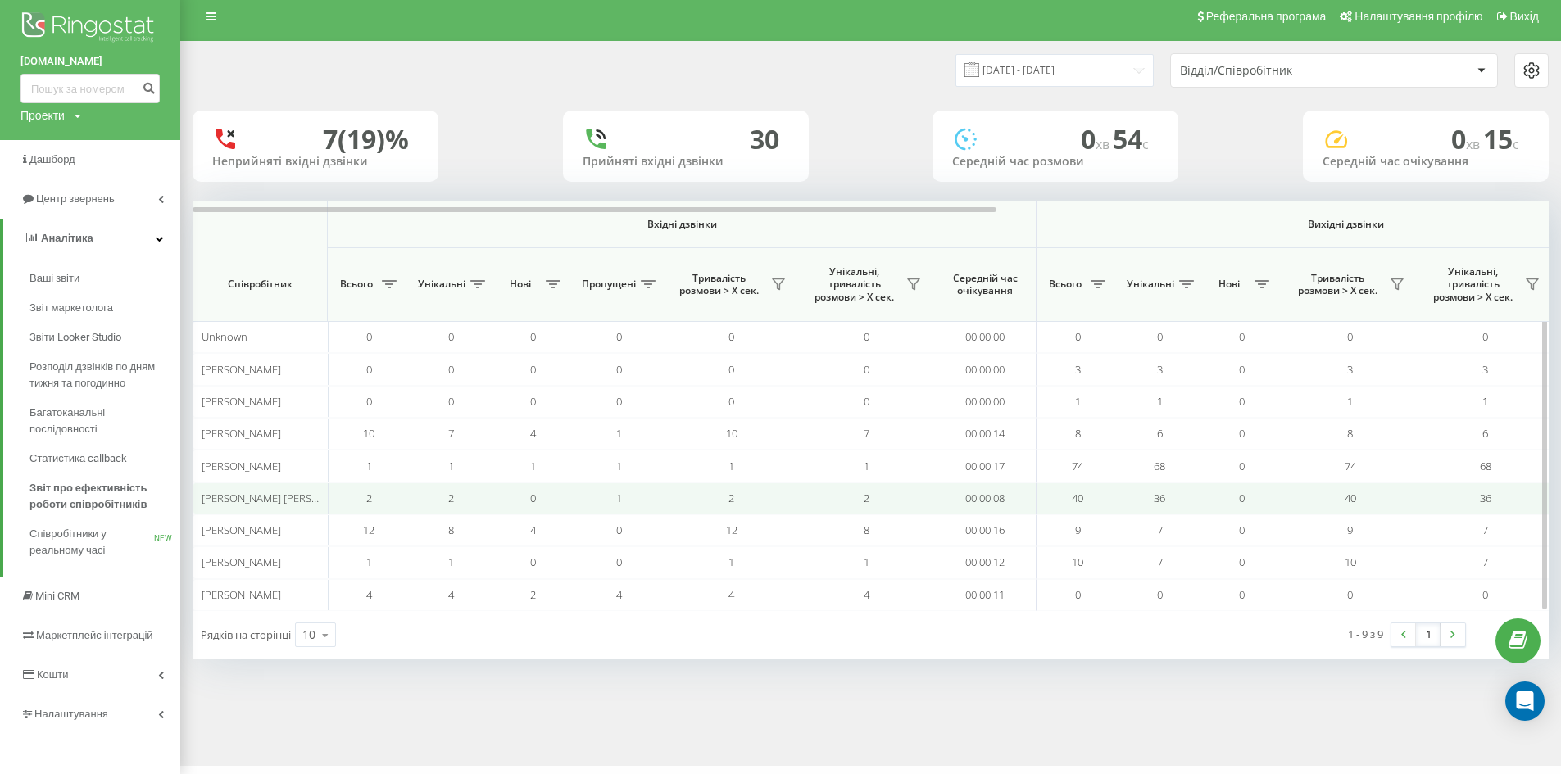
scroll to position [10, 0]
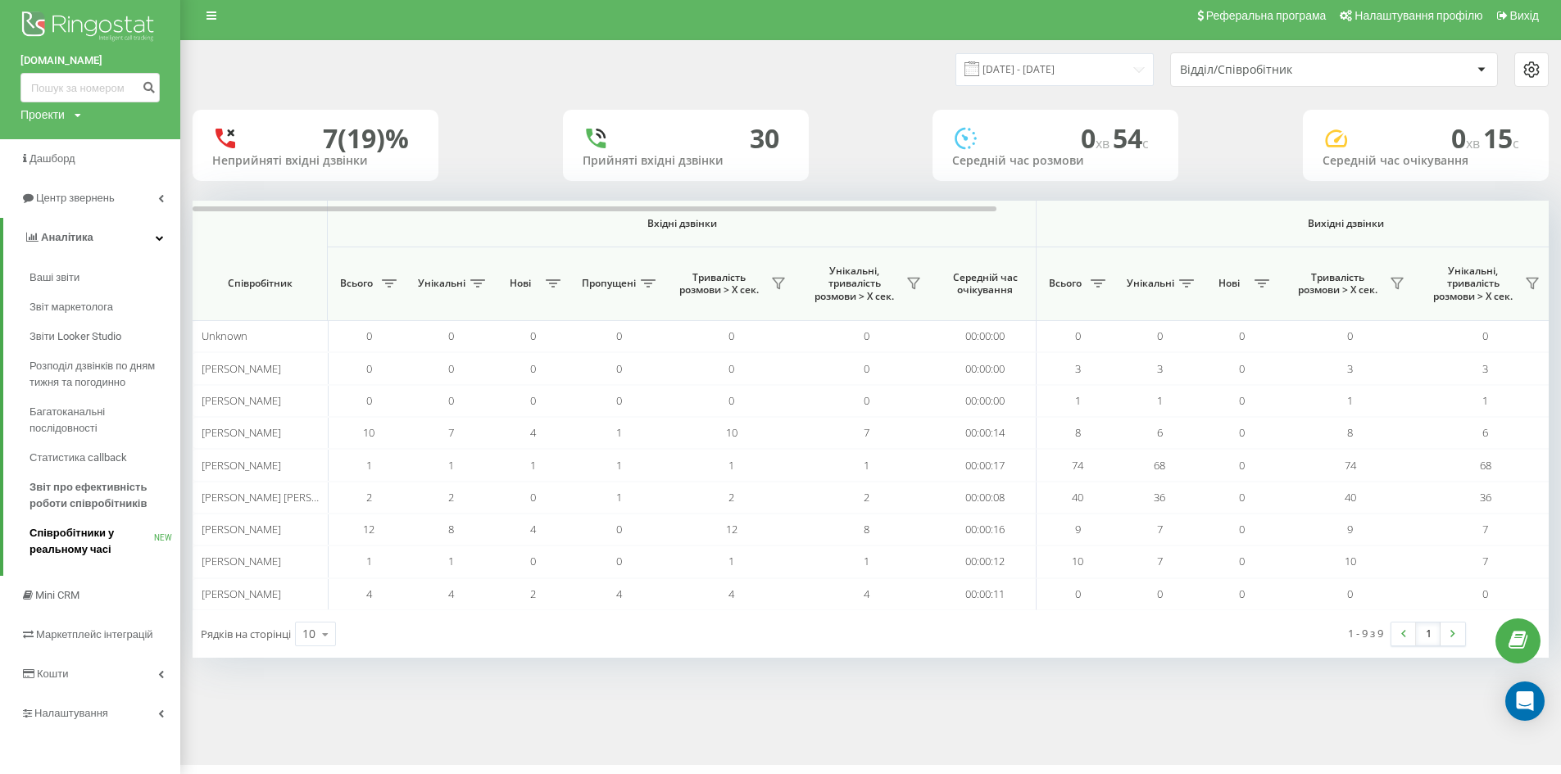
click at [79, 546] on span "Співробітники у реальному часі" at bounding box center [91, 541] width 125 height 33
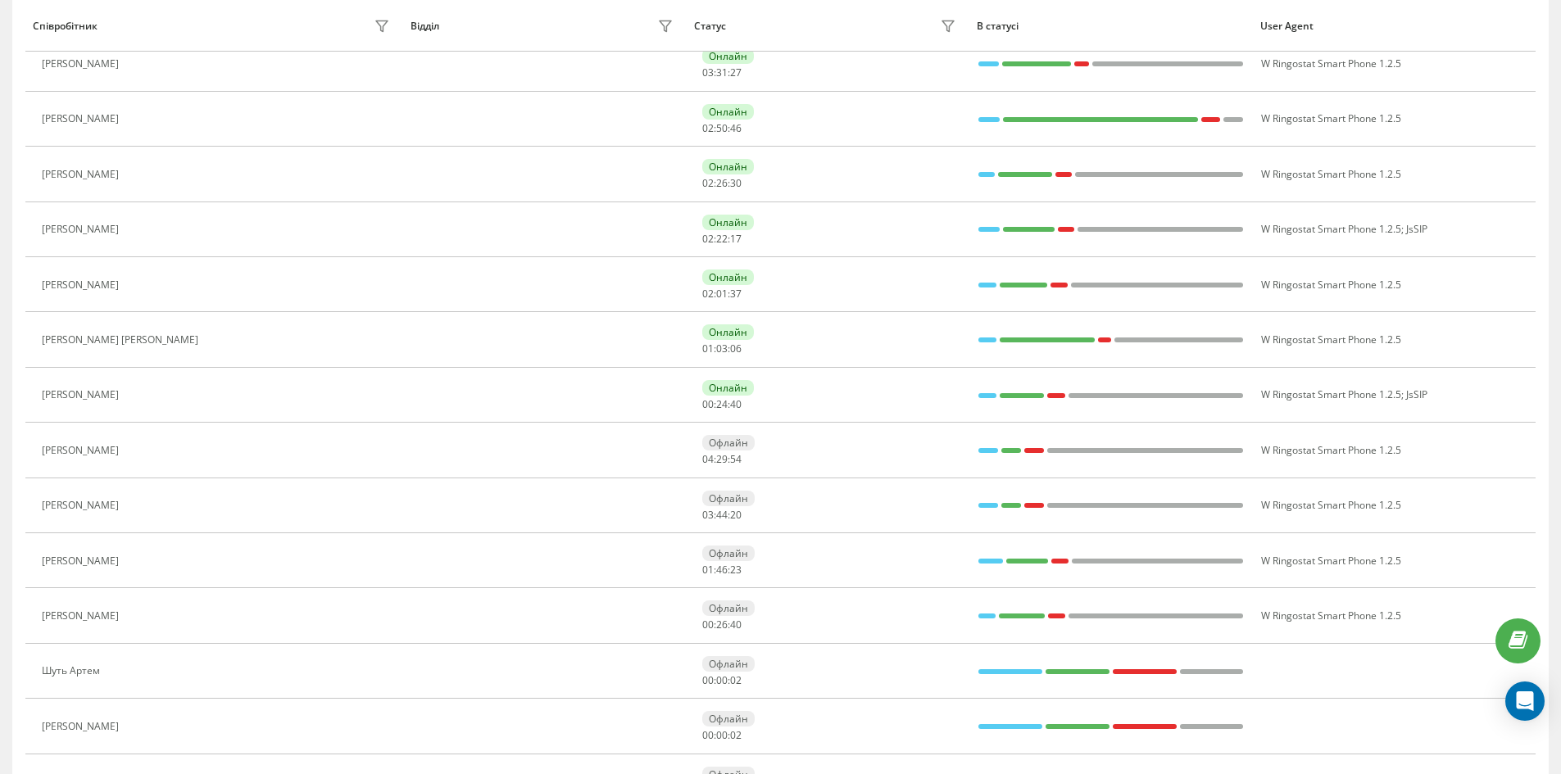
scroll to position [82, 0]
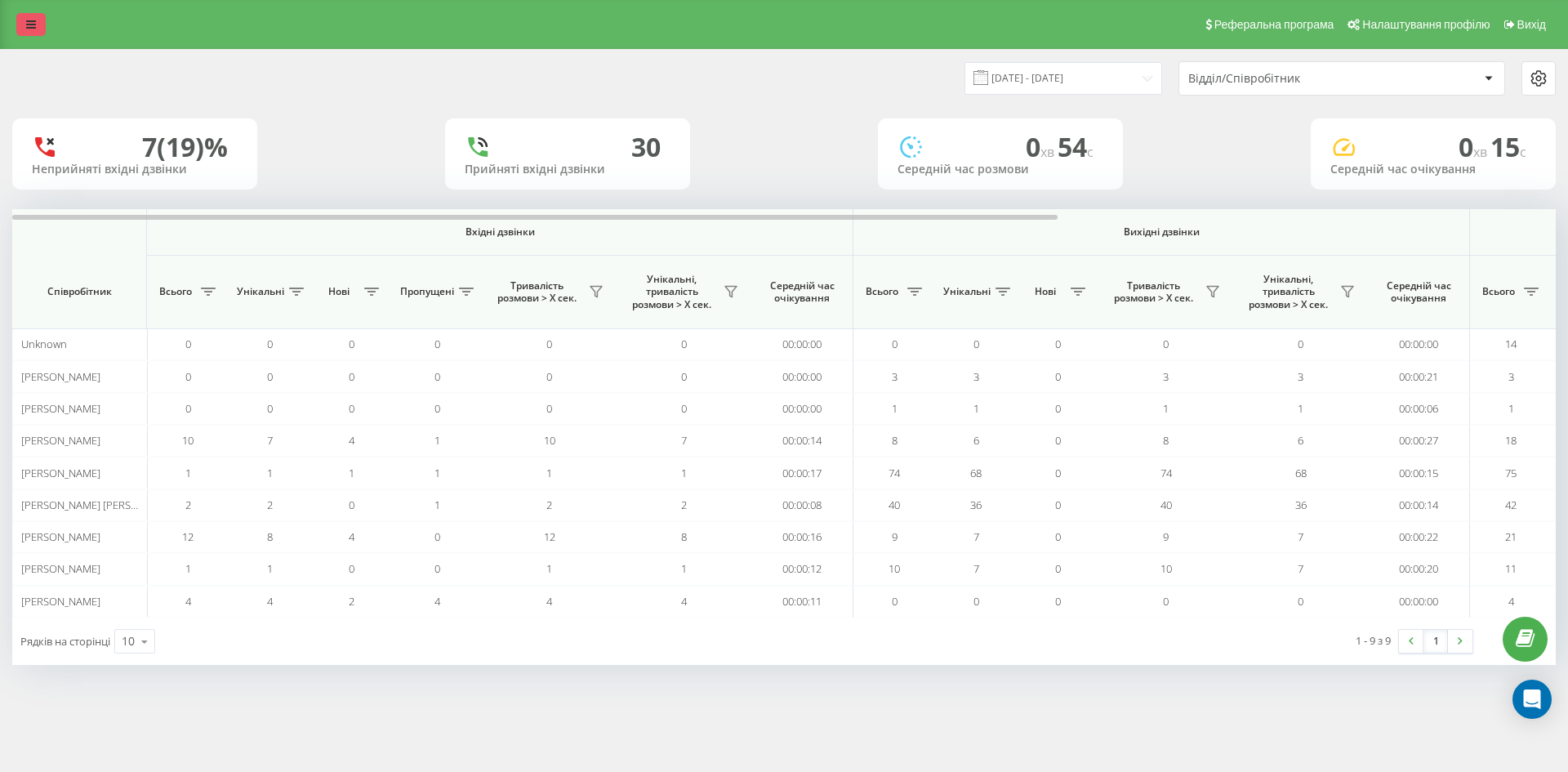
click at [26, 21] on link at bounding box center [30, 24] width 29 height 23
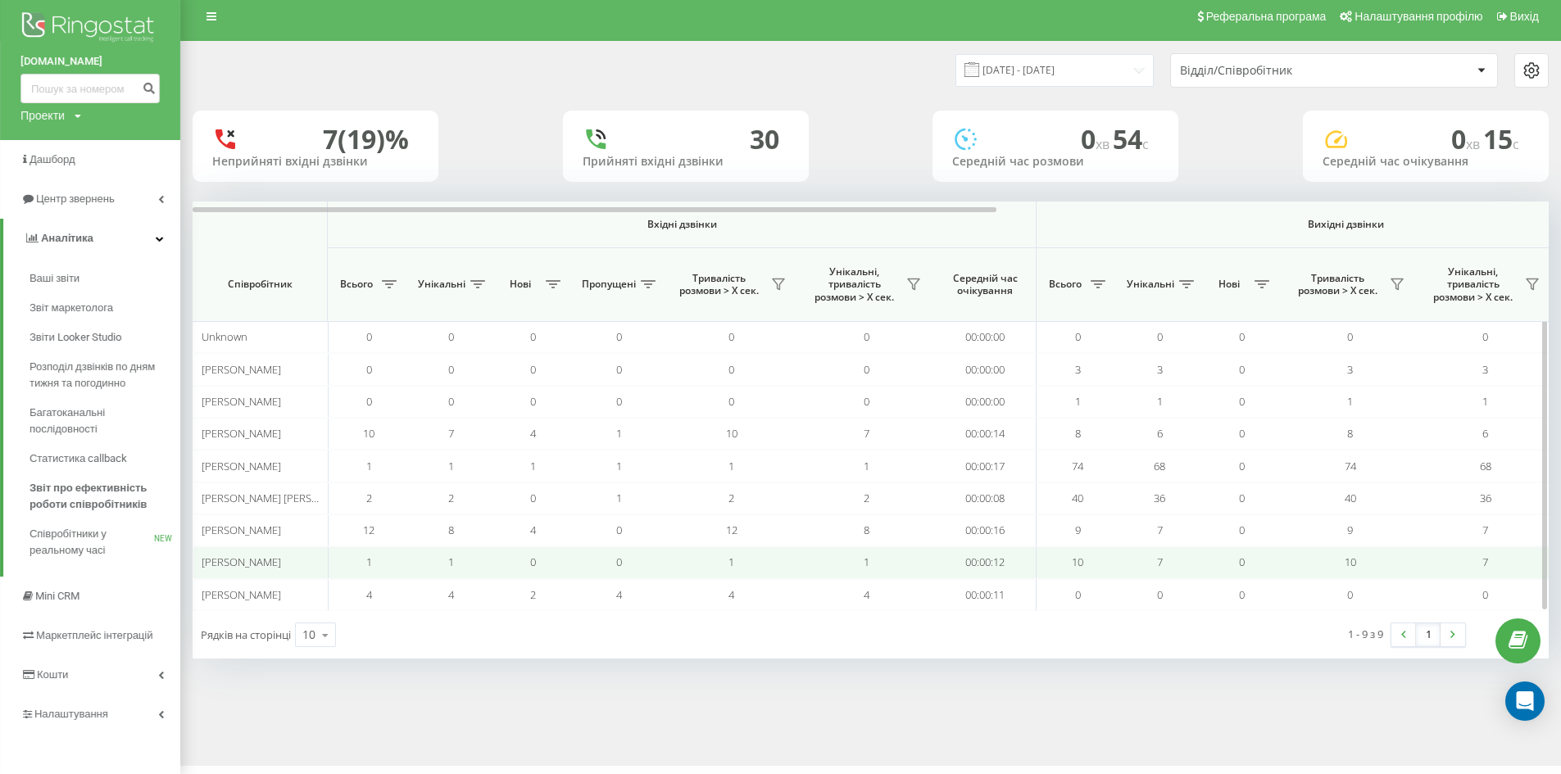
scroll to position [10, 0]
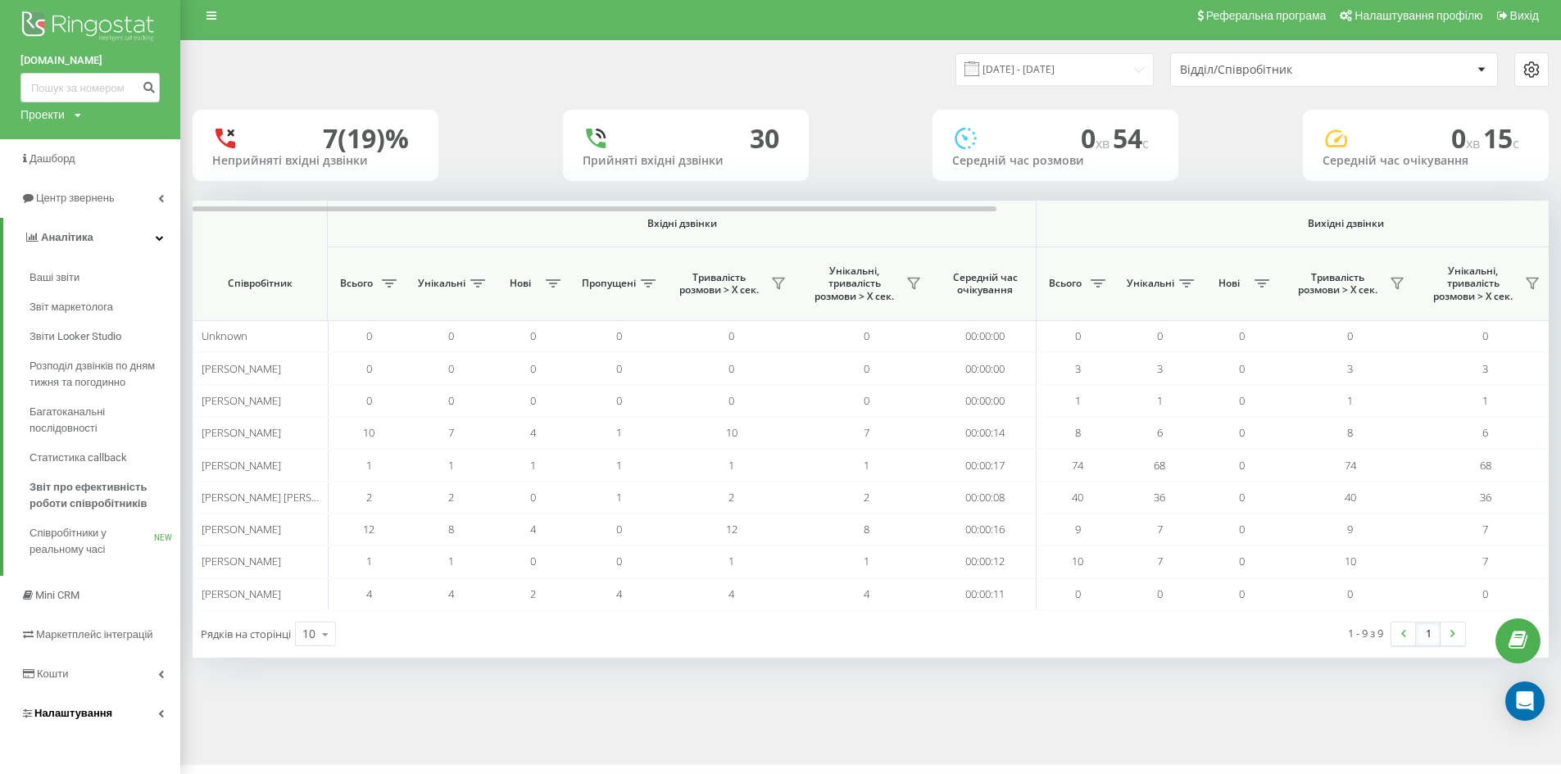
click at [156, 709] on link "Налаштування" at bounding box center [90, 713] width 180 height 39
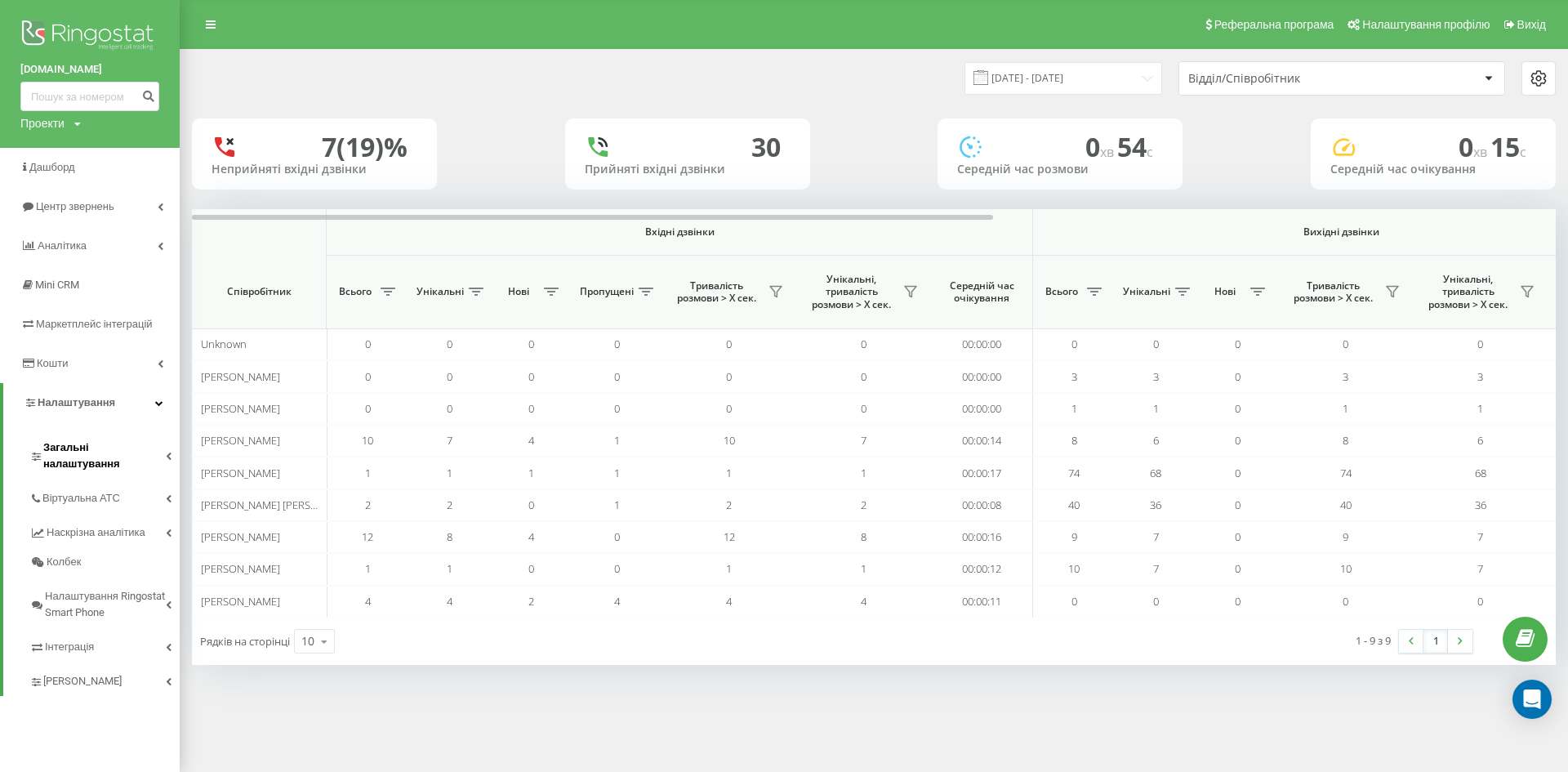
click at [138, 445] on span "Загальні налаштування" at bounding box center [104, 456] width 123 height 33
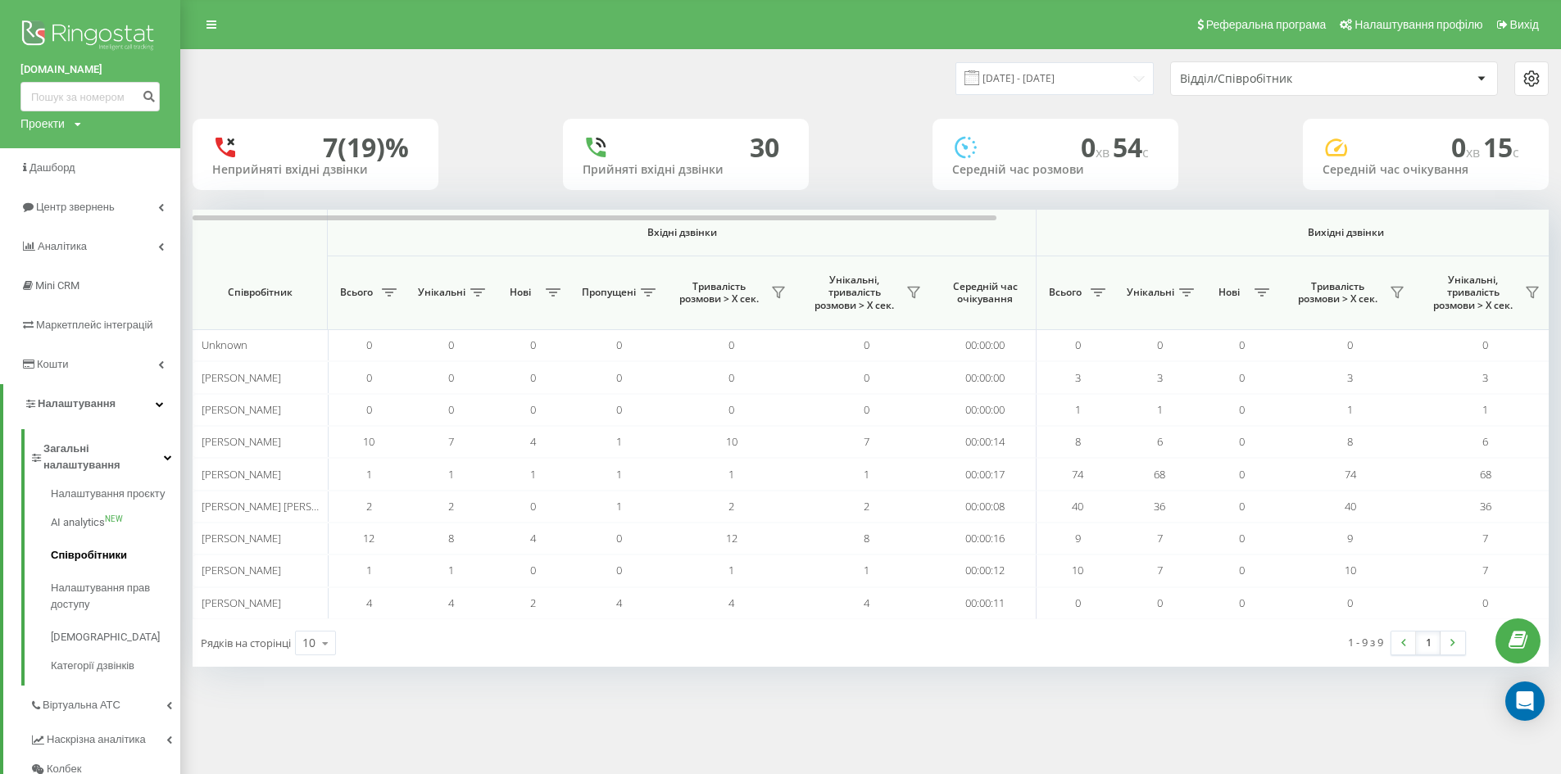
click at [118, 547] on span "Співробітники" at bounding box center [89, 555] width 76 height 16
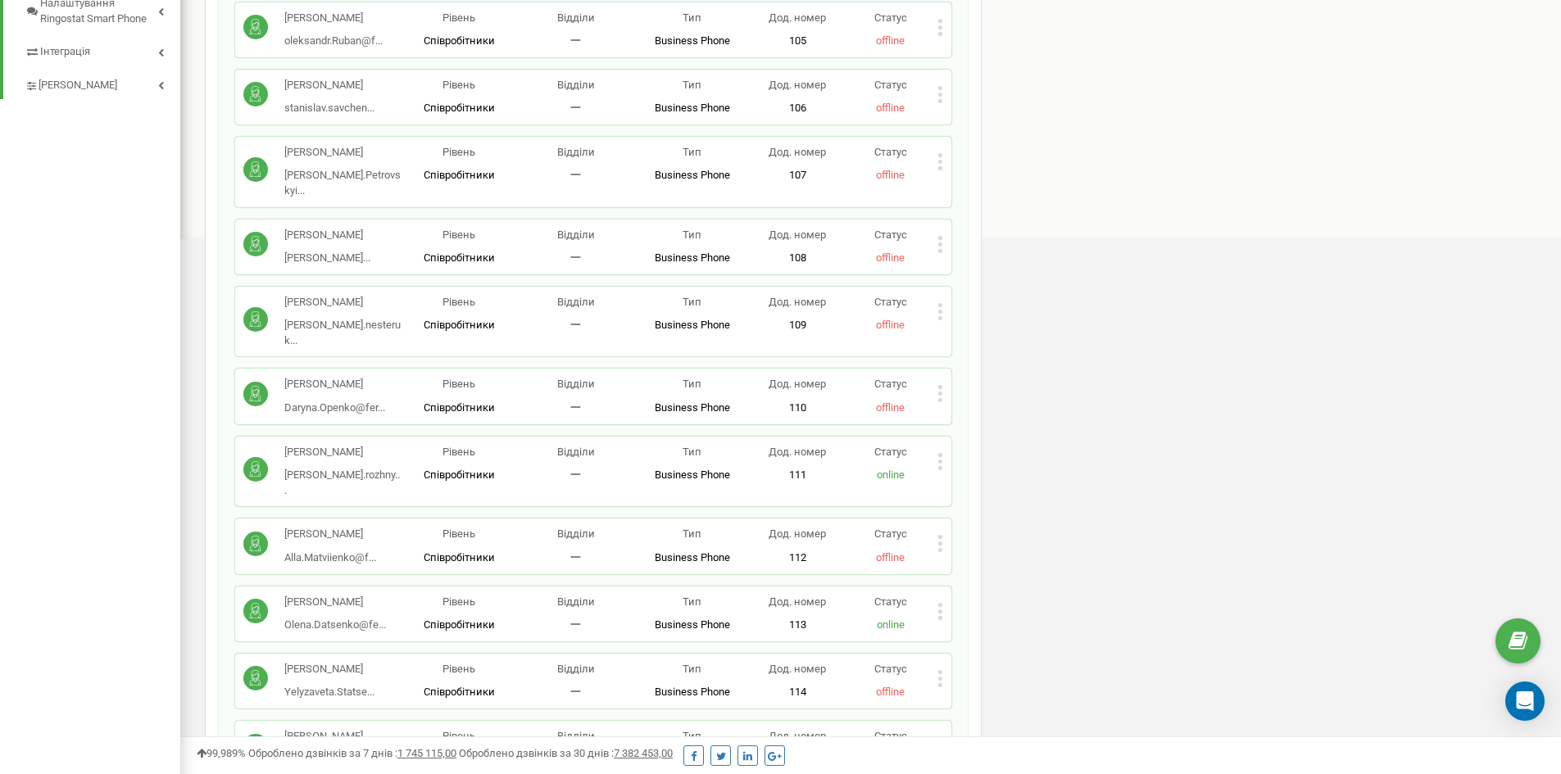
scroll to position [842, 0]
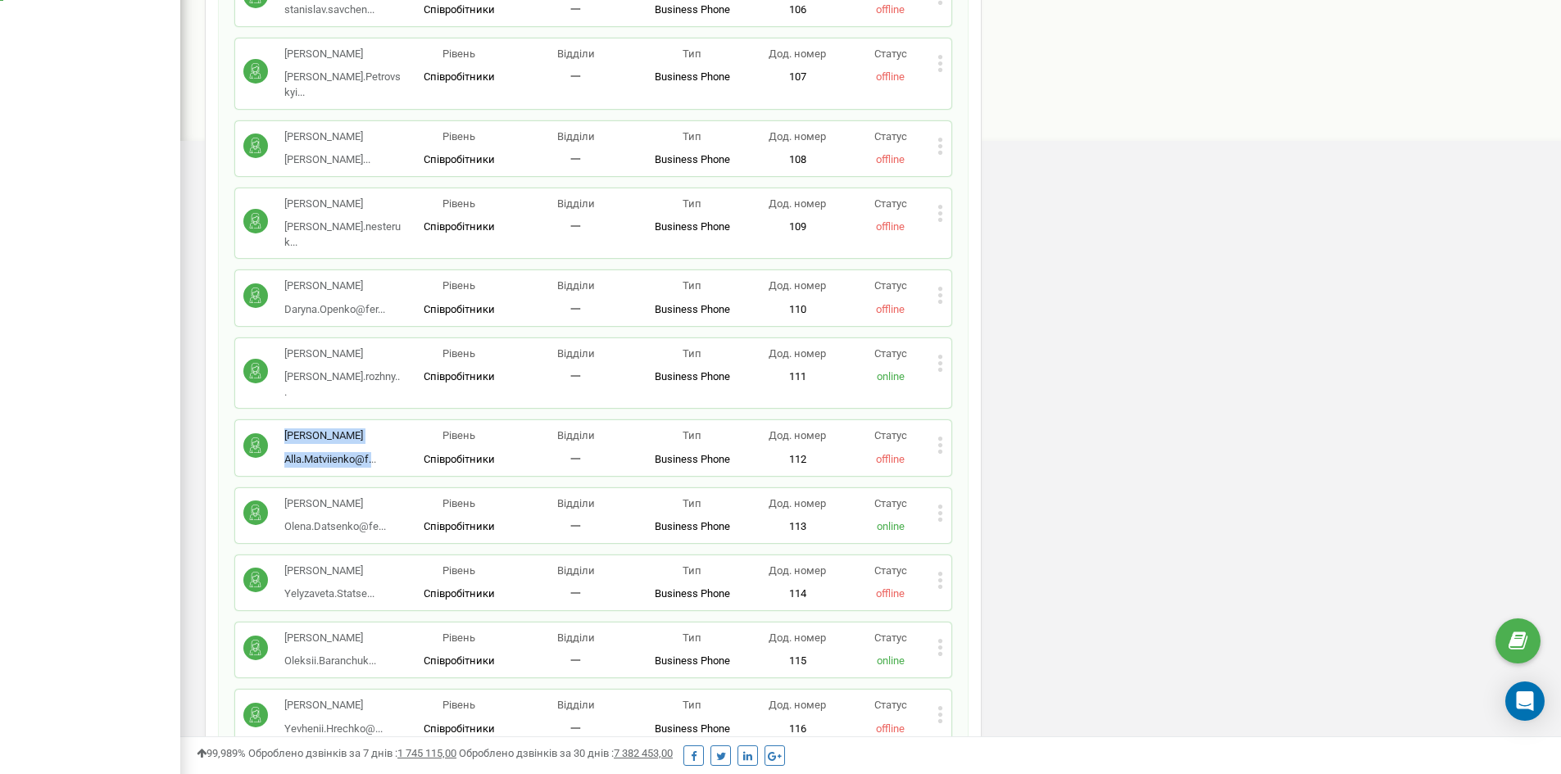
drag, startPoint x: 326, startPoint y: 392, endPoint x: 374, endPoint y: 401, distance: 48.4
click at [374, 429] on div "[PERSON_NAME] [PERSON_NAME].Matviienko@f... [PERSON_NAME][EMAIL_ADDRESS][DOMAIN…" at bounding box center [321, 448] width 157 height 39
click at [374, 429] on div "[PERSON_NAME] [PERSON_NAME].Matviienko@f... [PERSON_NAME][EMAIL_ADDRESS][DOMAIN…" at bounding box center [330, 448] width 92 height 39
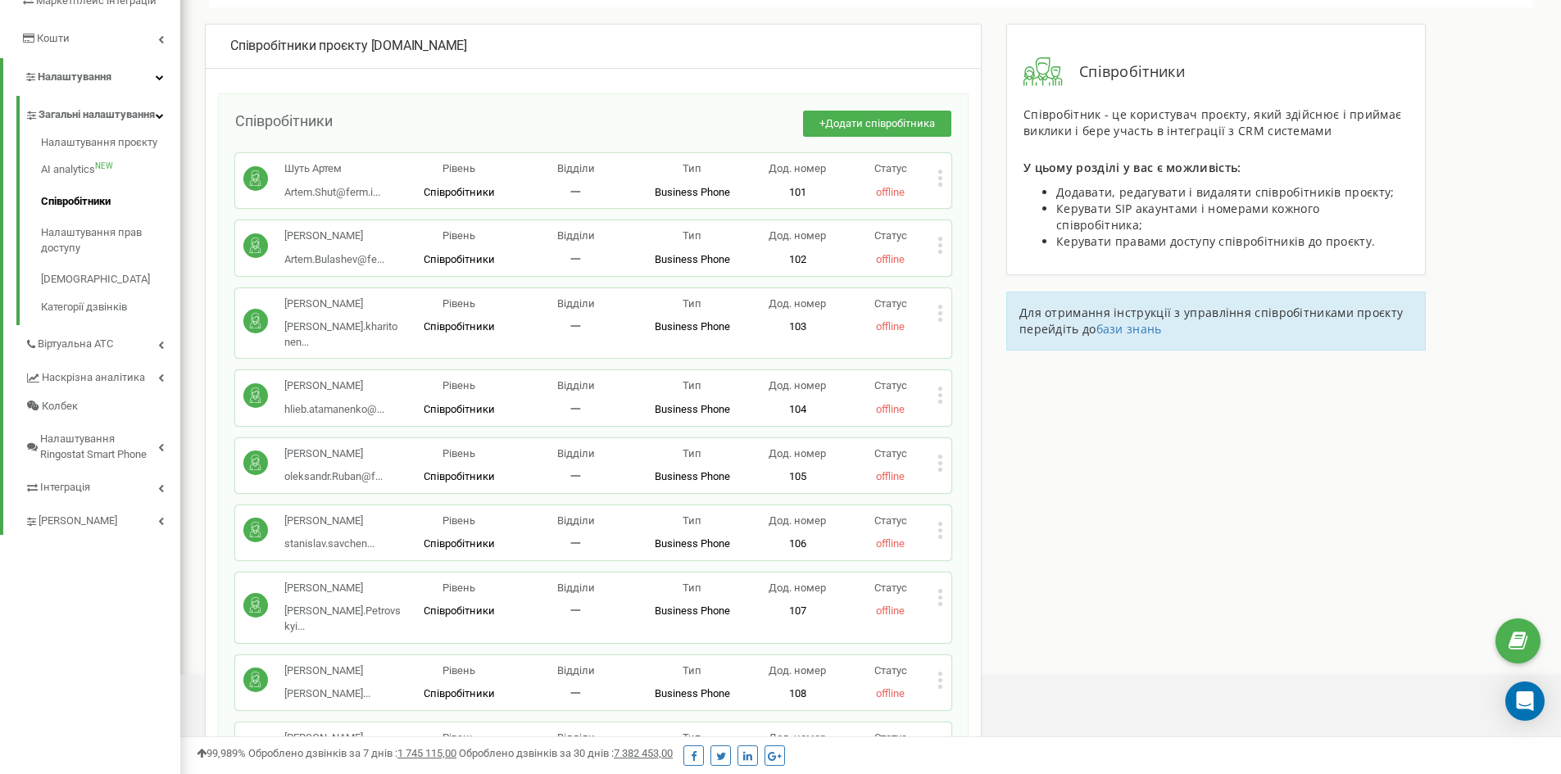
scroll to position [351, 0]
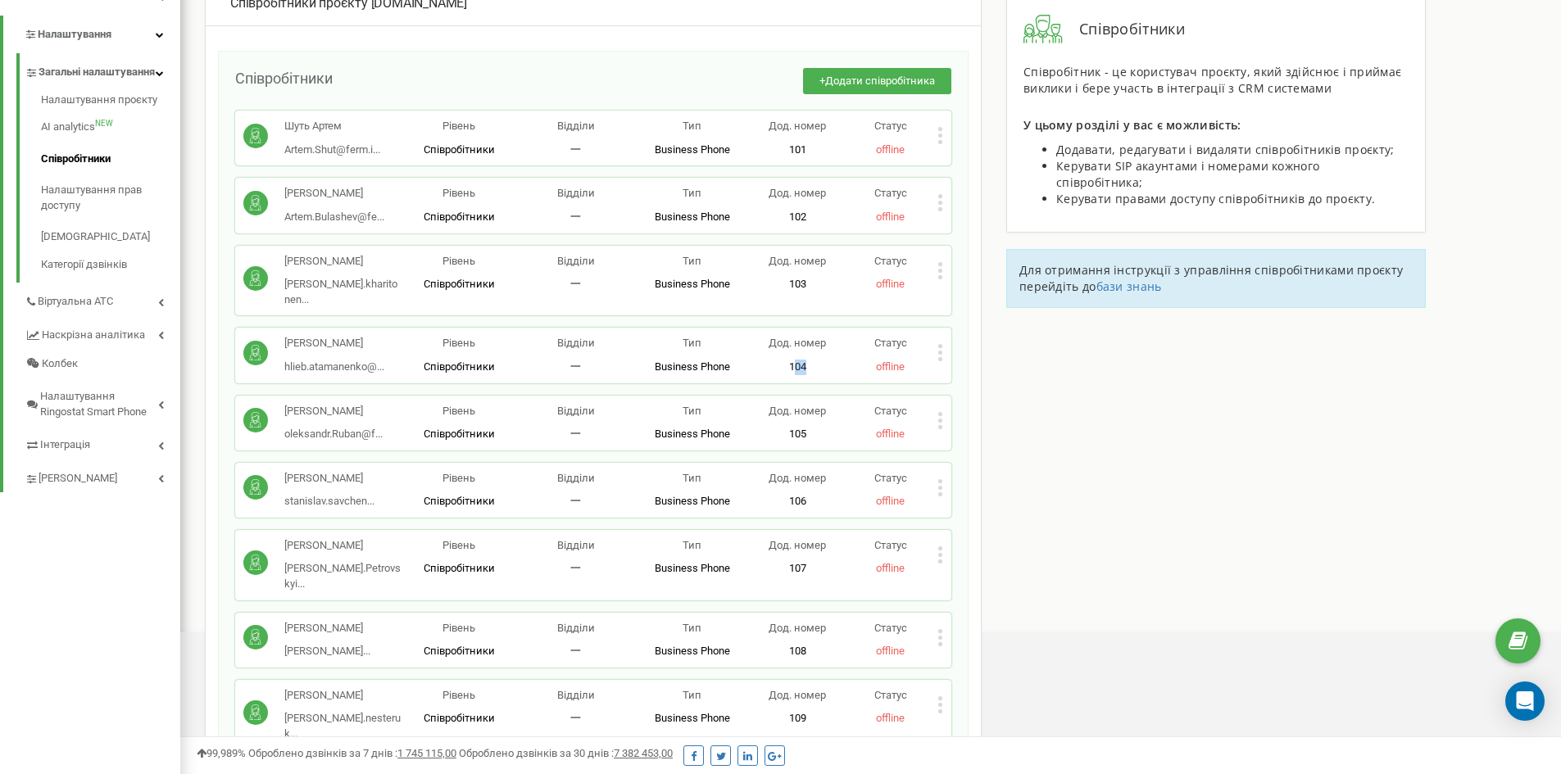
drag, startPoint x: 797, startPoint y: 338, endPoint x: 800, endPoint y: 383, distance: 45.2
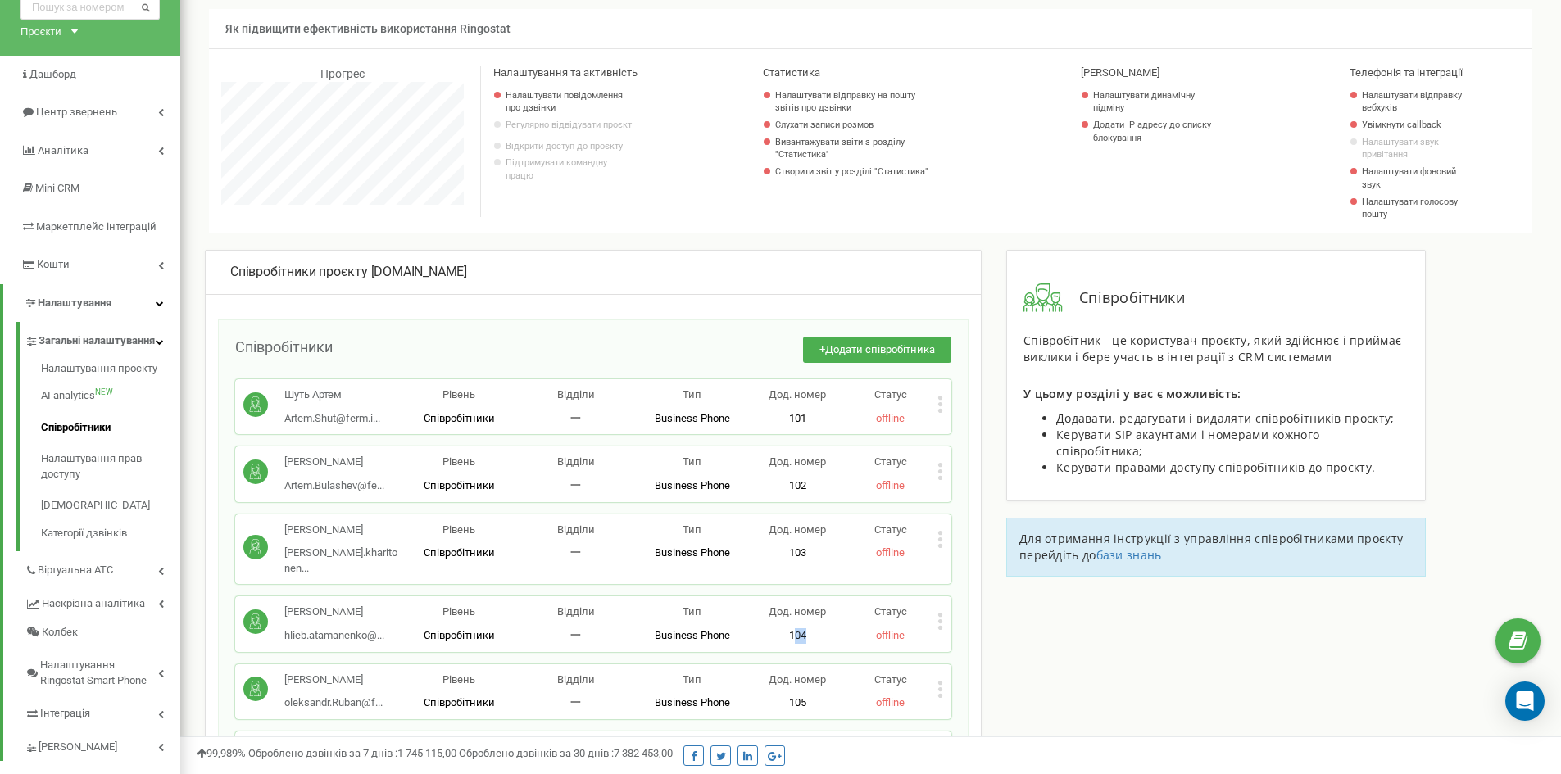
scroll to position [0, 0]
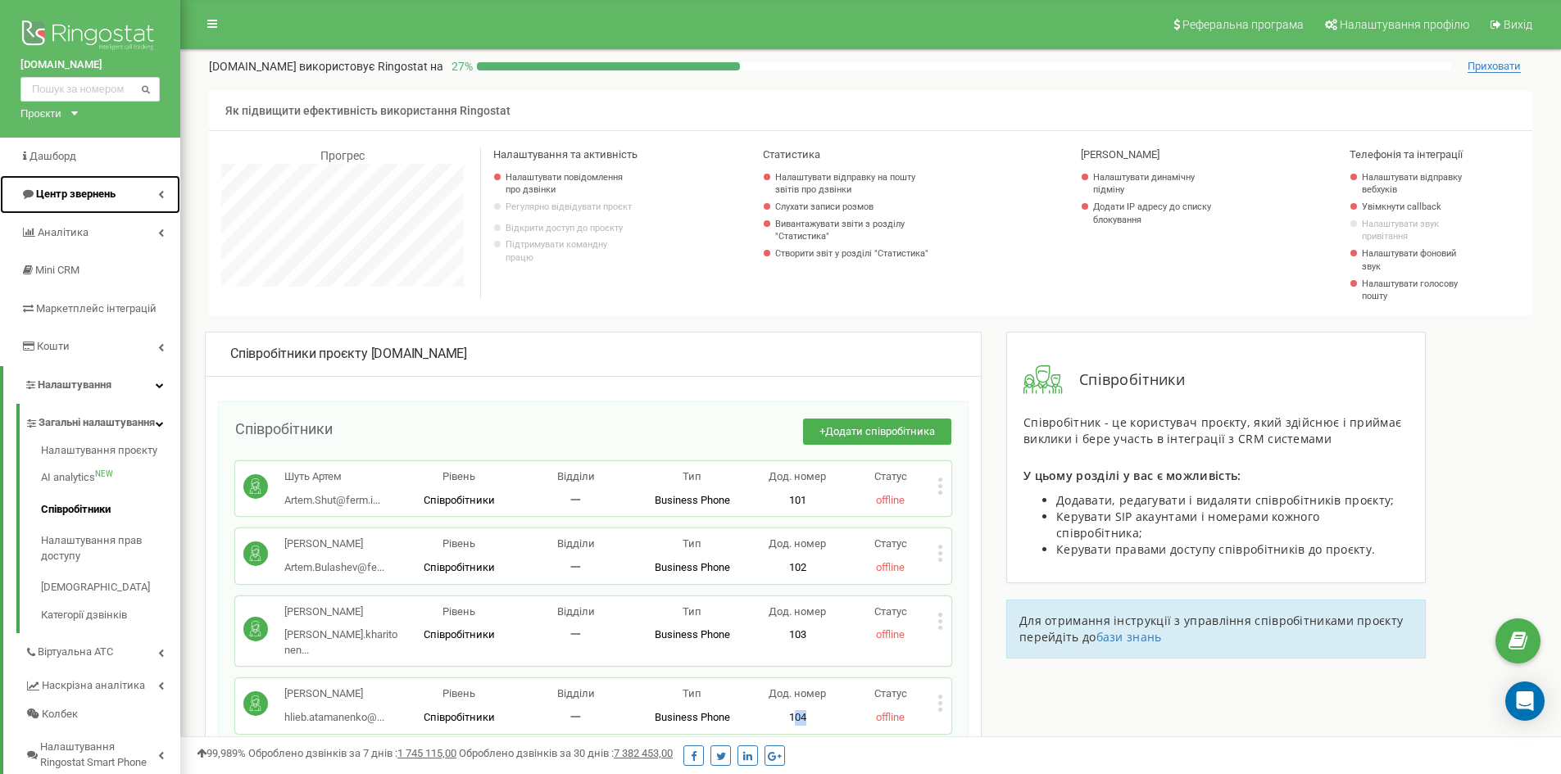
click at [138, 200] on link "Центр звернень" at bounding box center [90, 194] width 180 height 39
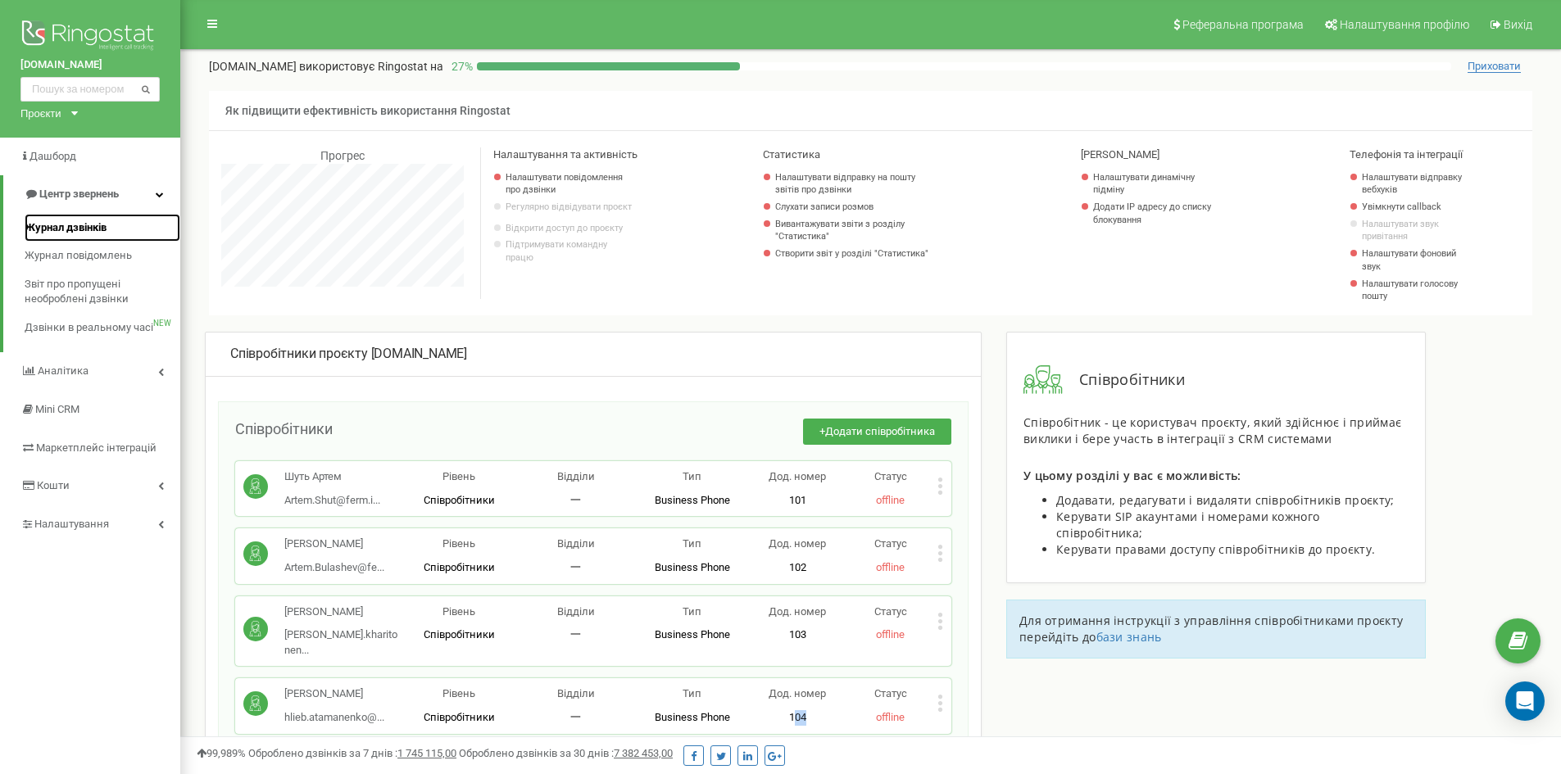
click at [84, 225] on span "Журнал дзвінків" at bounding box center [66, 228] width 82 height 16
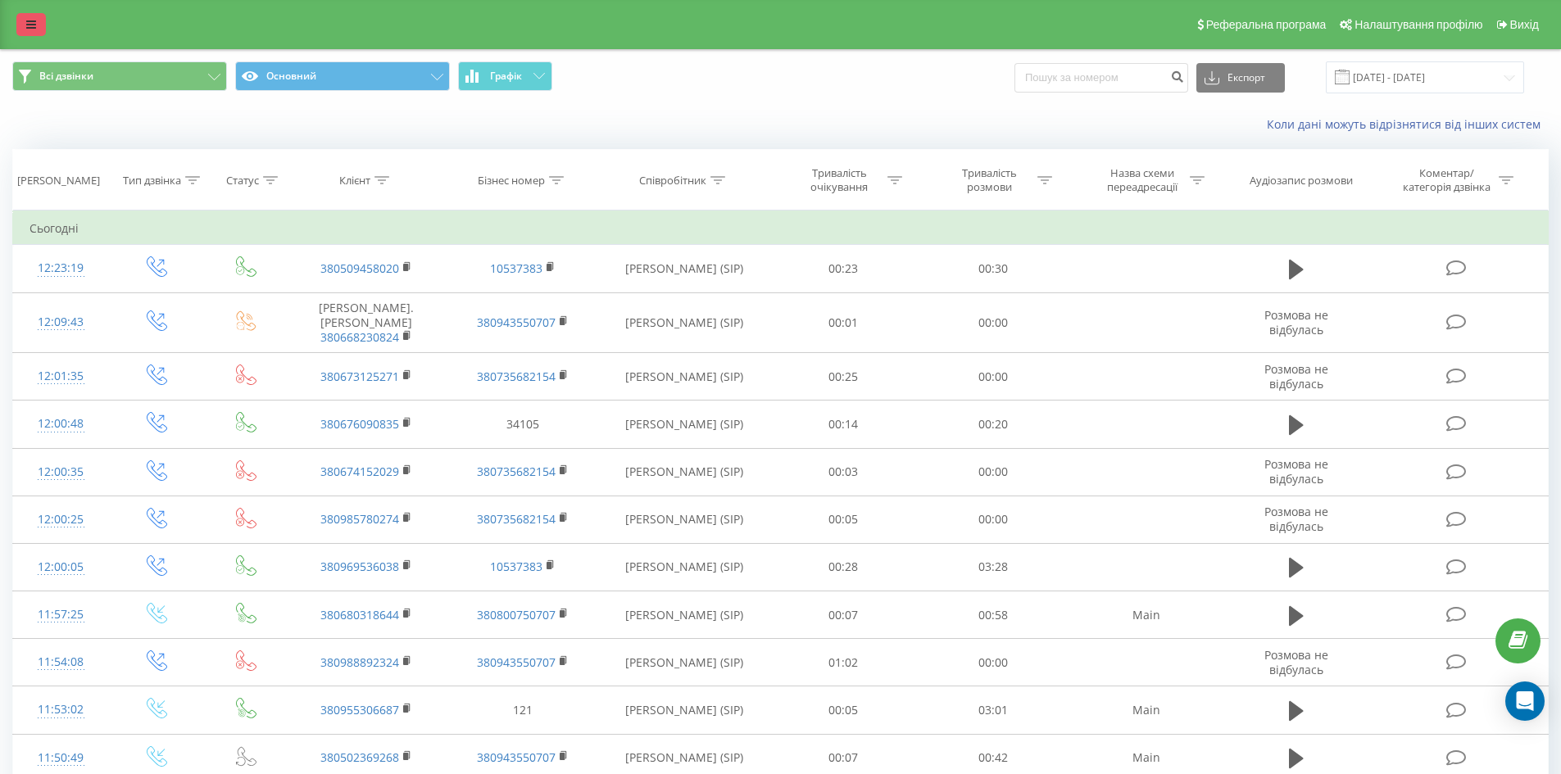
click at [25, 21] on link at bounding box center [30, 24] width 29 height 23
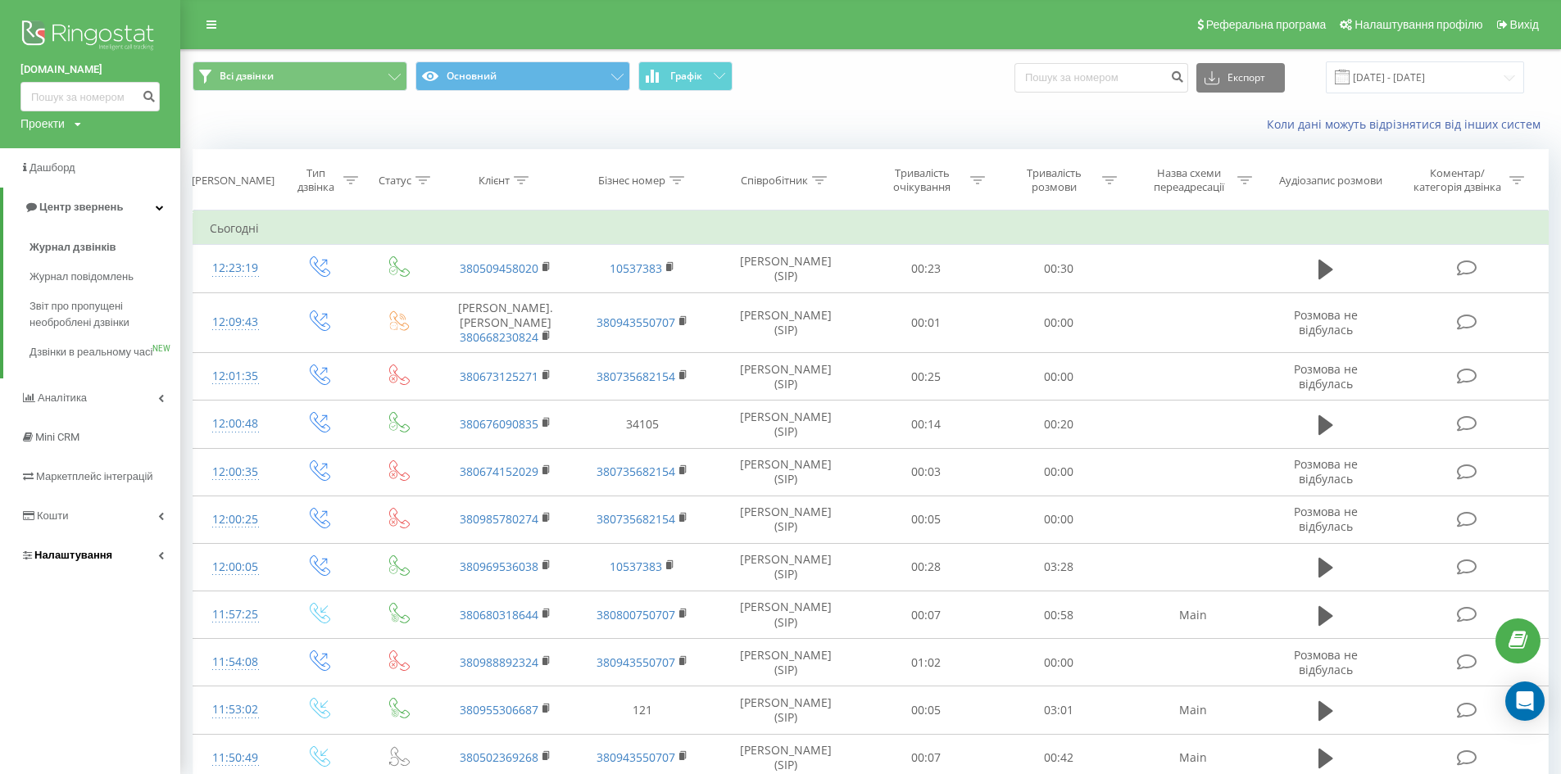
click at [111, 575] on link "Налаштування" at bounding box center [90, 555] width 180 height 39
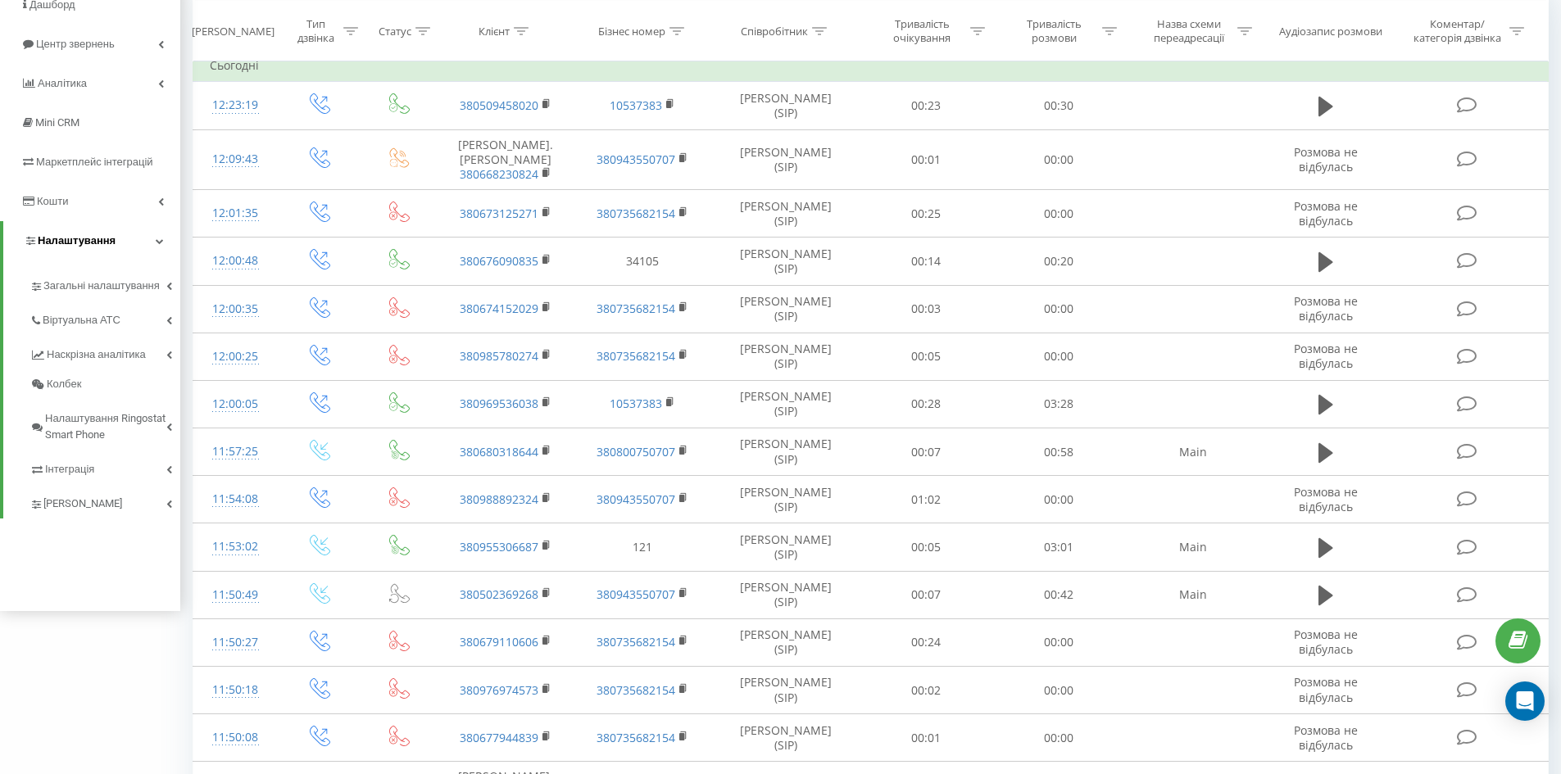
scroll to position [164, 0]
click at [146, 282] on span "Загальні налаштування" at bounding box center [104, 293] width 123 height 33
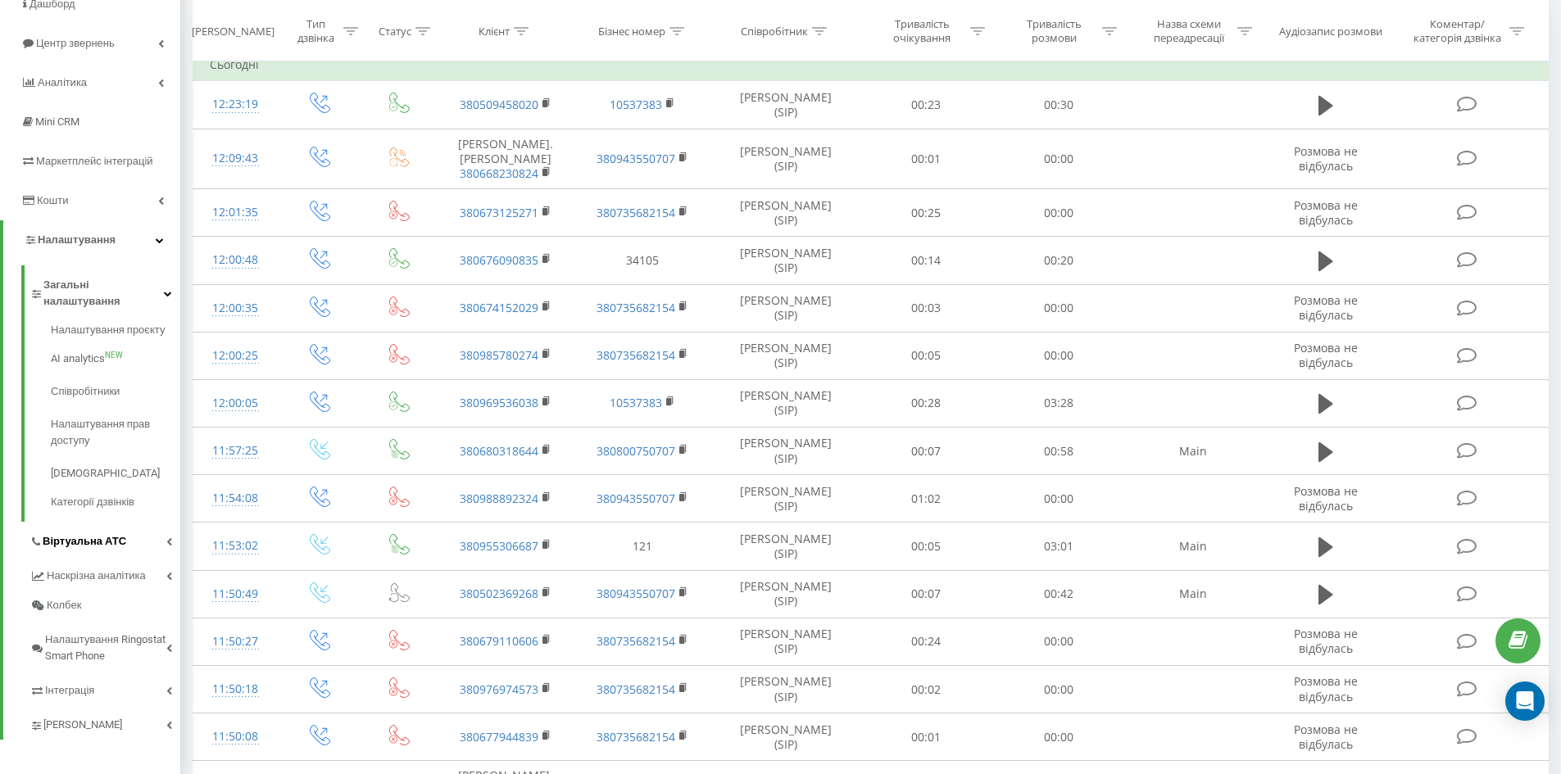
click at [125, 523] on link "Віртуальна АТС" at bounding box center [104, 539] width 151 height 34
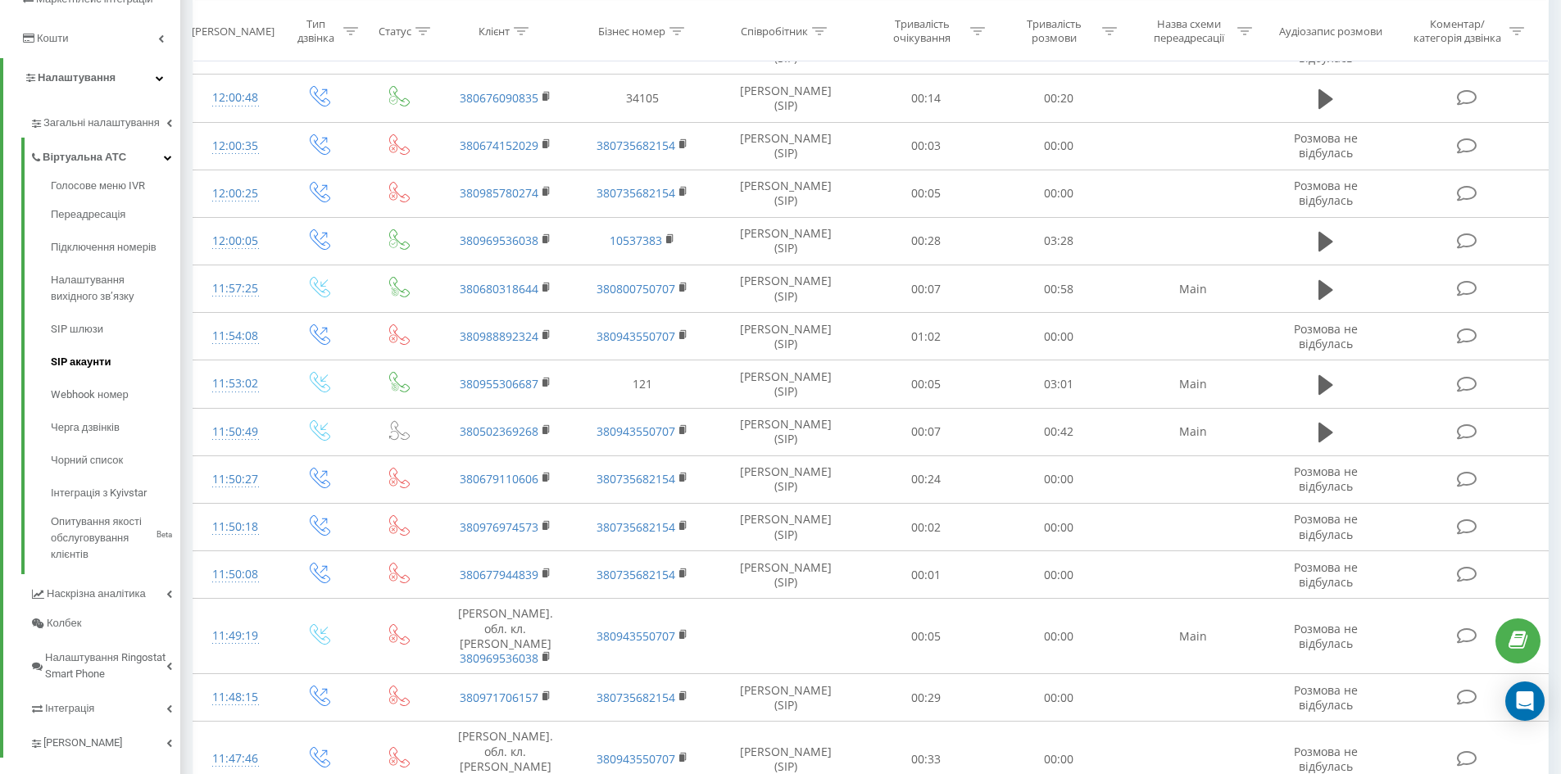
scroll to position [328, 0]
click at [109, 213] on span "Переадресація" at bounding box center [90, 213] width 79 height 16
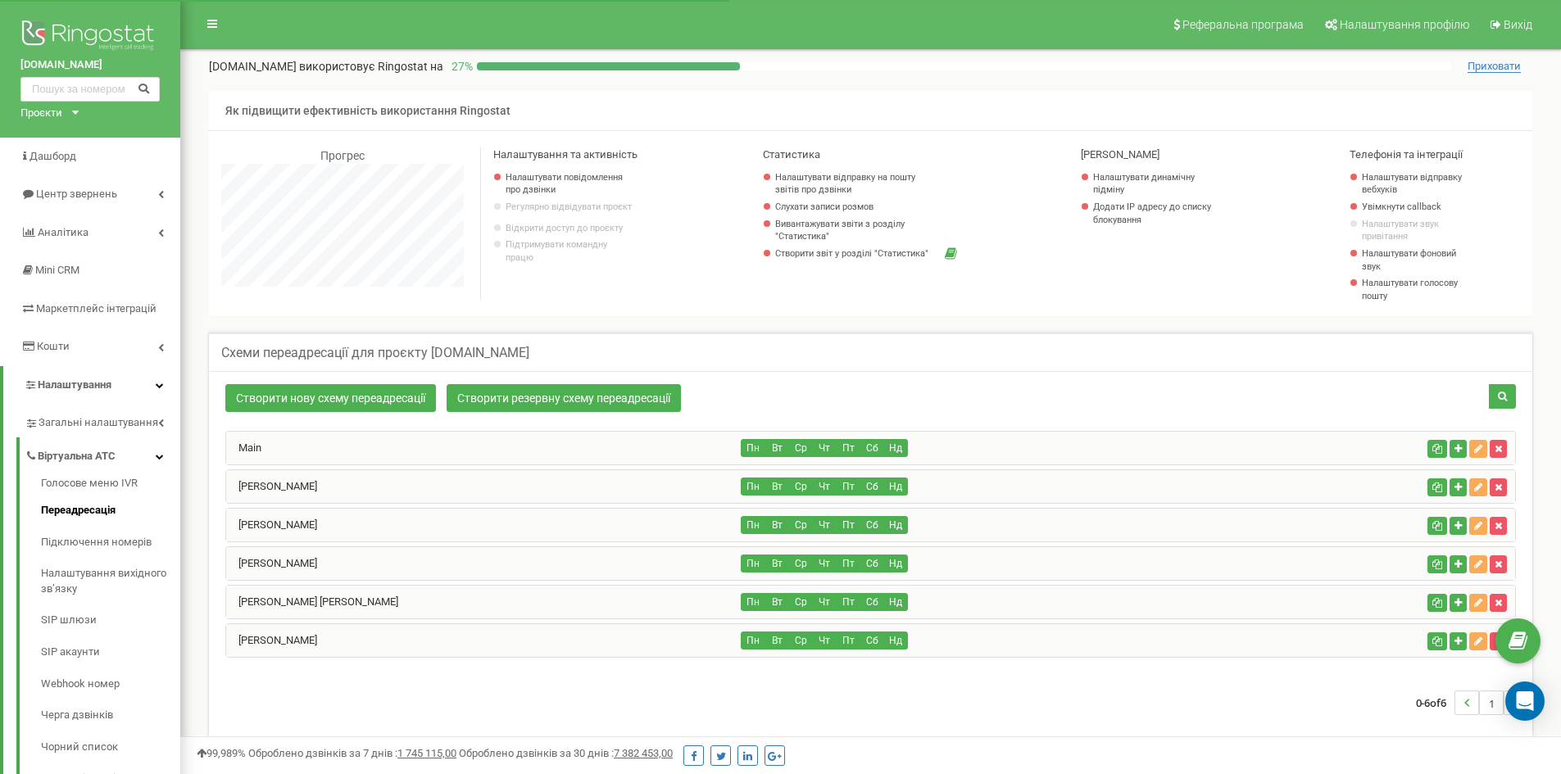
scroll to position [983, 1381]
click at [403, 445] on div "Main" at bounding box center [483, 448] width 515 height 33
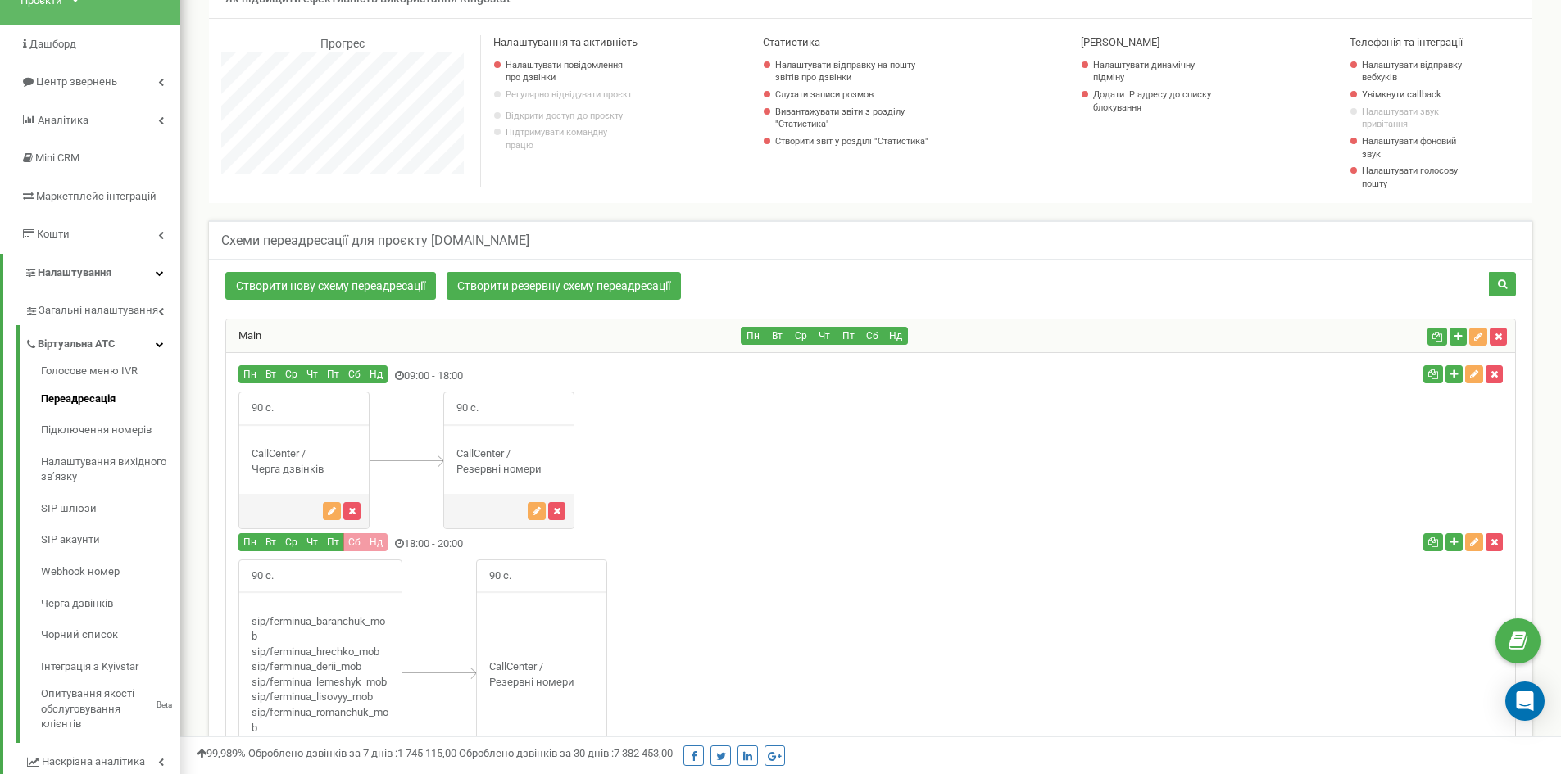
scroll to position [246, 0]
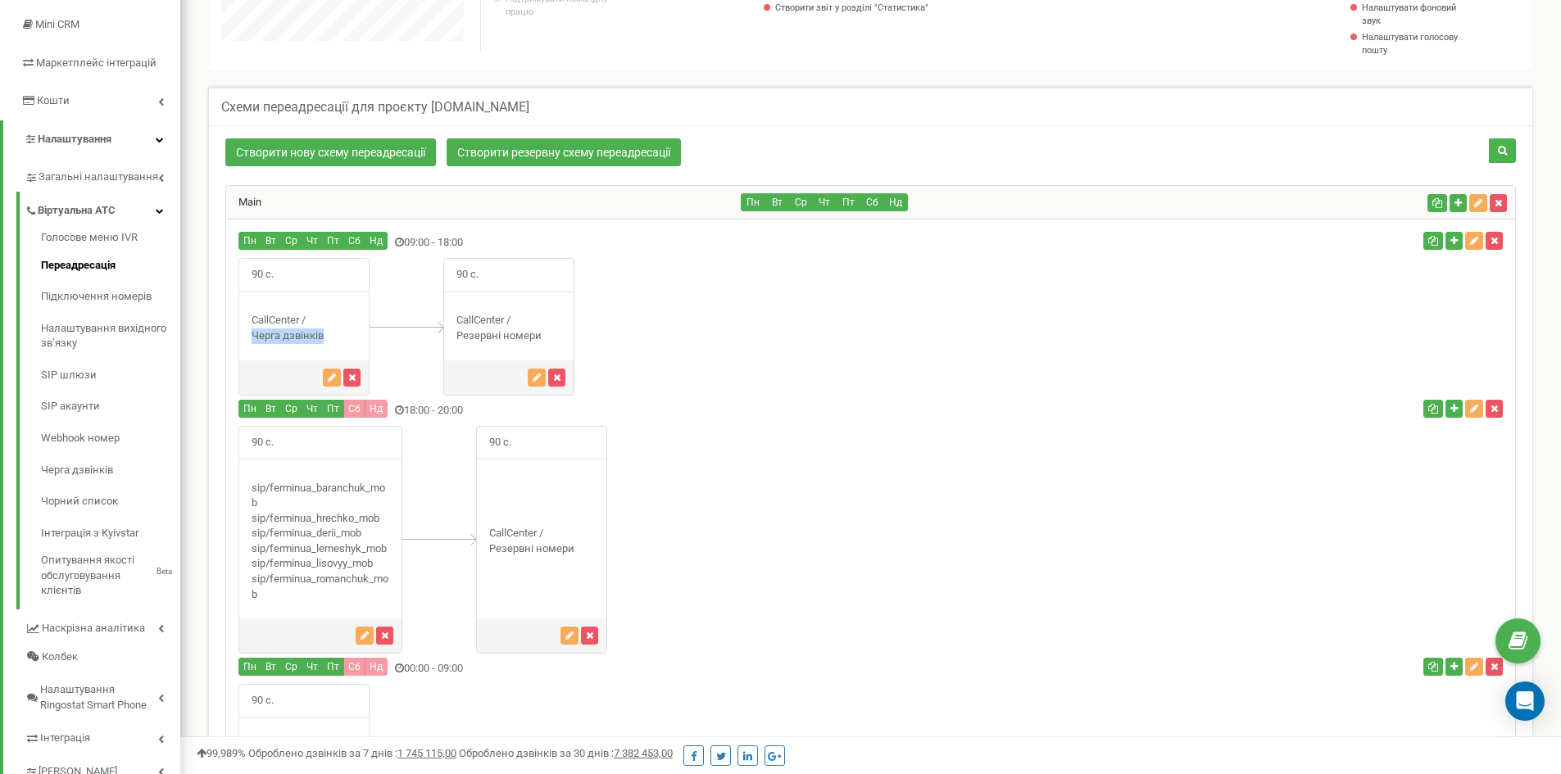
drag, startPoint x: 252, startPoint y: 337, endPoint x: 327, endPoint y: 337, distance: 74.6
click at [328, 337] on div "CallCenter / Черга дзвінків" at bounding box center [303, 328] width 129 height 30
click at [327, 336] on div "CallCenter / Черга дзвінків" at bounding box center [303, 328] width 129 height 30
drag, startPoint x: 249, startPoint y: 274, endPoint x: 279, endPoint y: 270, distance: 29.8
click at [267, 270] on span "90 с." at bounding box center [262, 275] width 47 height 32
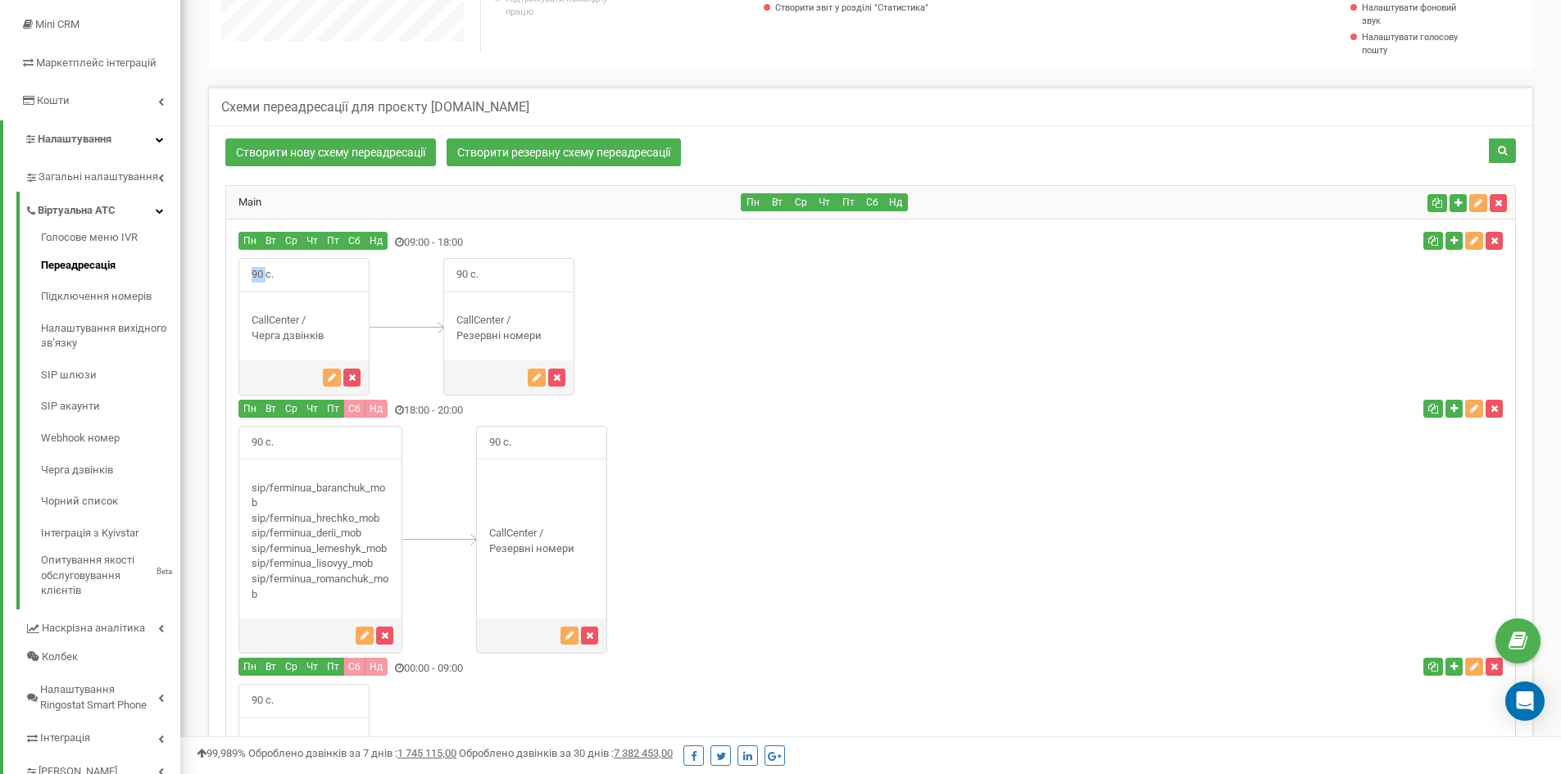
drag, startPoint x: 453, startPoint y: 318, endPoint x: 556, endPoint y: 344, distance: 106.5
click at [559, 346] on div "90 с. Резервні номери" at bounding box center [508, 326] width 131 height 137
drag, startPoint x: 556, startPoint y: 344, endPoint x: 546, endPoint y: 342, distance: 10.1
click at [556, 344] on div "90 с. Резервні номери" at bounding box center [508, 326] width 131 height 137
click at [546, 338] on div "CallCenter / Резервні номери" at bounding box center [508, 328] width 129 height 30
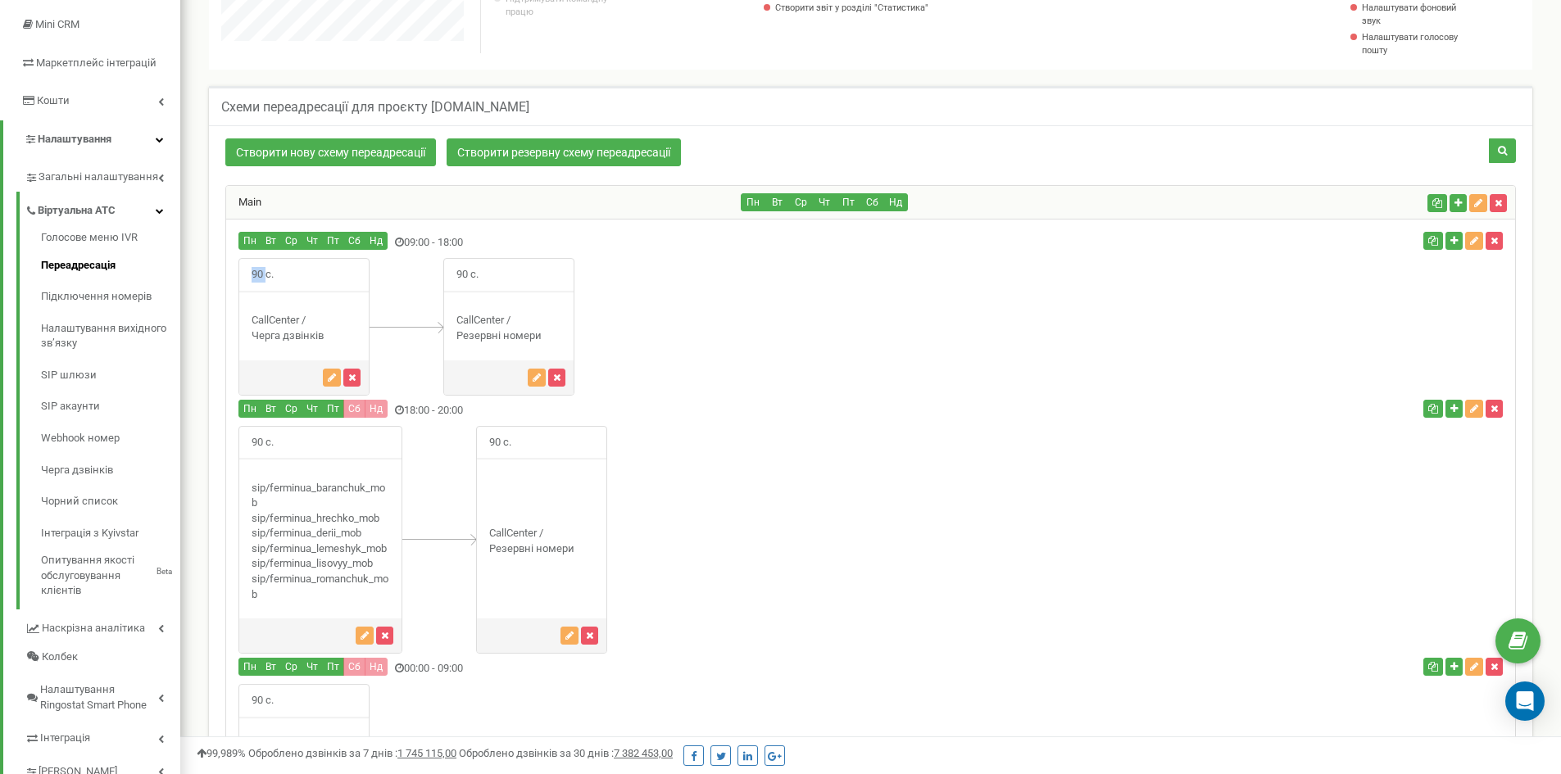
click at [545, 338] on div "CallCenter / Резервні номери" at bounding box center [508, 328] width 129 height 30
click at [540, 333] on div "CallCenter / Резервні номери" at bounding box center [508, 328] width 129 height 30
drag, startPoint x: 467, startPoint y: 320, endPoint x: 540, endPoint y: 329, distance: 73.6
click at [540, 329] on div "CallCenter / Резервні номери" at bounding box center [508, 328] width 129 height 30
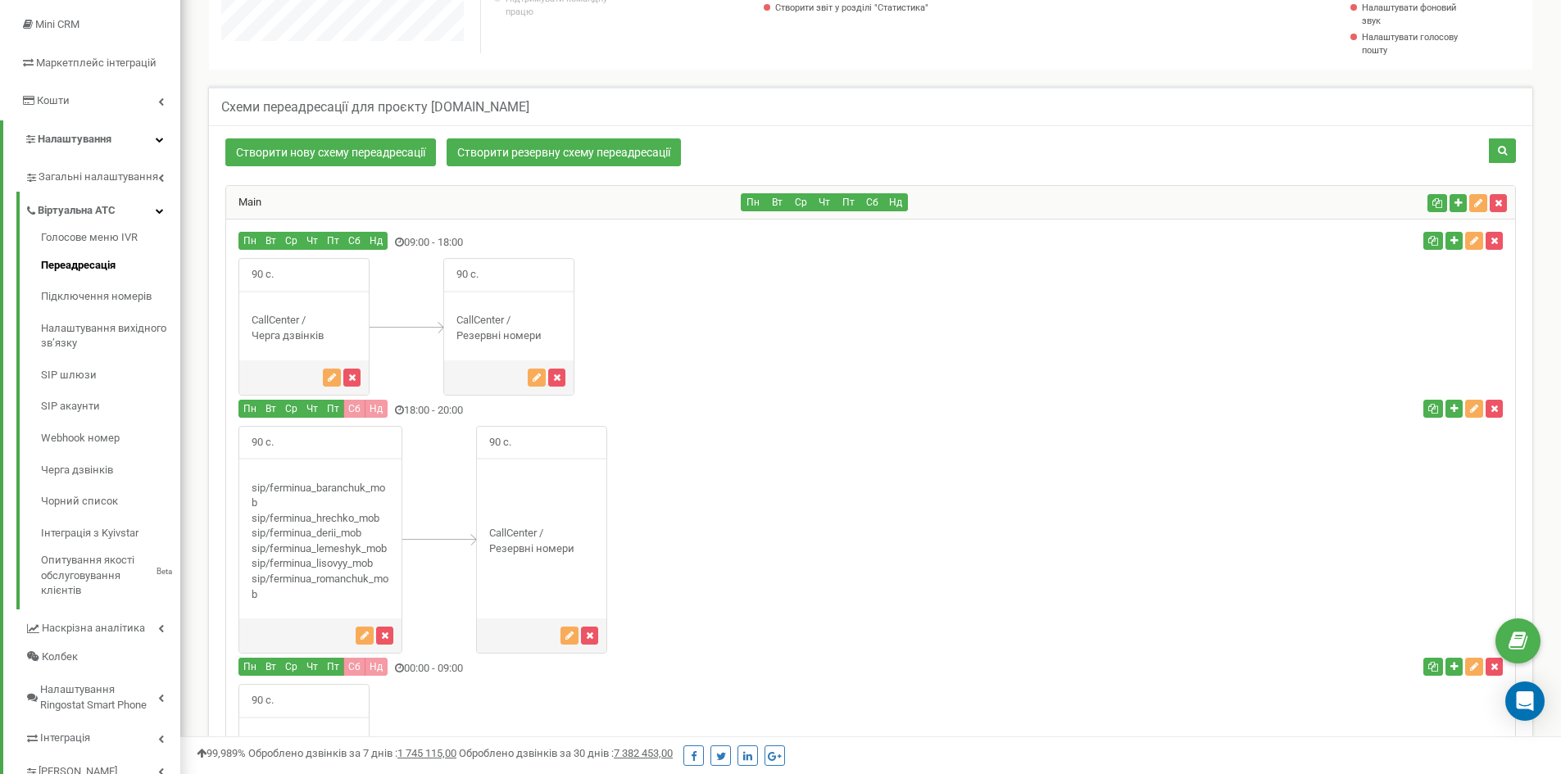
scroll to position [328, 0]
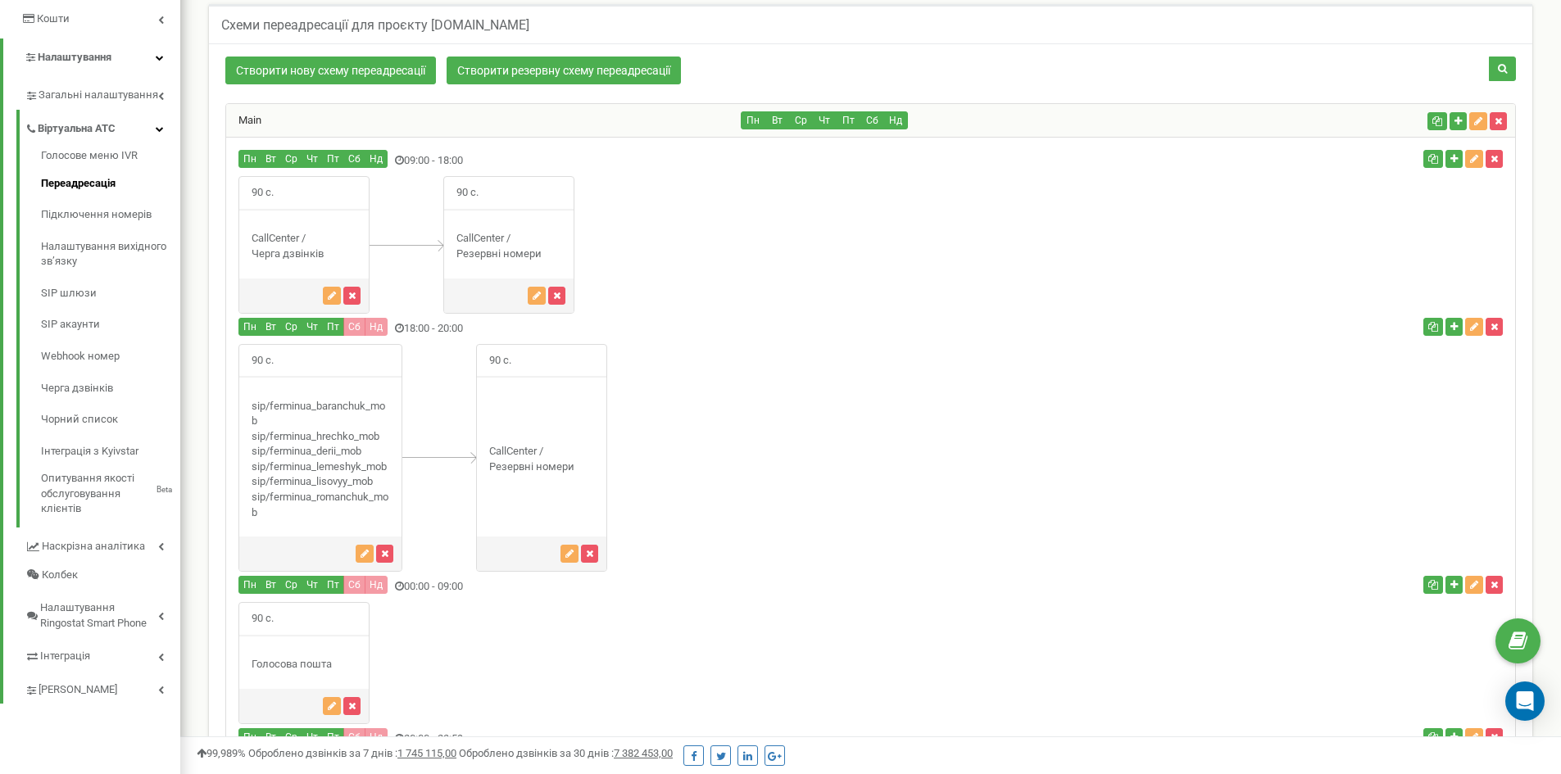
drag, startPoint x: 248, startPoint y: 401, endPoint x: 334, endPoint y: 513, distance: 140.8
click at [338, 515] on div "sip/ferminua_baranchuk_mob" at bounding box center [320, 460] width 162 height 122
click at [322, 508] on div "sip/ferminua_baranchuk_mob" at bounding box center [320, 460] width 162 height 122
click at [338, 498] on div "sip/ferminua_baranchuk_mob" at bounding box center [320, 460] width 162 height 122
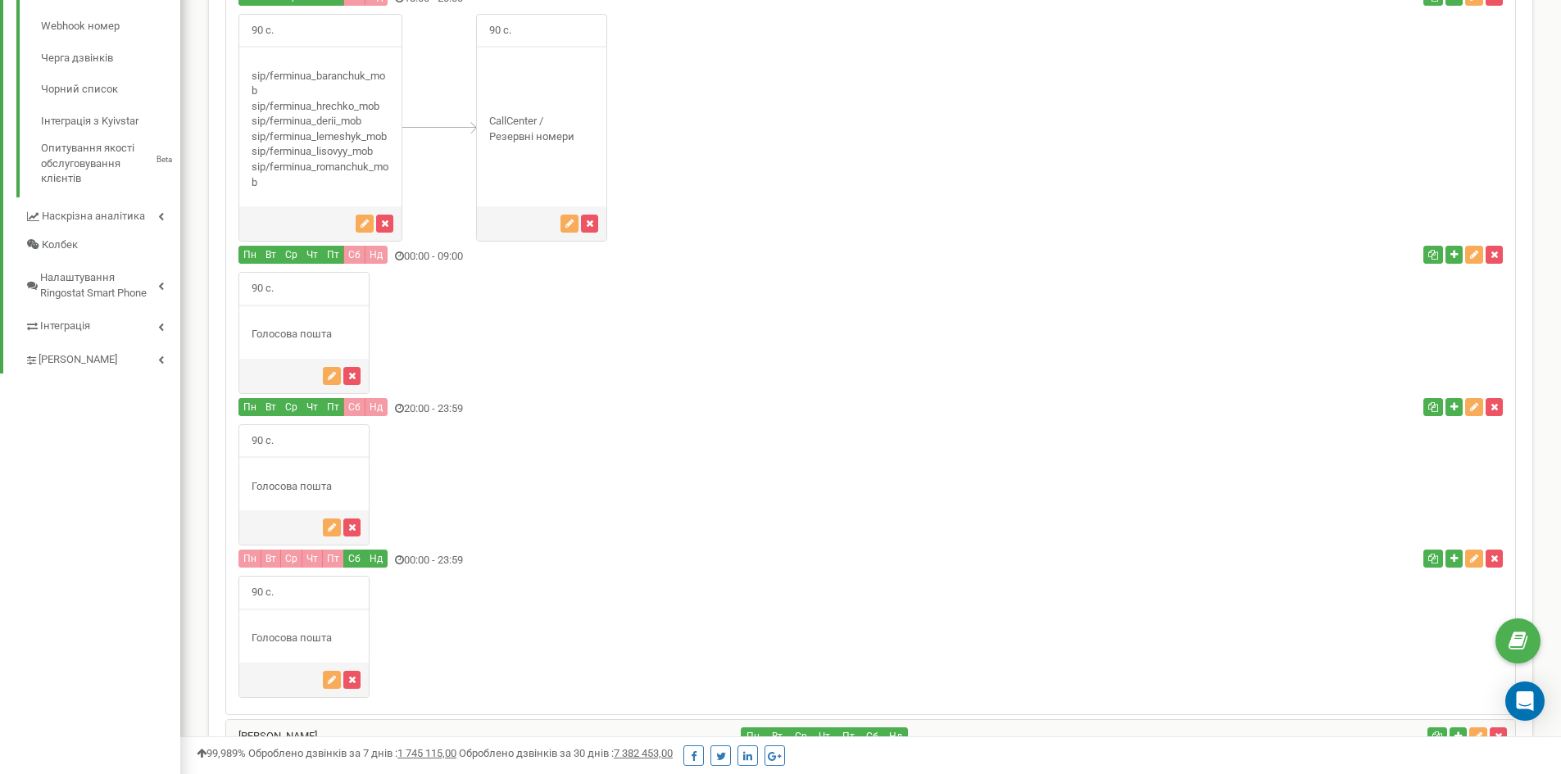
scroll to position [410, 0]
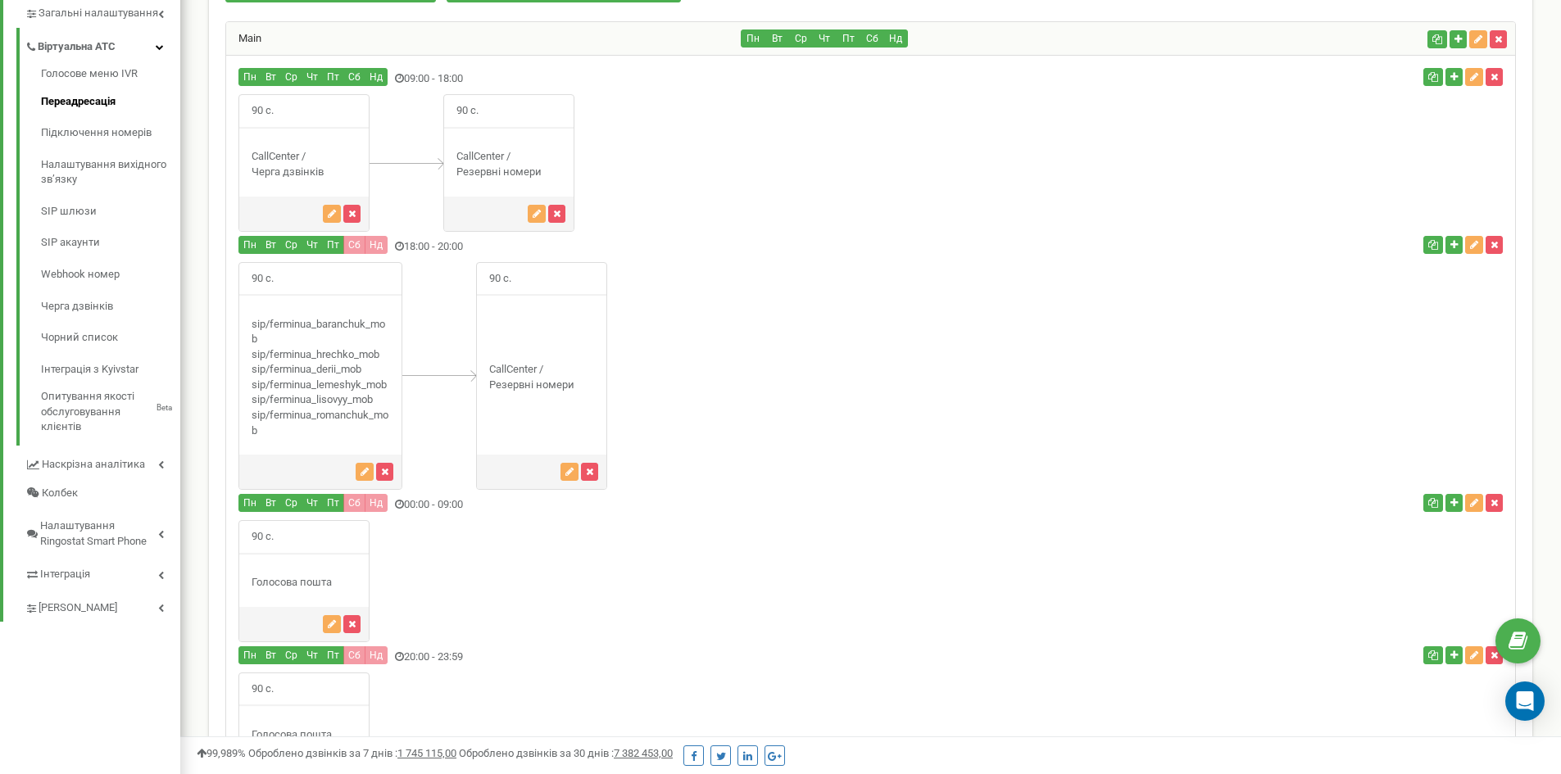
drag, startPoint x: 297, startPoint y: 320, endPoint x: 332, endPoint y: 401, distance: 88.4
click at [348, 415] on div "sip/ferminua_baranchuk_mob" at bounding box center [320, 378] width 162 height 122
click at [269, 311] on div "90 с." at bounding box center [320, 376] width 164 height 229
drag, startPoint x: 250, startPoint y: 324, endPoint x: 298, endPoint y: 427, distance: 113.3
click at [298, 427] on div "sip/ferminua_baranchuk_mob" at bounding box center [320, 378] width 162 height 122
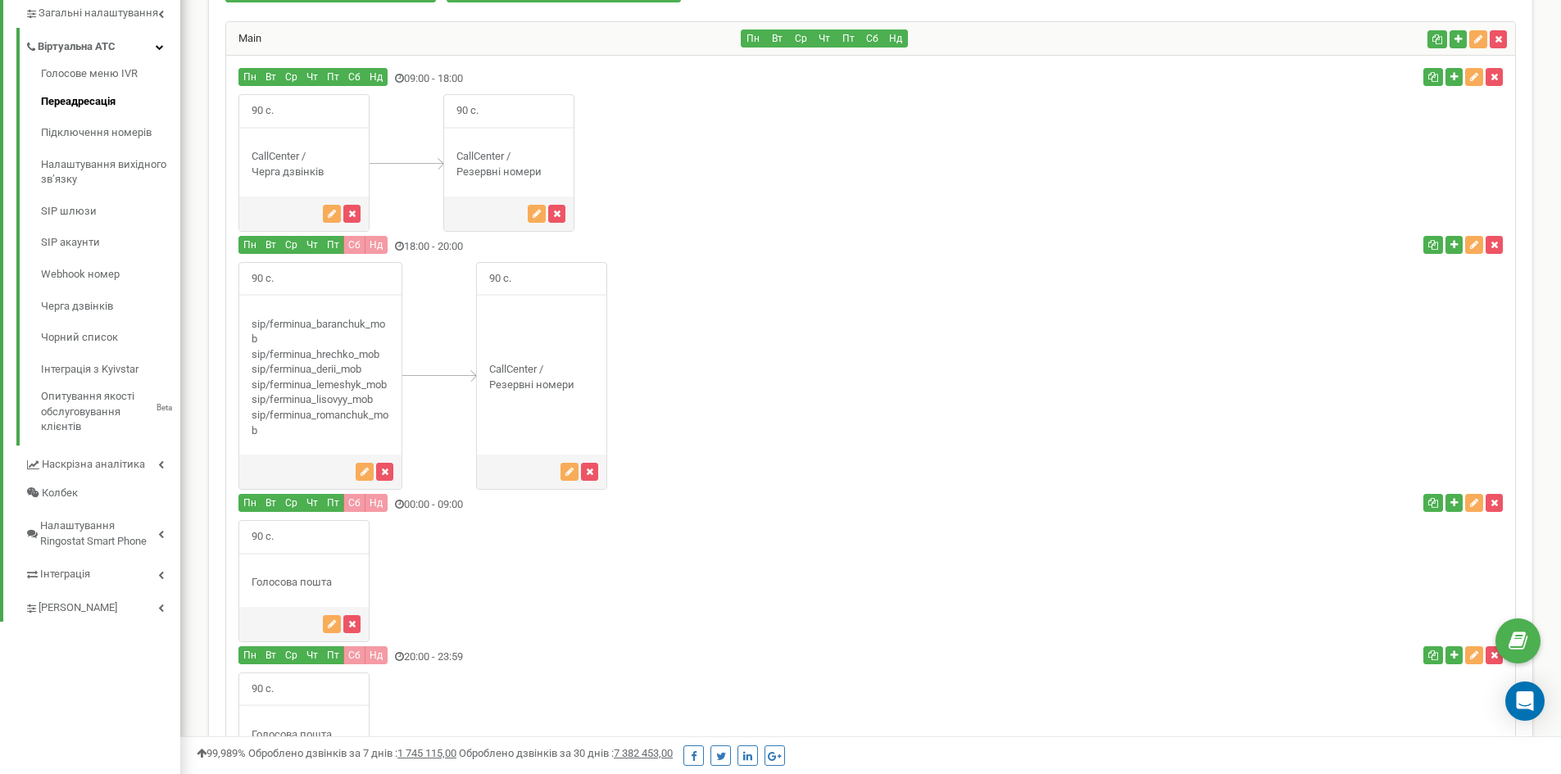
click at [298, 427] on div "sip/ferminua_baranchuk_mob" at bounding box center [320, 378] width 162 height 122
drag, startPoint x: 252, startPoint y: 313, endPoint x: 330, endPoint y: 432, distance: 142.5
click at [331, 433] on div "90 с." at bounding box center [320, 376] width 164 height 229
click at [329, 429] on div "sip/ferminua_baranchuk_mob" at bounding box center [320, 378] width 162 height 122
click at [310, 391] on div "sip/ferminua_baranchuk_mob" at bounding box center [320, 378] width 162 height 122
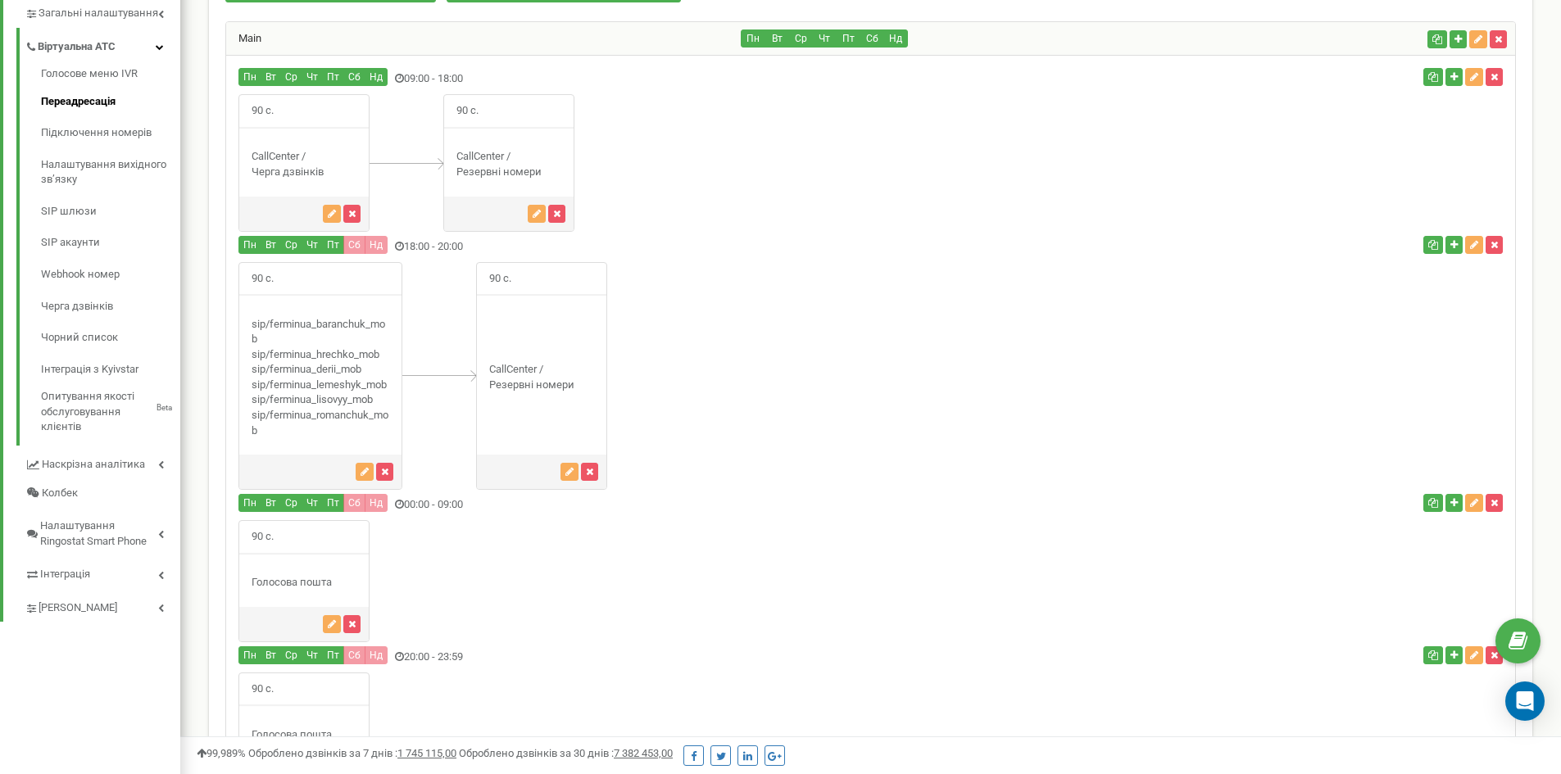
drag, startPoint x: 256, startPoint y: 326, endPoint x: 342, endPoint y: 430, distance: 134.5
click at [342, 430] on div "sip/ferminua_baranchuk_mob" at bounding box center [320, 378] width 162 height 122
click at [316, 348] on div "sip/ferminua_baranchuk_mob" at bounding box center [320, 378] width 162 height 122
drag, startPoint x: 265, startPoint y: 318, endPoint x: 322, endPoint y: 453, distance: 146.9
click at [322, 453] on div "90 с." at bounding box center [320, 376] width 164 height 229
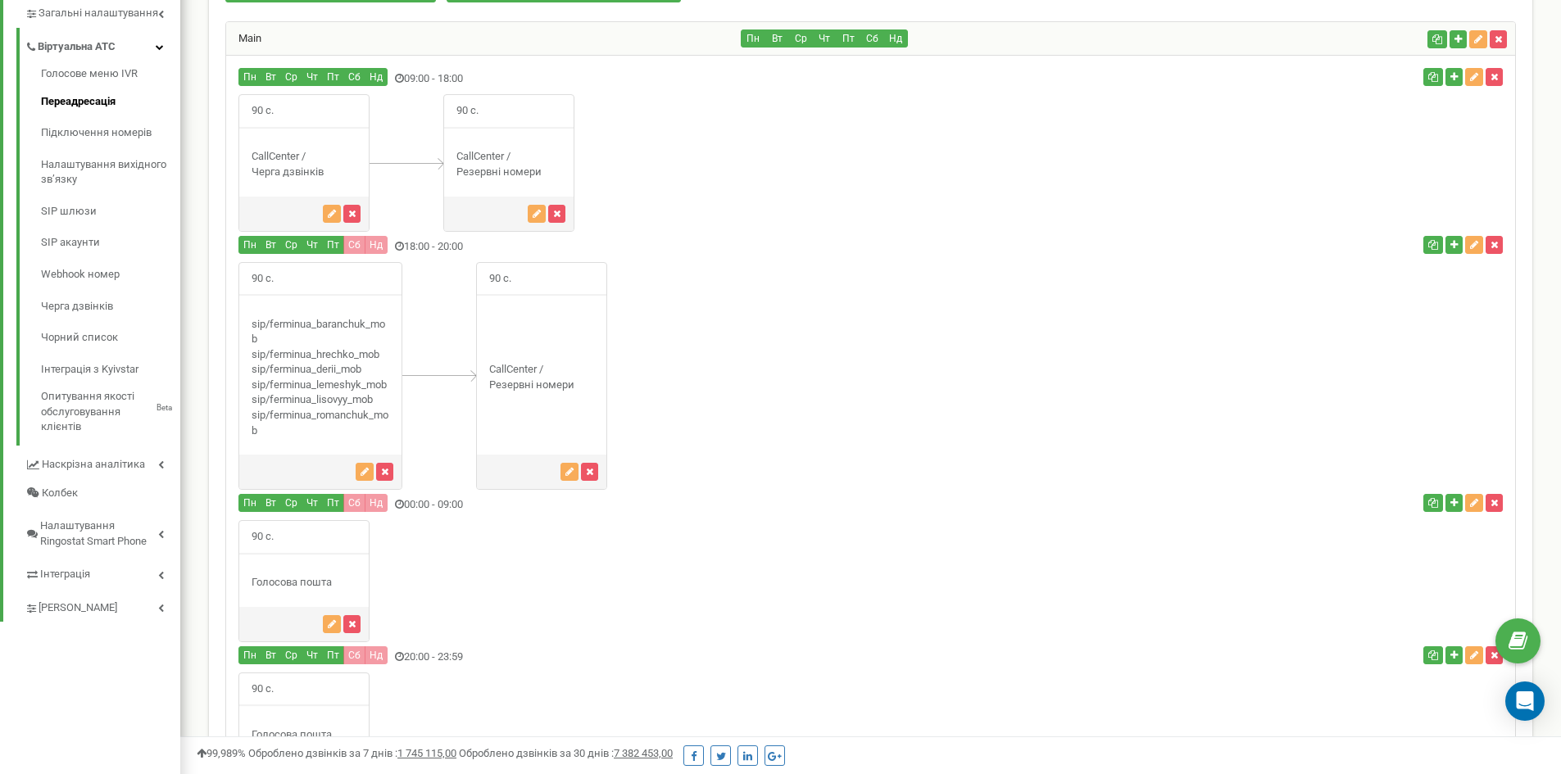
click at [313, 440] on div "90 с." at bounding box center [320, 376] width 164 height 229
drag, startPoint x: 253, startPoint y: 324, endPoint x: 309, endPoint y: 441, distance: 129.7
click at [309, 441] on div "90 с." at bounding box center [320, 376] width 164 height 229
click at [306, 438] on div "sip/ferminua_baranchuk_mob" at bounding box center [320, 378] width 162 height 122
drag, startPoint x: 305, startPoint y: 434, endPoint x: 245, endPoint y: 324, distance: 125.7
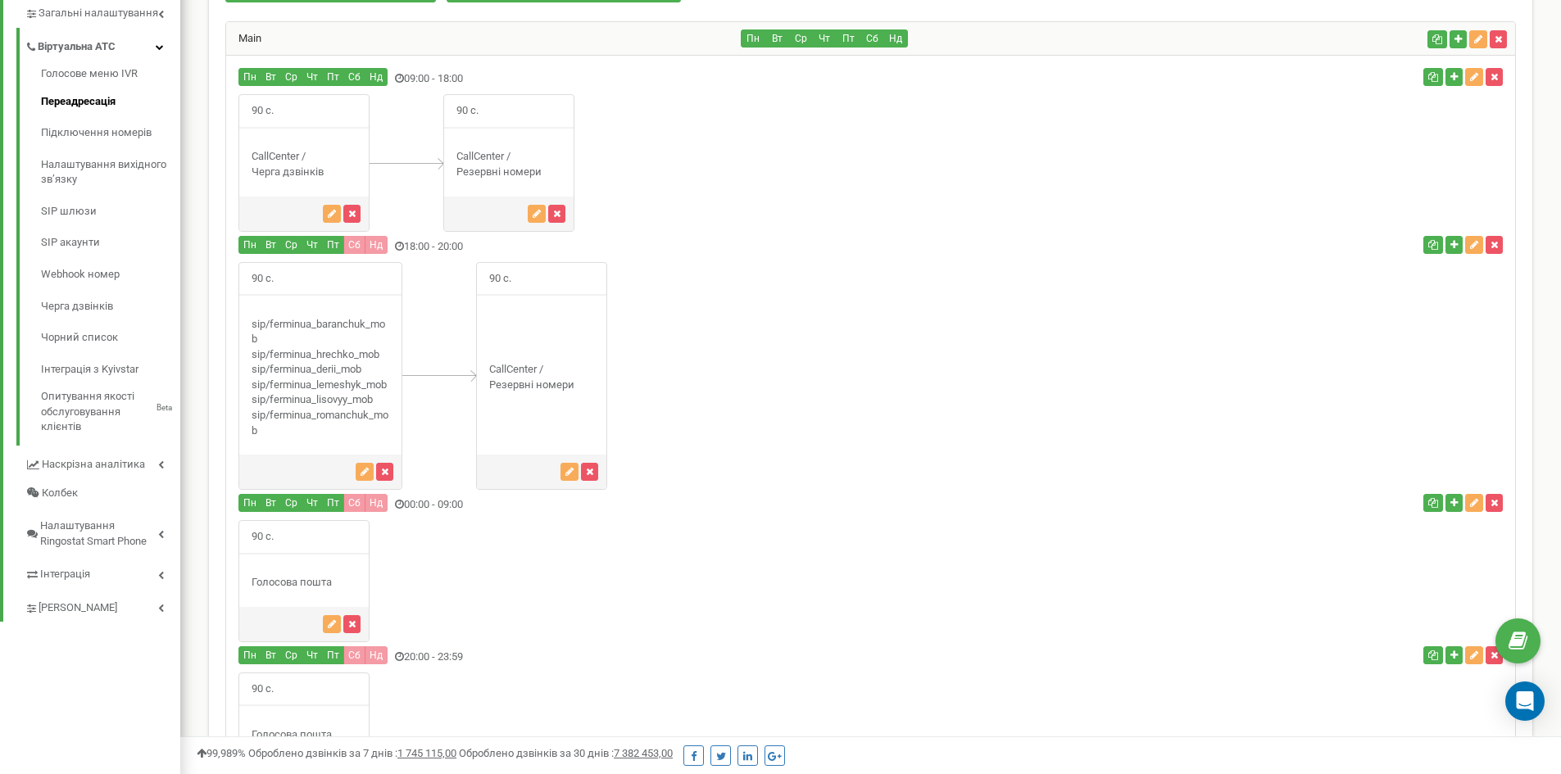
click at [245, 324] on div "sip/ferminua_baranchuk_mob" at bounding box center [320, 378] width 162 height 122
drag, startPoint x: 248, startPoint y: 320, endPoint x: 311, endPoint y: 452, distance: 146.6
click at [311, 454] on div "90 с." at bounding box center [320, 376] width 164 height 229
click at [311, 433] on div "sip/ferminua_baranchuk_mob" at bounding box center [320, 378] width 162 height 122
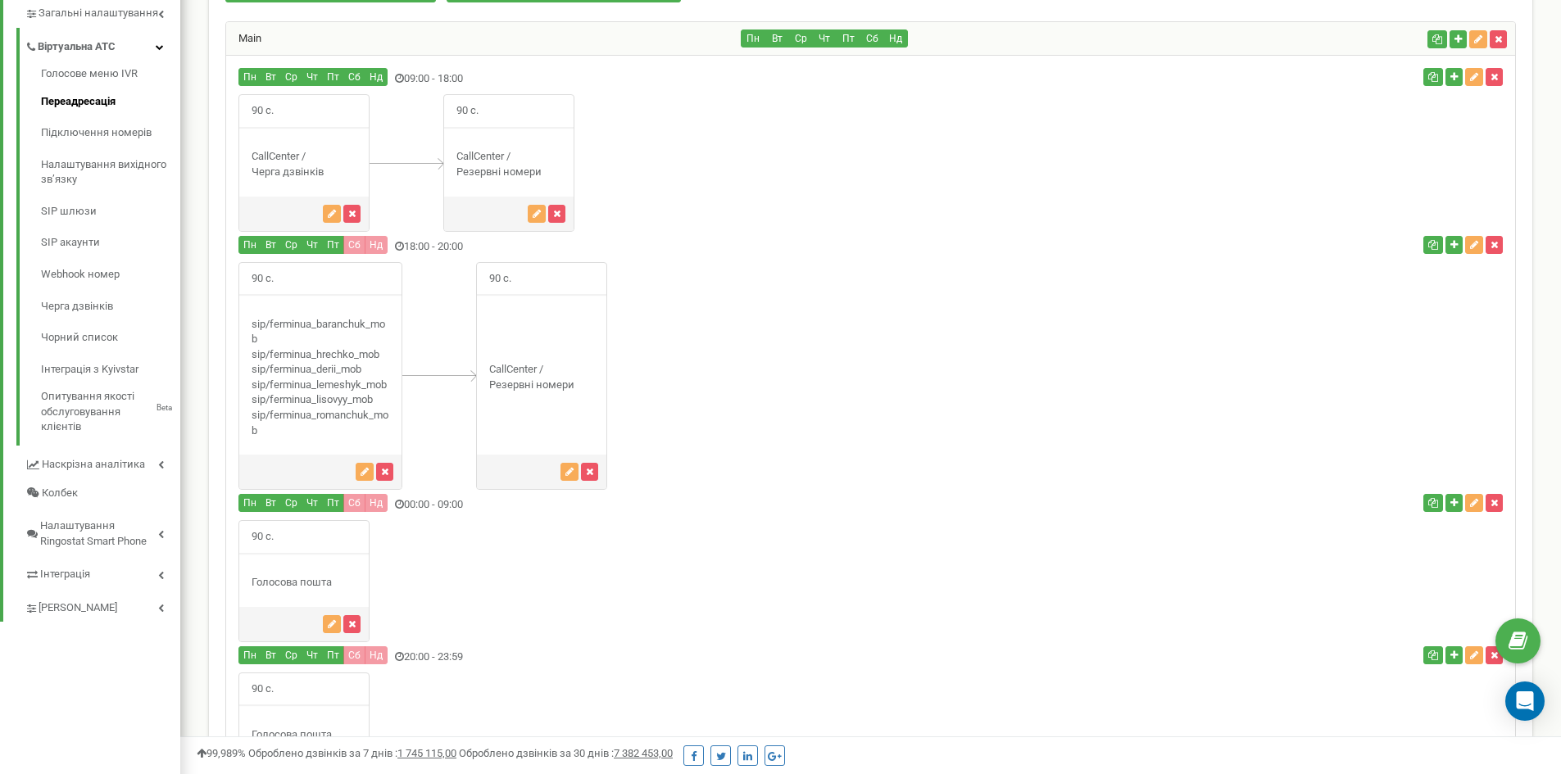
click at [331, 415] on div "sip/ferminua_baranchuk_mob" at bounding box center [320, 378] width 162 height 122
drag, startPoint x: 333, startPoint y: 408, endPoint x: 335, endPoint y: 396, distance: 12.4
click at [333, 407] on div "sip/ferminua_baranchuk_mob" at bounding box center [320, 378] width 162 height 122
click at [335, 394] on div "sip/ferminua_baranchuk_mob" at bounding box center [320, 378] width 162 height 122
click at [336, 370] on div "sip/ferminua_baranchuk_mob" at bounding box center [320, 378] width 162 height 122
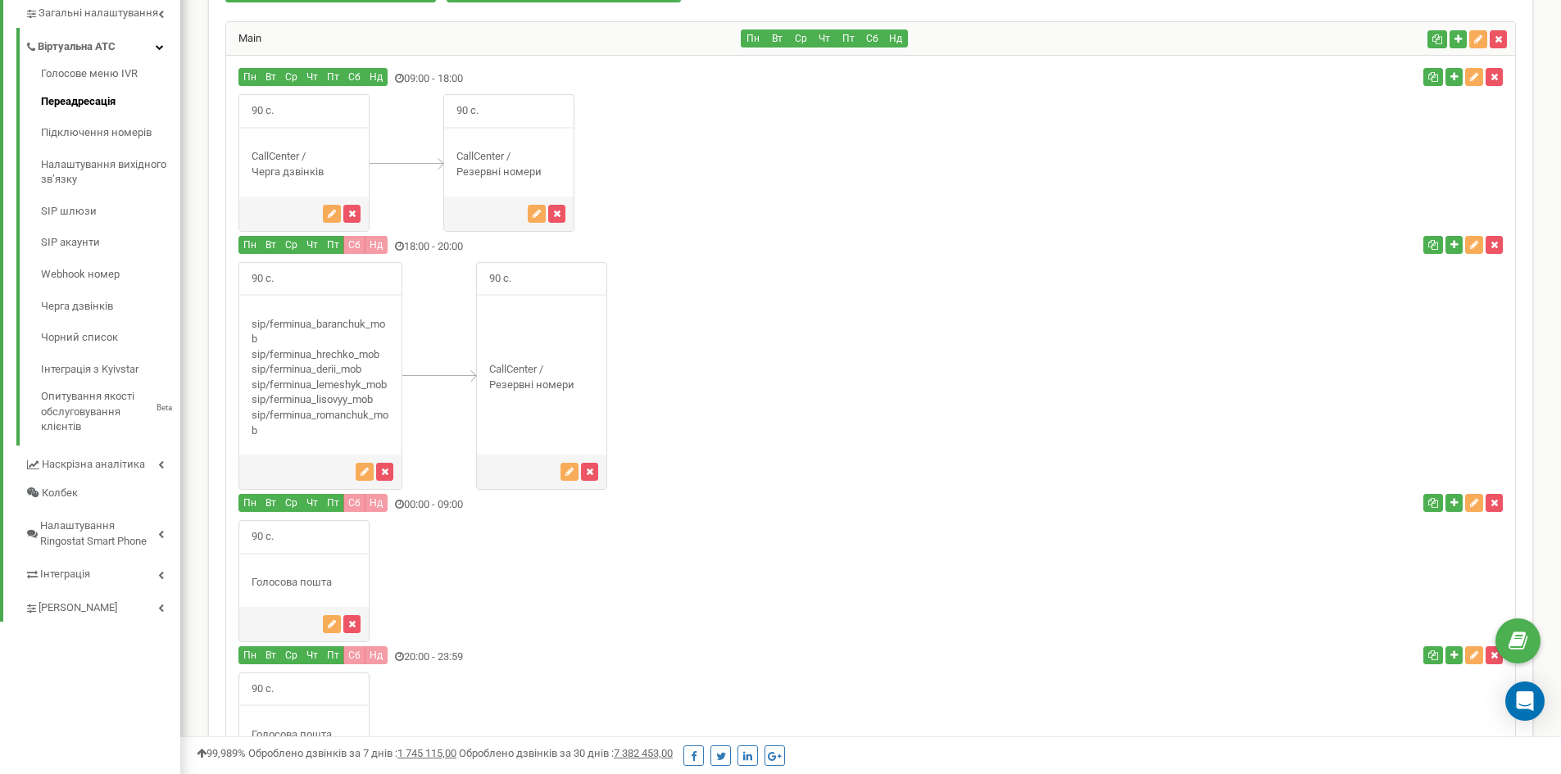
click at [333, 356] on div "sip/ferminua_baranchuk_mob" at bounding box center [320, 378] width 162 height 122
click at [338, 350] on div "sip/ferminua_baranchuk_mob" at bounding box center [320, 378] width 162 height 122
click at [330, 319] on div "sip/ferminua_baranchuk_mob" at bounding box center [320, 378] width 162 height 122
click at [361, 471] on icon "button" at bounding box center [365, 472] width 8 height 10
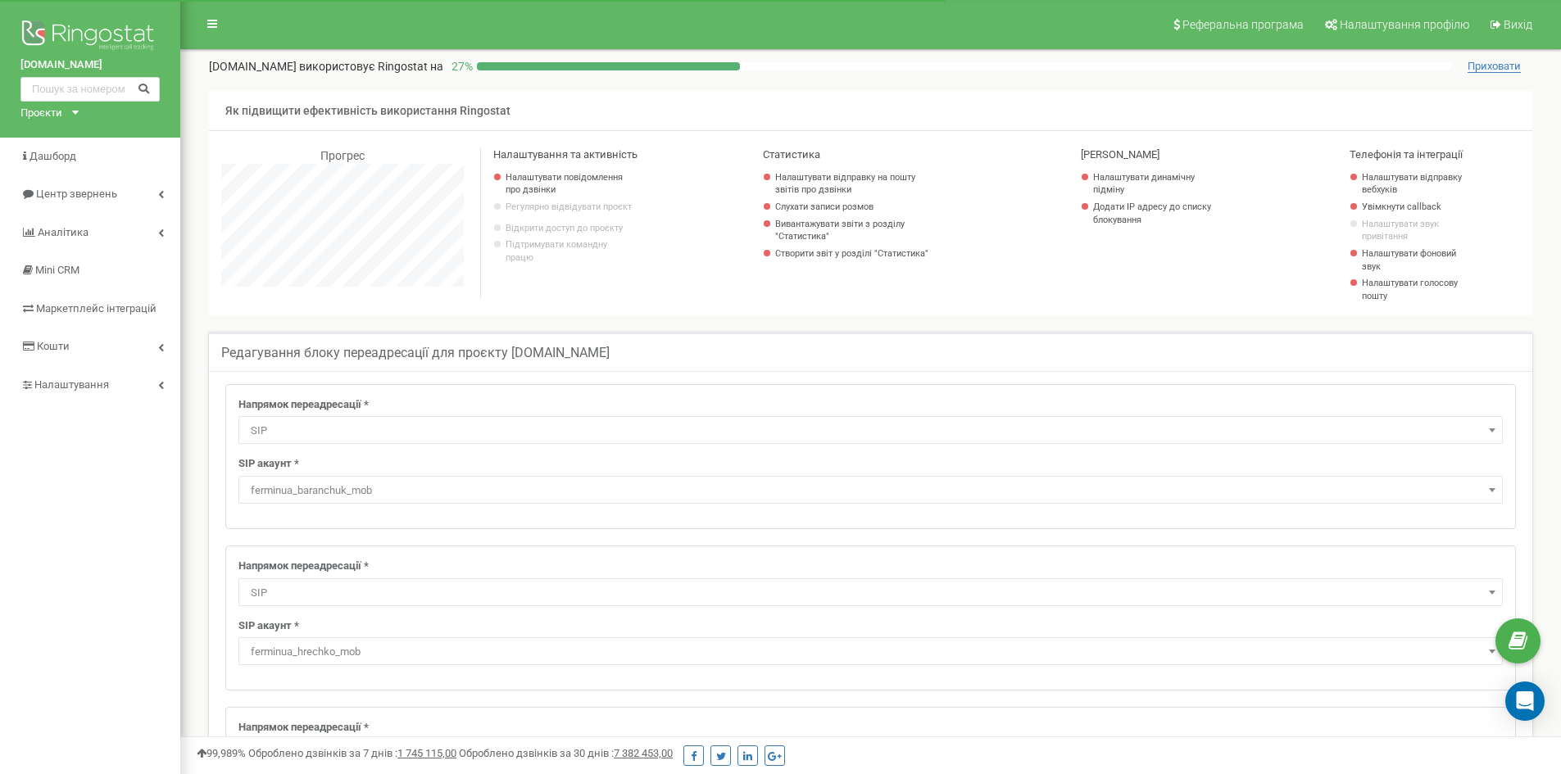
select select "SIP"
select select "ferminua_baranchuk_mob"
select select "SIP"
select select "ferminua_hrechko_mob"
select select "SIP"
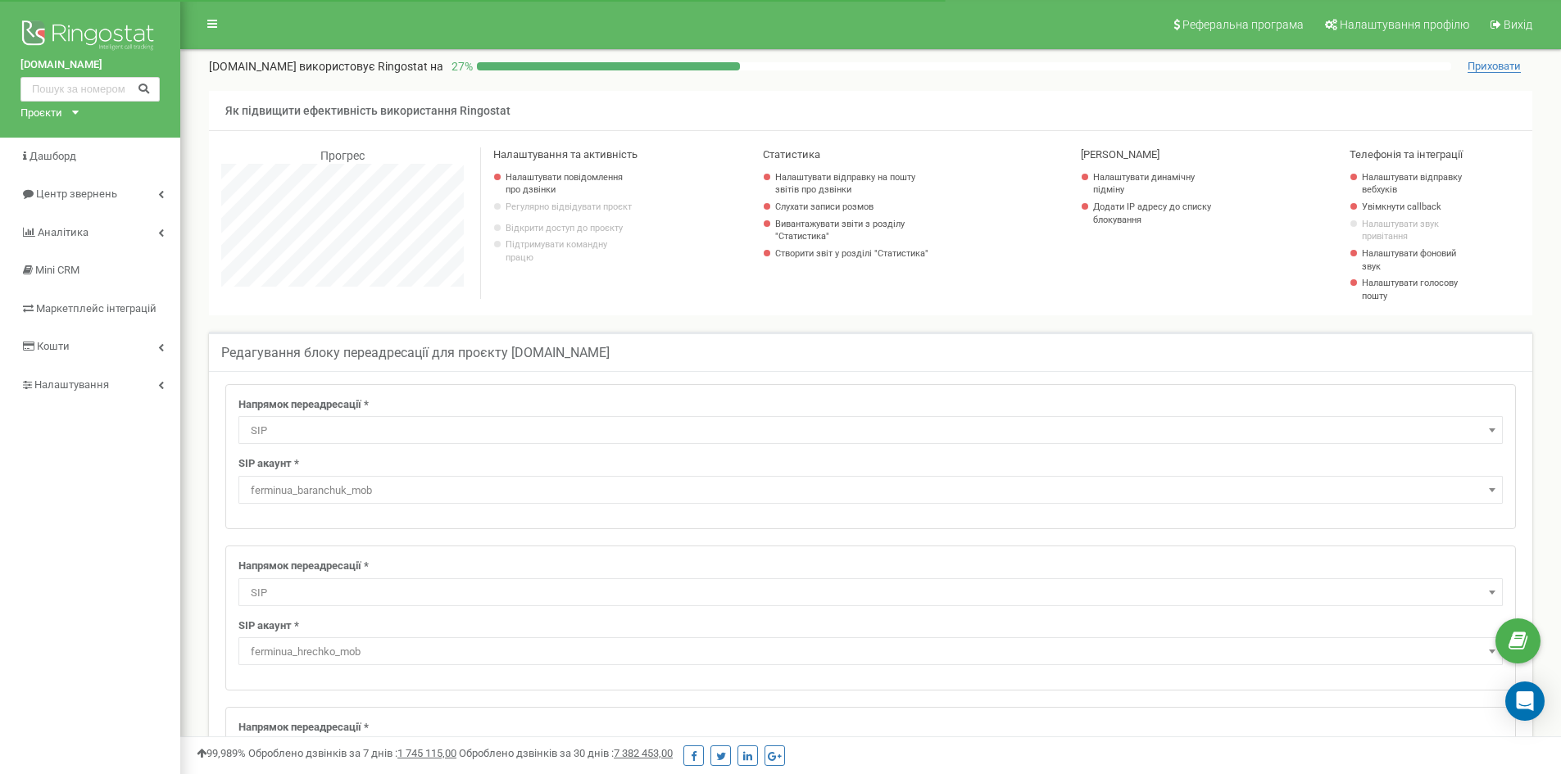
select select "ferminua_derii_mob"
select select "SIP"
select select "ferminua_lemeshyk_mob"
select select "SIP"
select select "ferminua_lisovyy_mob"
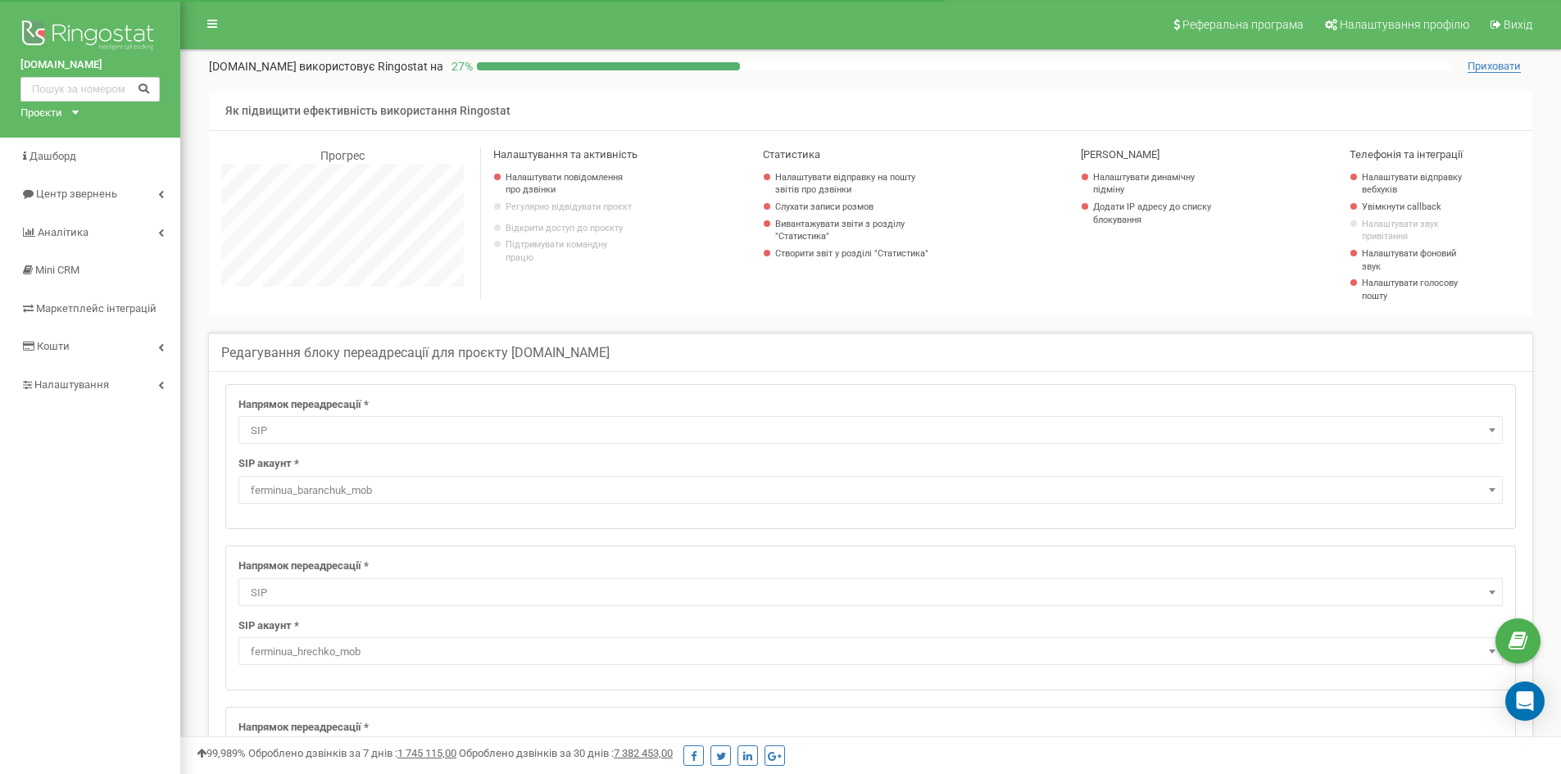
select select "SIP"
select select "ferminua_romanchuk_mob"
click at [823, 69] on div at bounding box center [964, 66] width 974 height 8
click at [1004, 270] on div "Статистика Налаштувати відправку на пошту звітів про дзвінки Слухати записи роз…" at bounding box center [890, 231] width 247 height 168
